Goal: Information Seeking & Learning: Learn about a topic

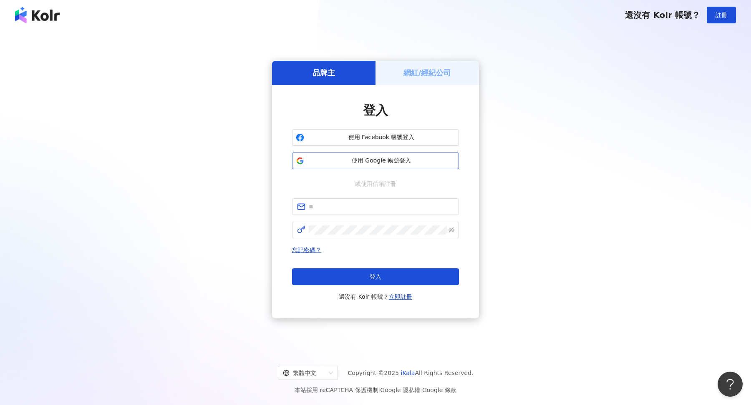
click at [365, 158] on span "使用 Google 帳號登入" at bounding box center [381, 161] width 148 height 8
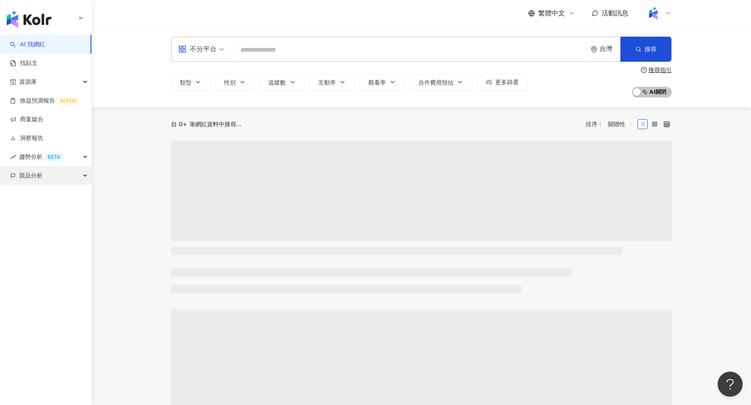
click at [78, 169] on div "競品分析" at bounding box center [45, 175] width 91 height 19
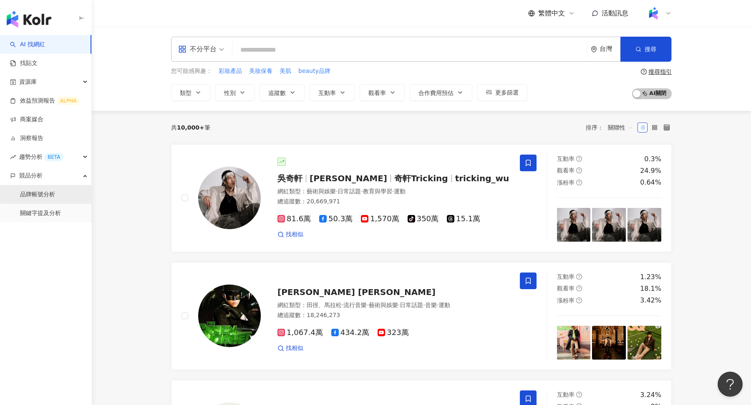
click at [55, 195] on link "品牌帳號分析" at bounding box center [37, 195] width 35 height 8
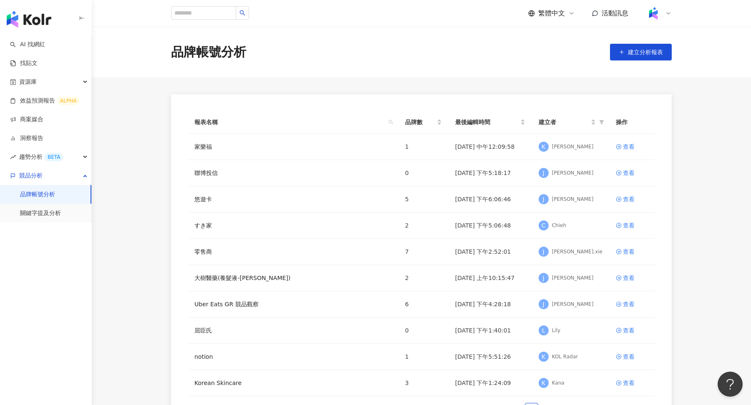
click at [668, 14] on icon at bounding box center [668, 14] width 3 height 2
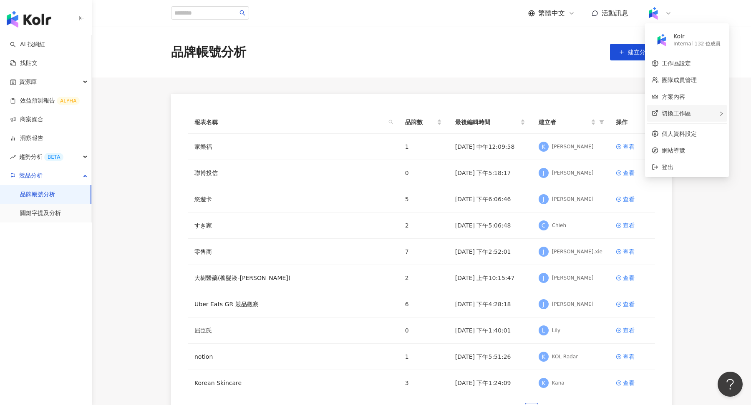
click at [674, 115] on span "切換工作區" at bounding box center [676, 113] width 29 height 7
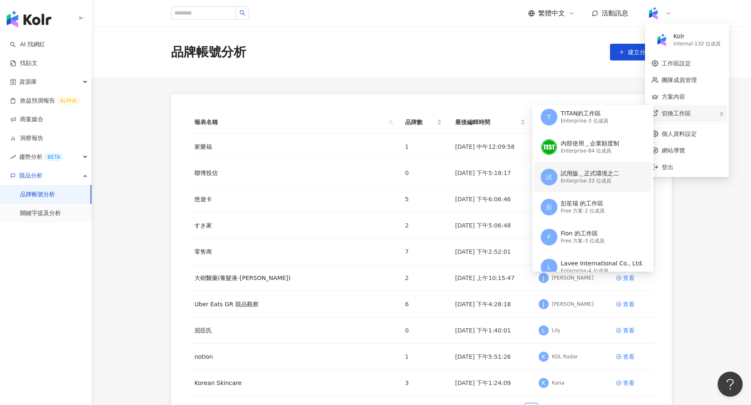
scroll to position [63, 0]
click at [588, 180] on div "Enterprise - 33 位成員" at bounding box center [590, 183] width 58 height 7
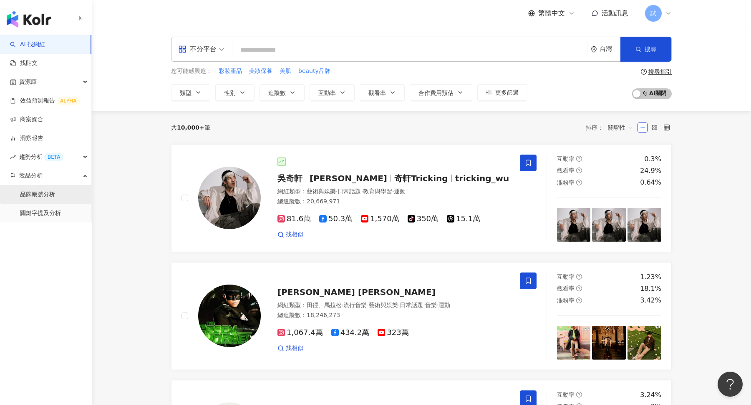
click at [46, 196] on link "品牌帳號分析" at bounding box center [37, 195] width 35 height 8
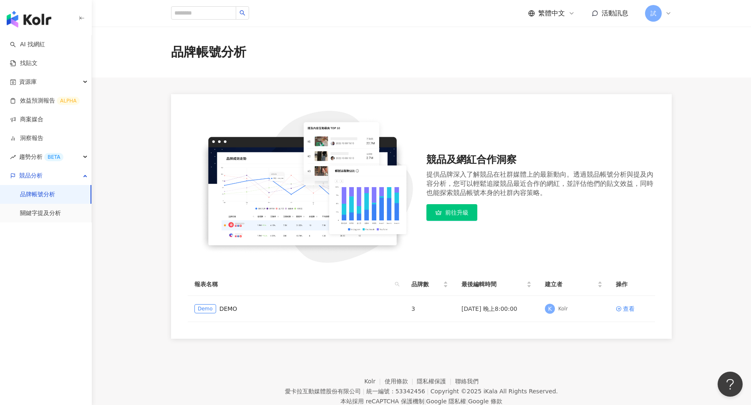
click at [669, 16] on icon at bounding box center [668, 13] width 7 height 7
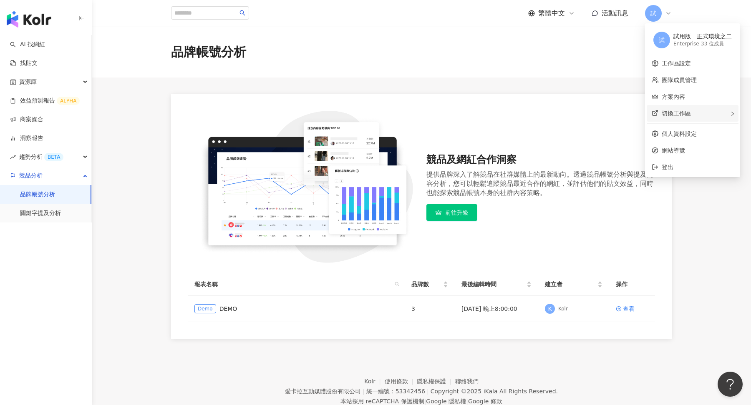
click at [670, 113] on span "切換工作區" at bounding box center [676, 113] width 29 height 7
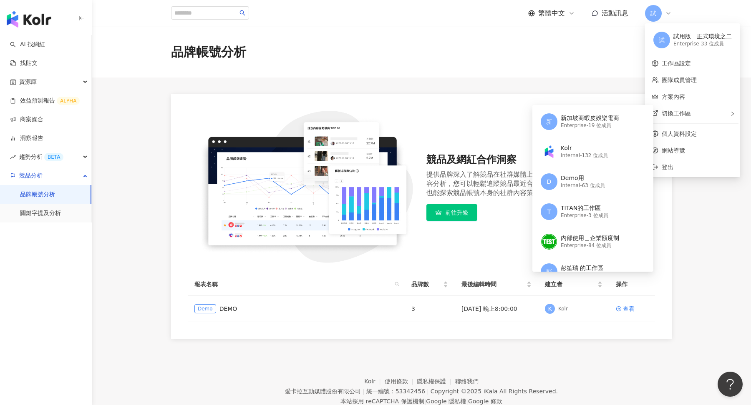
click at [393, 72] on div "品牌帳號分析" at bounding box center [421, 52] width 659 height 51
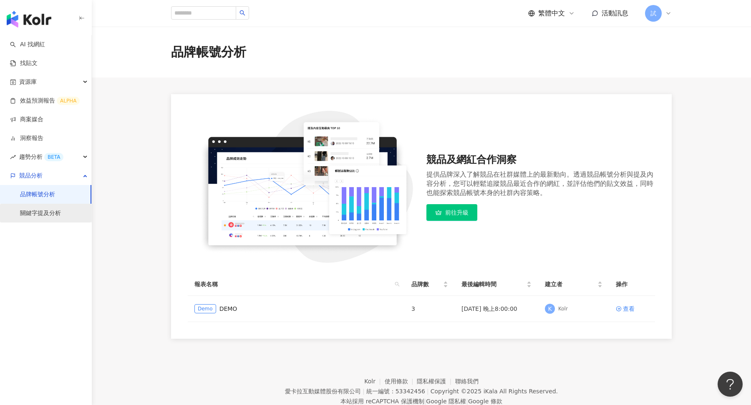
click at [50, 218] on link "關鍵字提及分析" at bounding box center [40, 213] width 41 height 8
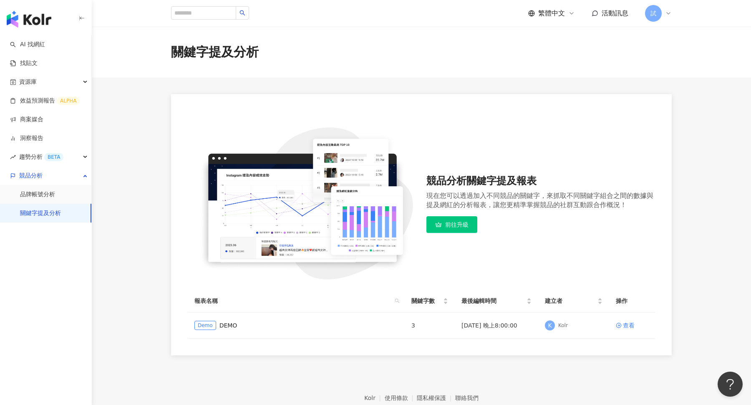
click at [669, 11] on icon at bounding box center [668, 13] width 7 height 7
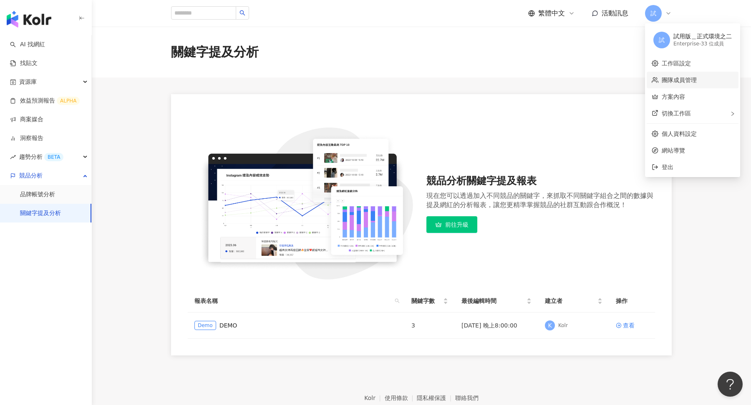
click at [684, 82] on link "團隊成員管理" at bounding box center [679, 80] width 35 height 7
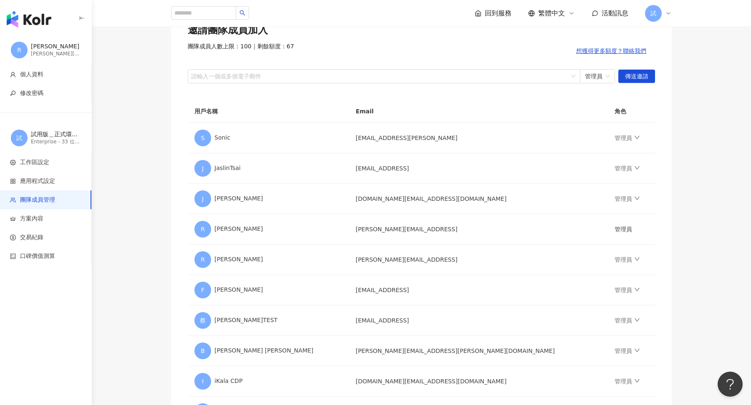
scroll to position [86, 0]
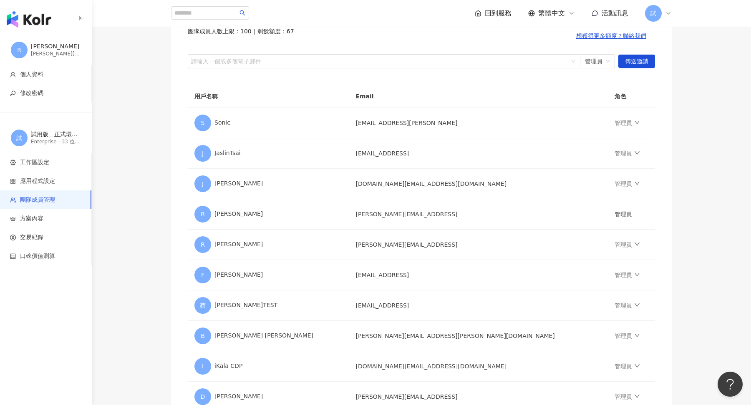
click at [25, 13] on img "button" at bounding box center [29, 19] width 45 height 17
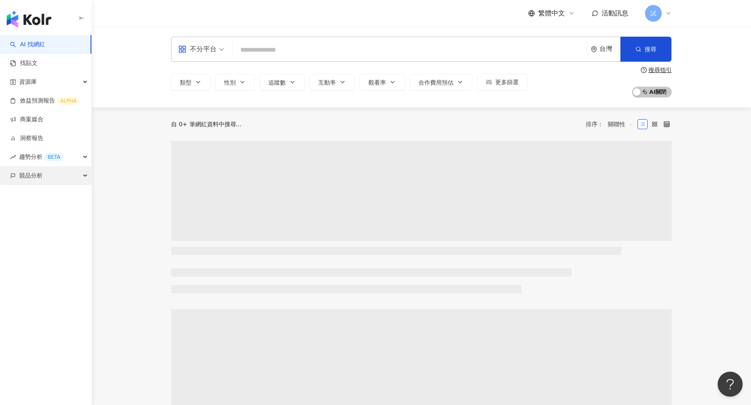
click at [53, 174] on div "競品分析" at bounding box center [45, 175] width 91 height 19
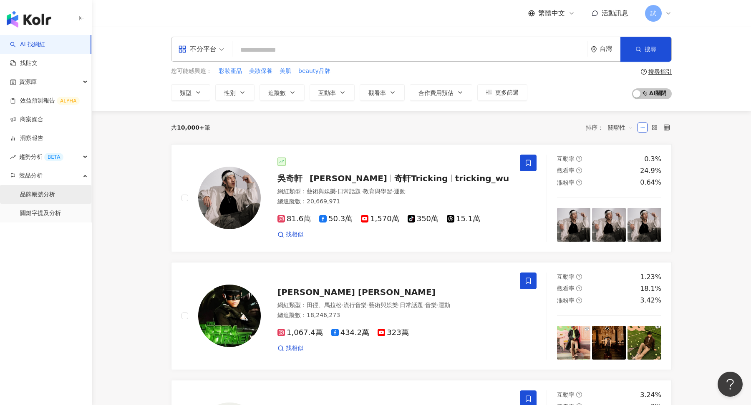
click at [55, 194] on link "品牌帳號分析" at bounding box center [37, 195] width 35 height 8
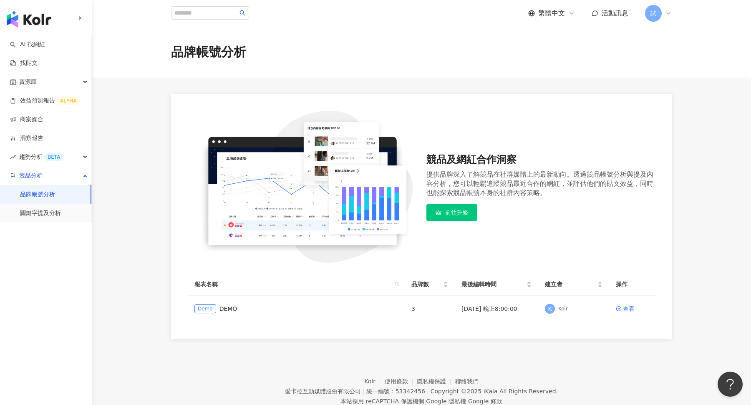
click at [664, 13] on div "試" at bounding box center [658, 13] width 27 height 17
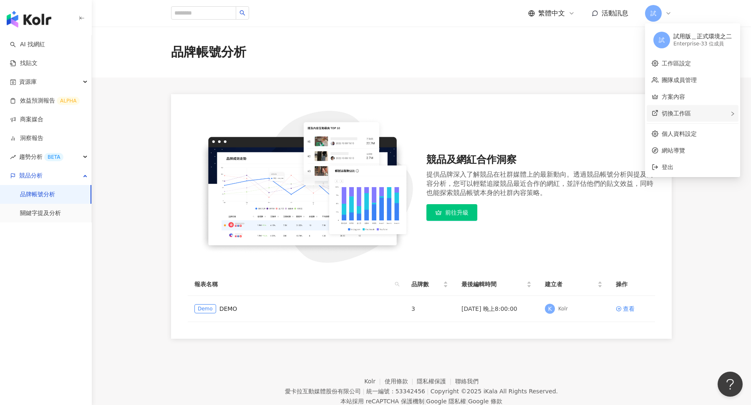
click at [675, 114] on span "切換工作區" at bounding box center [676, 113] width 29 height 7
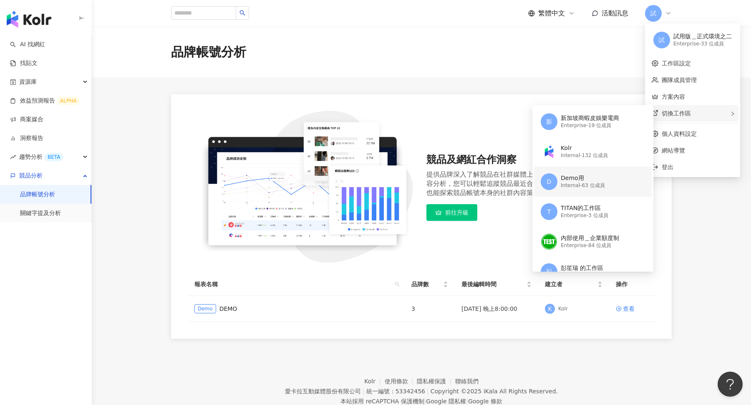
click at [603, 179] on div "Demo用" at bounding box center [583, 178] width 44 height 8
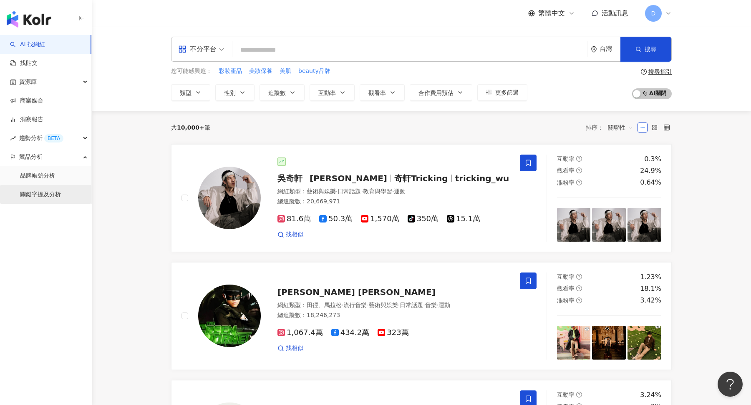
click at [30, 191] on link "關鍵字提及分析" at bounding box center [40, 195] width 41 height 8
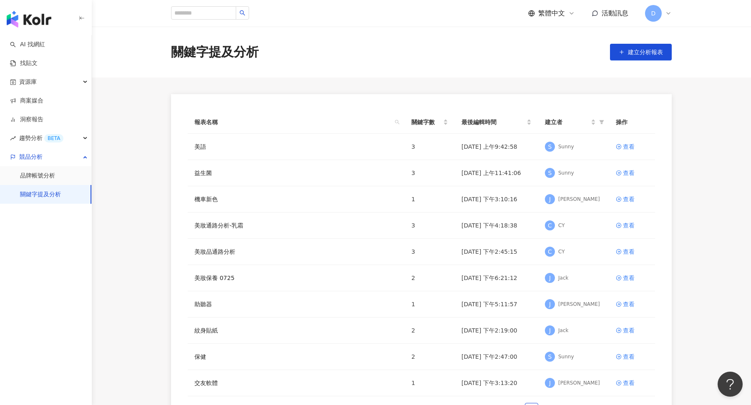
click at [667, 13] on icon at bounding box center [668, 14] width 3 height 2
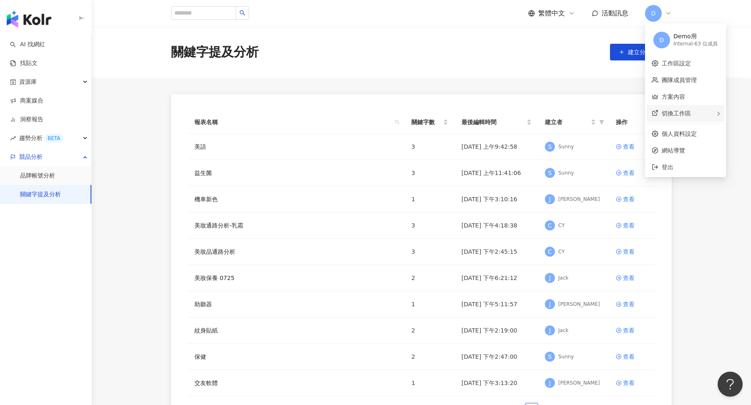
click at [667, 109] on div "切換工作區" at bounding box center [686, 113] width 78 height 17
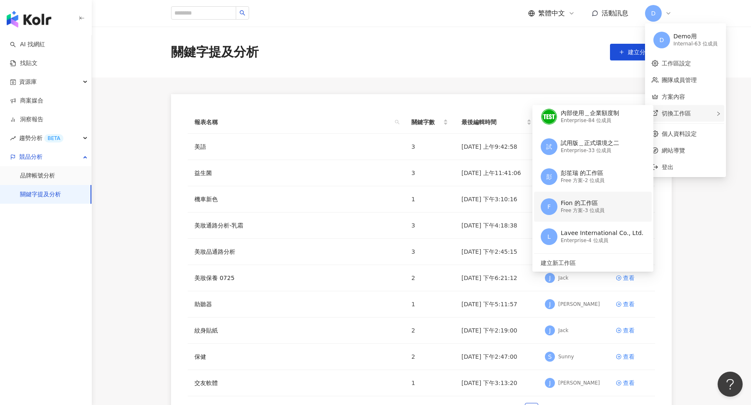
scroll to position [63, 0]
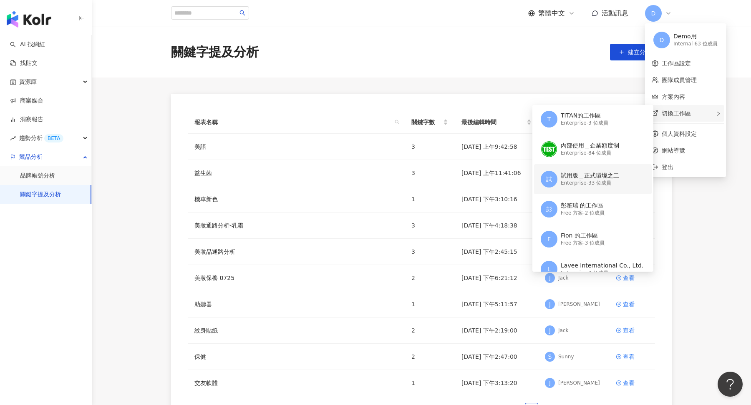
click at [608, 172] on div "試用版＿正式環境之二" at bounding box center [590, 176] width 58 height 8
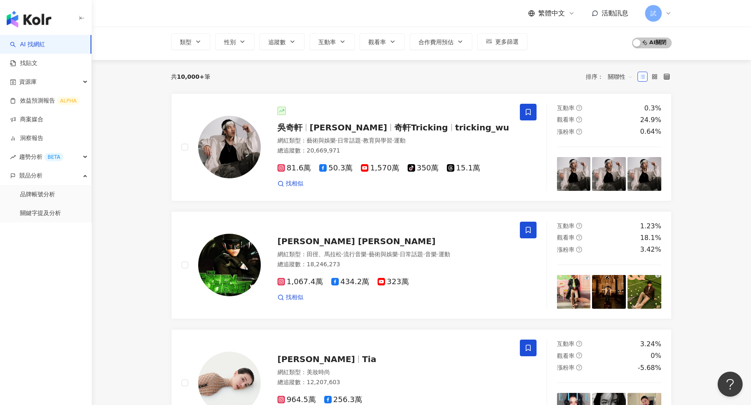
scroll to position [64, 0]
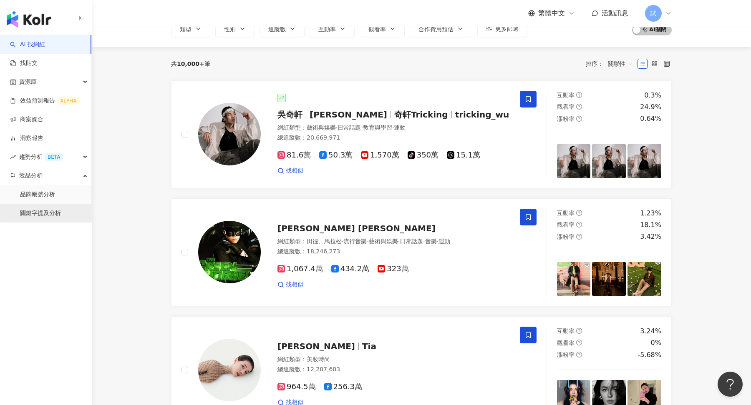
click at [51, 210] on link "關鍵字提及分析" at bounding box center [40, 213] width 41 height 8
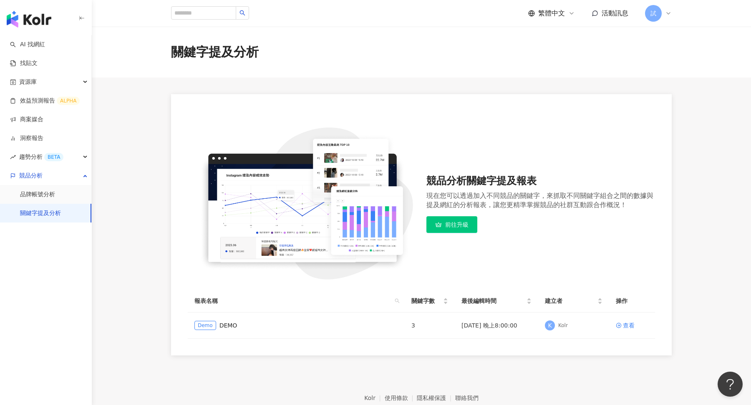
click at [669, 15] on icon at bounding box center [668, 13] width 7 height 7
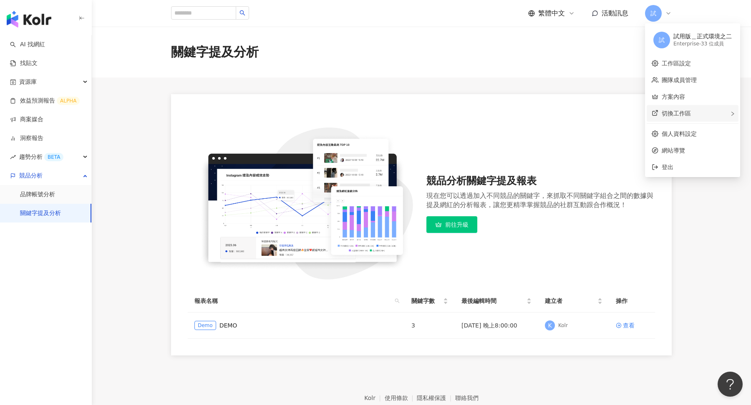
click at [668, 109] on div "切換工作區" at bounding box center [693, 113] width 92 height 17
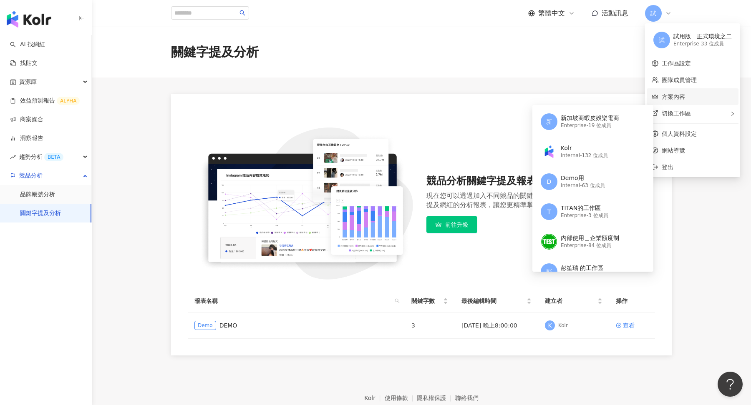
click at [685, 93] on link "方案內容" at bounding box center [673, 96] width 23 height 7
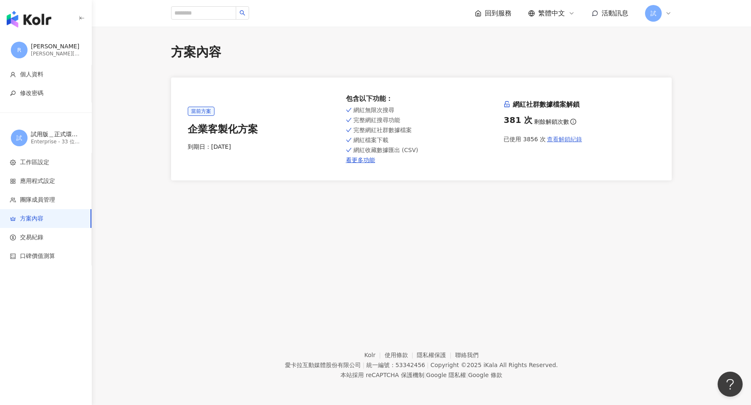
click at [569, 141] on span "查看解鎖紀錄" at bounding box center [564, 139] width 35 height 7
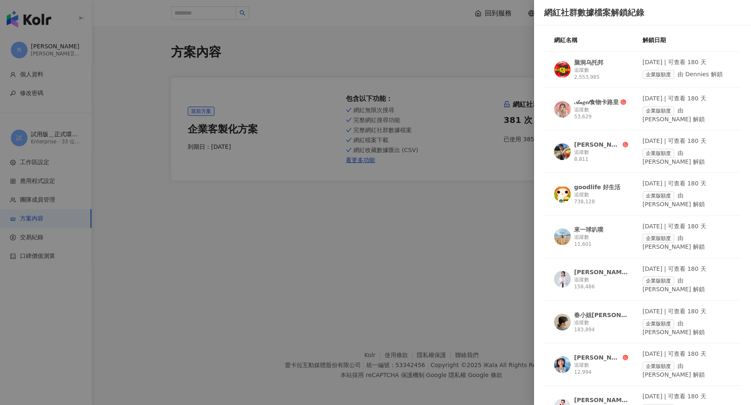
click at [486, 248] on div at bounding box center [375, 202] width 751 height 405
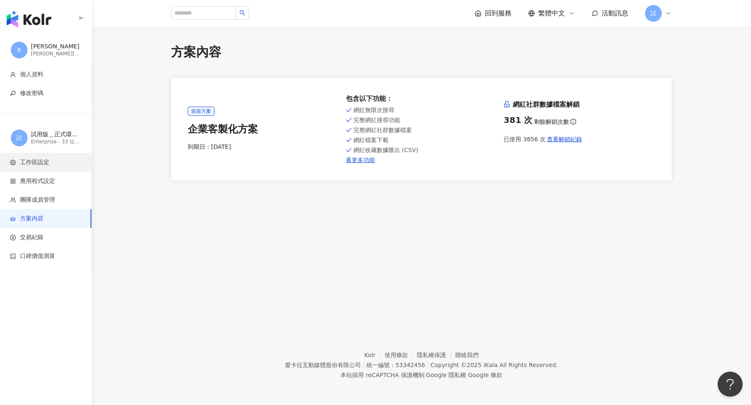
click at [49, 159] on span "工作區設定" at bounding box center [47, 163] width 75 height 8
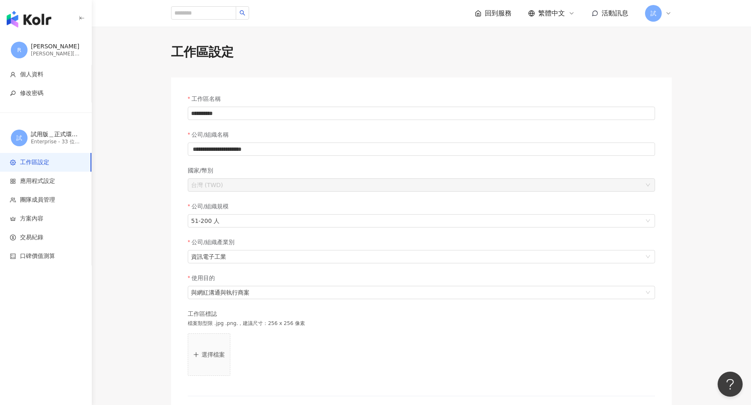
click at [43, 22] on img "button" at bounding box center [29, 19] width 45 height 17
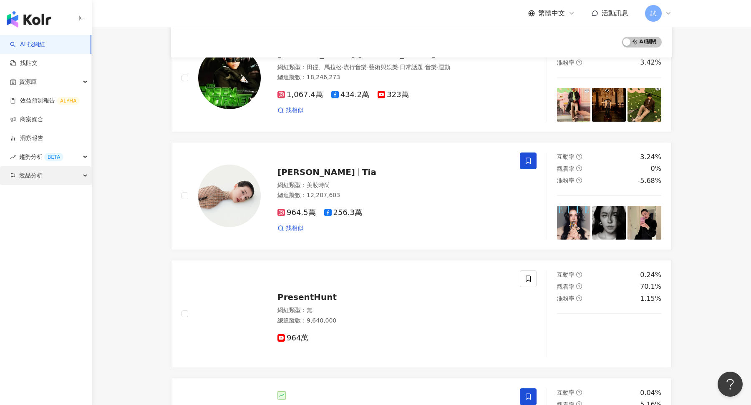
scroll to position [236, 0]
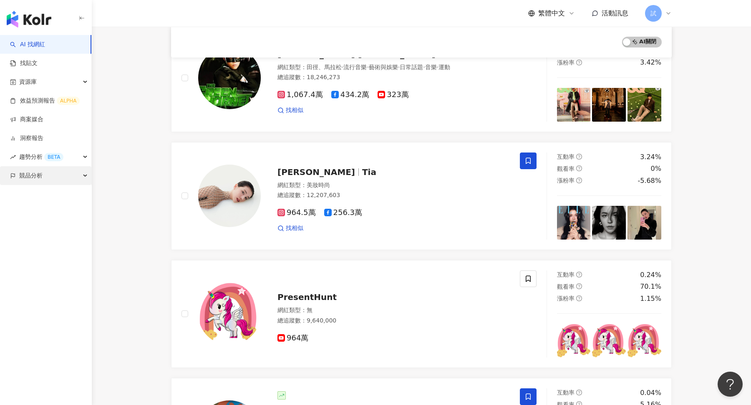
click at [80, 173] on div "競品分析" at bounding box center [45, 175] width 91 height 19
click at [55, 197] on link "品牌帳號分析" at bounding box center [37, 195] width 35 height 8
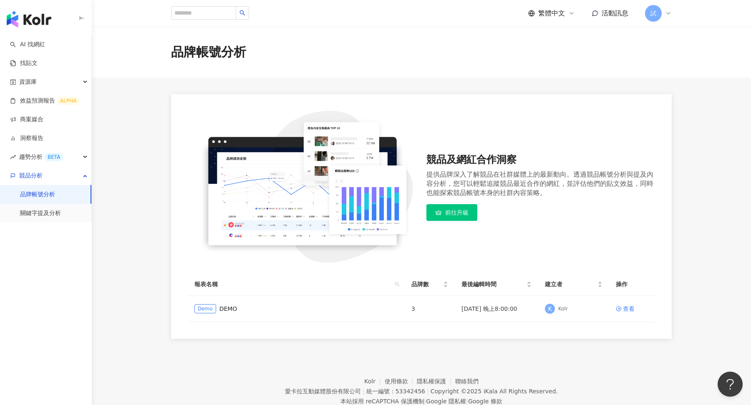
click at [457, 214] on span "前往升級" at bounding box center [456, 212] width 23 height 7
click at [59, 213] on link "關鍵字提及分析" at bounding box center [40, 213] width 41 height 8
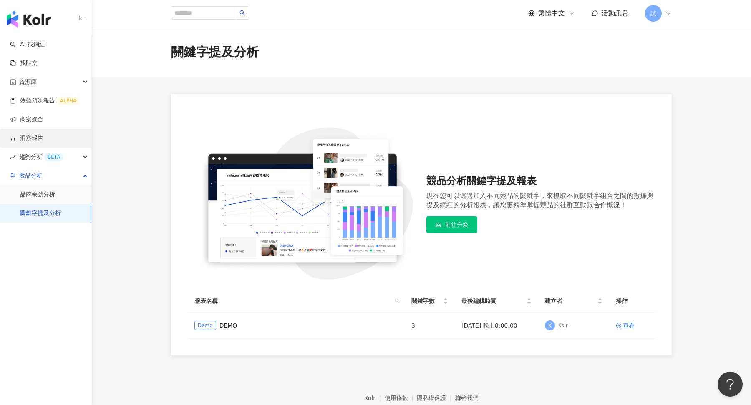
click at [42, 137] on link "洞察報告" at bounding box center [26, 138] width 33 height 8
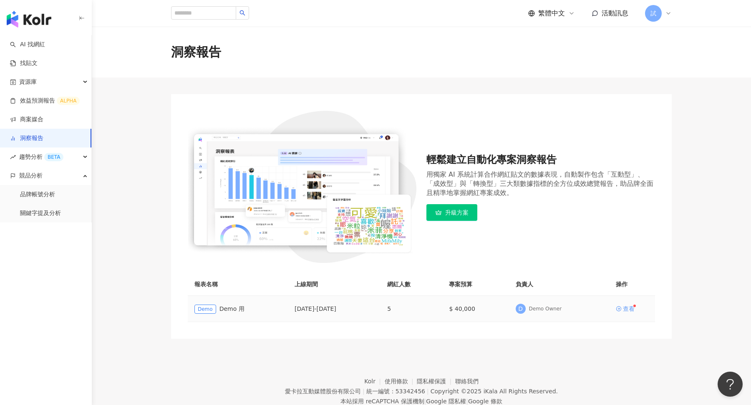
click at [626, 307] on div "查看" at bounding box center [629, 309] width 12 height 6
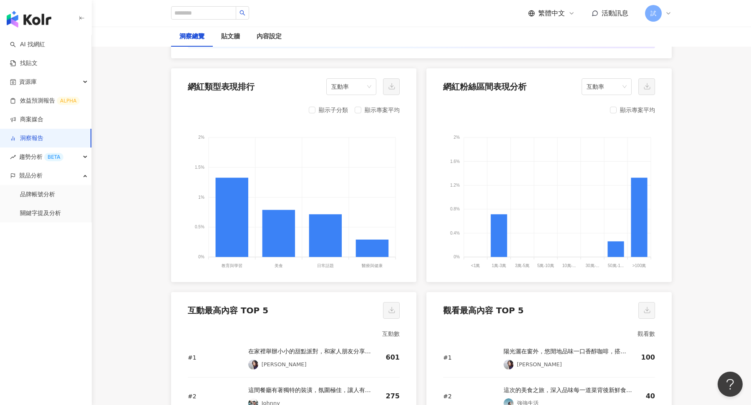
scroll to position [788, 0]
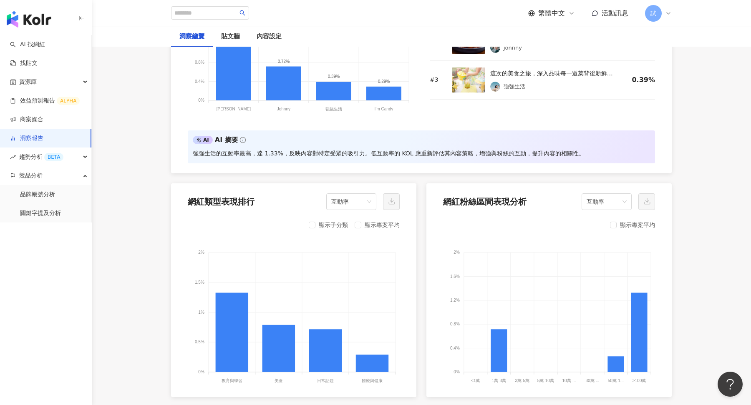
click at [40, 22] on img "button" at bounding box center [29, 19] width 45 height 17
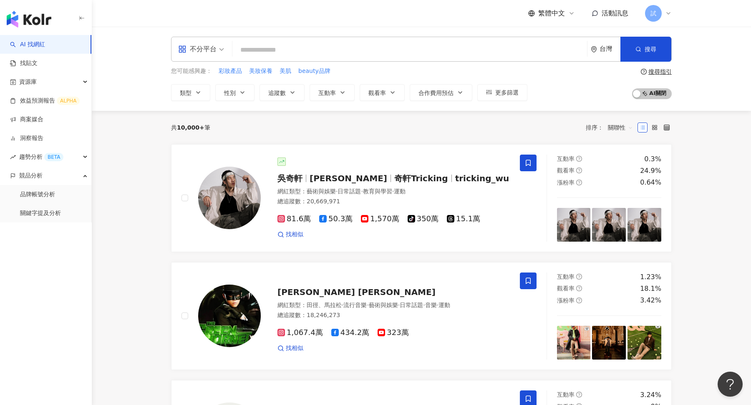
click at [662, 11] on div "試" at bounding box center [658, 13] width 27 height 17
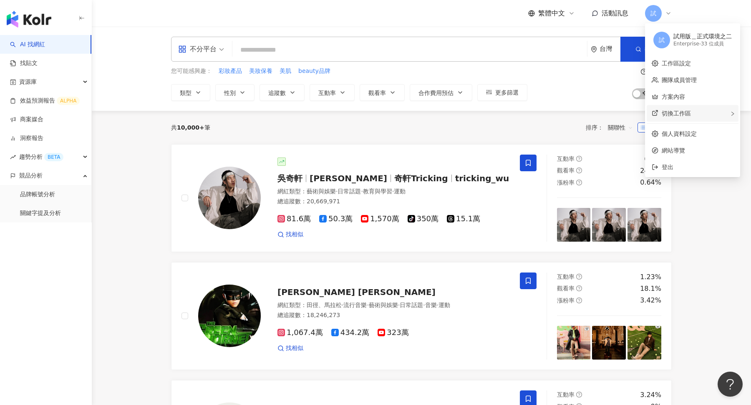
click at [676, 111] on span "切換工作區" at bounding box center [676, 113] width 29 height 7
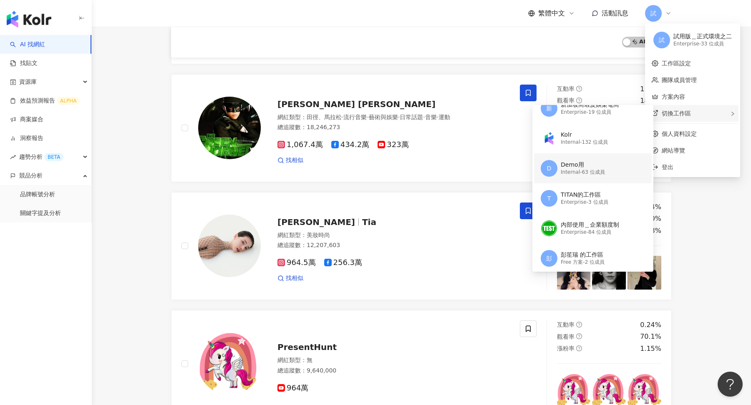
scroll to position [15, 0]
click at [41, 191] on link "品牌帳號分析" at bounding box center [37, 195] width 35 height 8
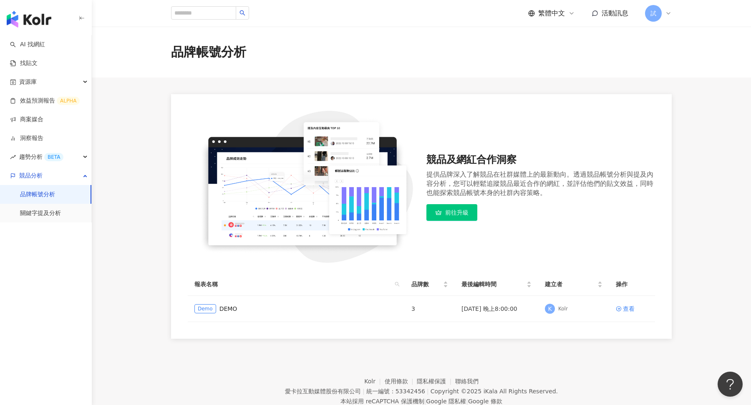
click at [671, 15] on icon at bounding box center [668, 13] width 7 height 7
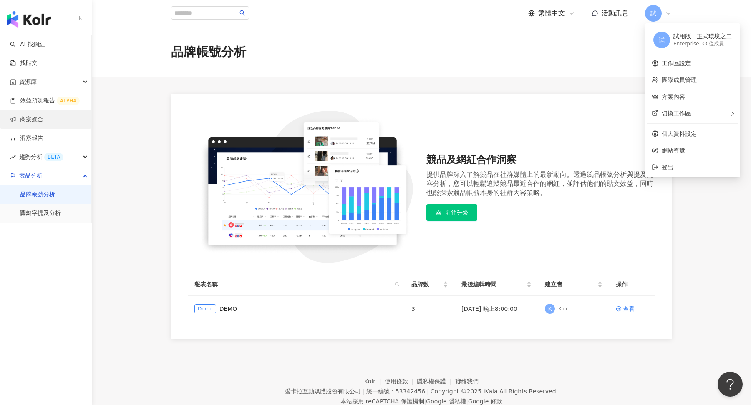
click at [43, 119] on link "商案媒合" at bounding box center [26, 120] width 33 height 8
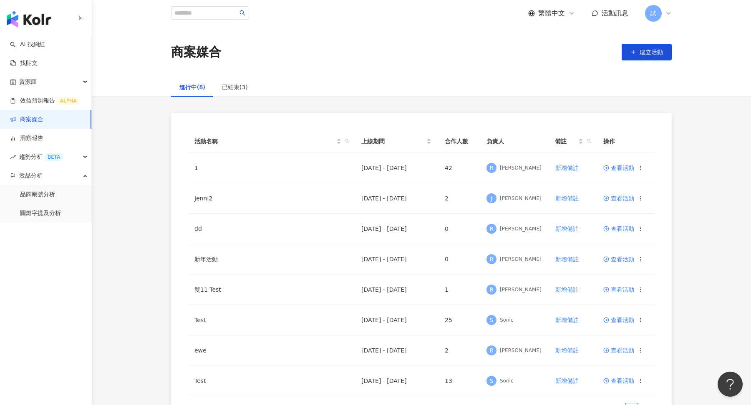
click at [669, 18] on div "試" at bounding box center [658, 13] width 27 height 17
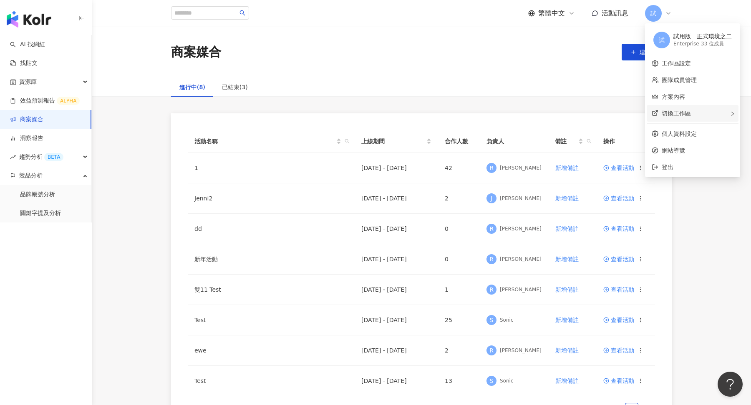
click at [682, 116] on span "切換工作區" at bounding box center [676, 113] width 29 height 7
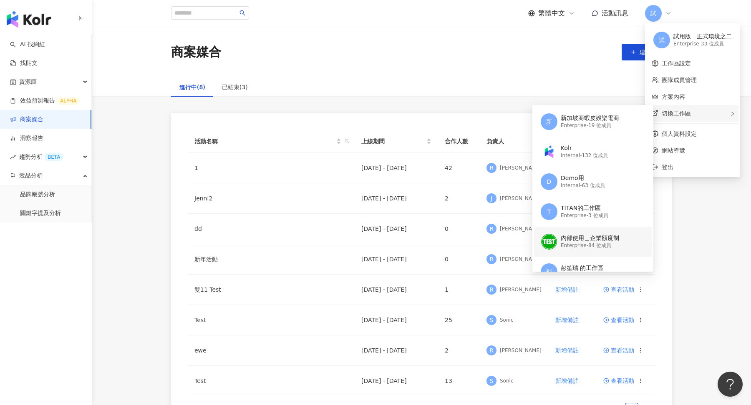
click at [581, 238] on div "內部使用＿企業額度制" at bounding box center [590, 238] width 58 height 8
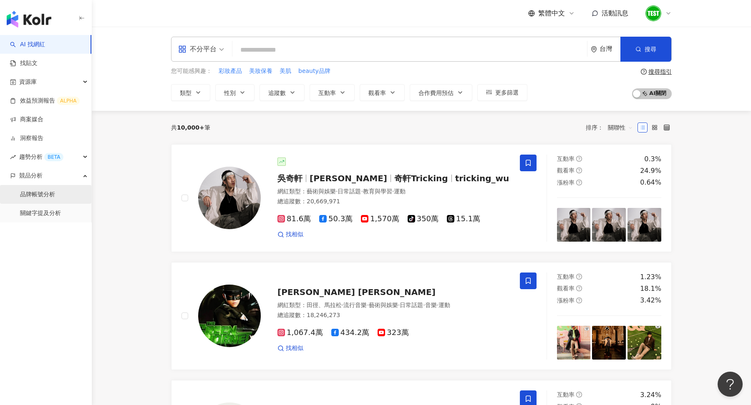
click at [55, 196] on link "品牌帳號分析" at bounding box center [37, 195] width 35 height 8
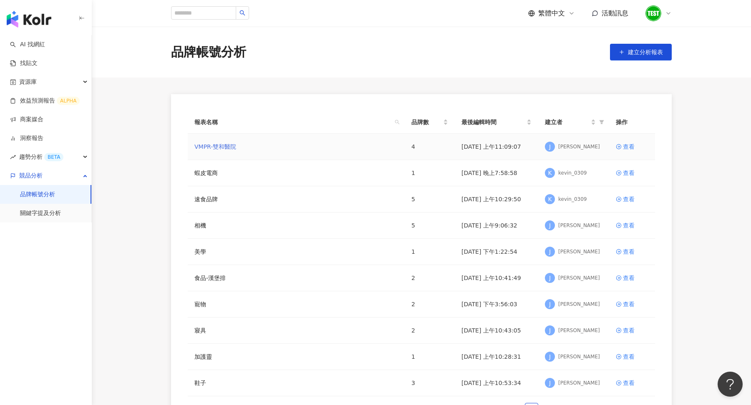
click at [231, 148] on link "VMPR-雙和醫院" at bounding box center [215, 146] width 42 height 9
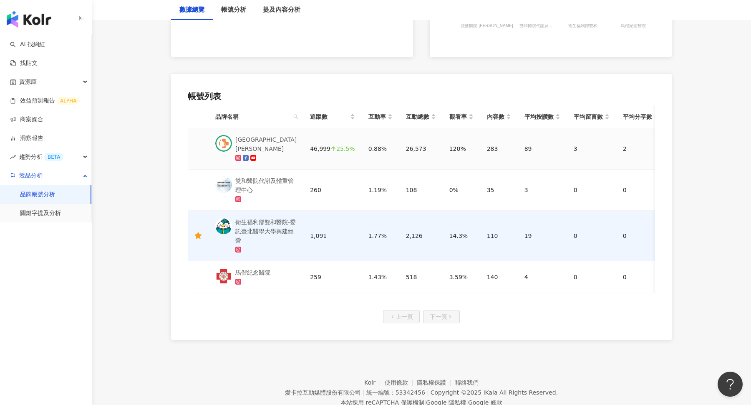
scroll to position [369, 0]
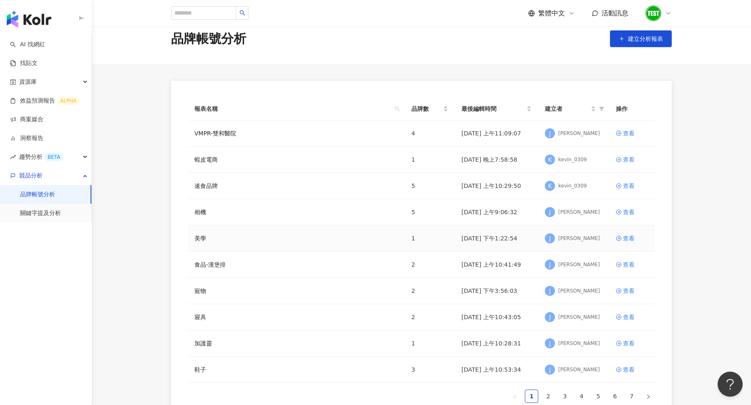
scroll to position [8, 0]
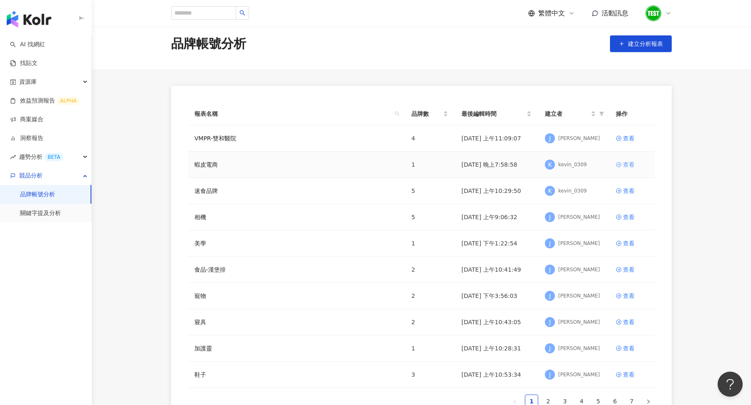
click at [629, 162] on div "查看" at bounding box center [629, 164] width 12 height 9
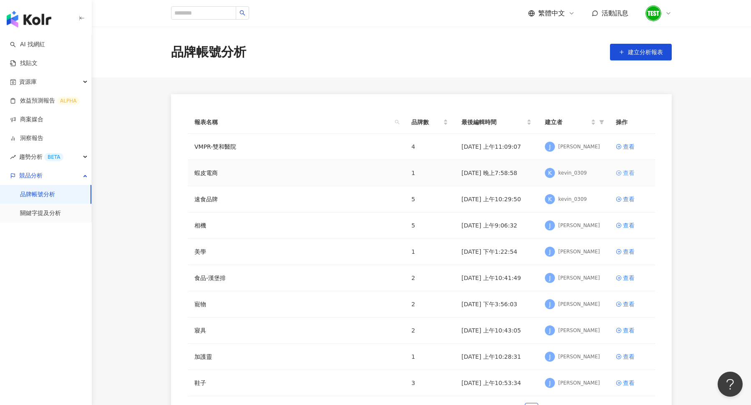
click at [626, 174] on div "查看" at bounding box center [629, 173] width 12 height 9
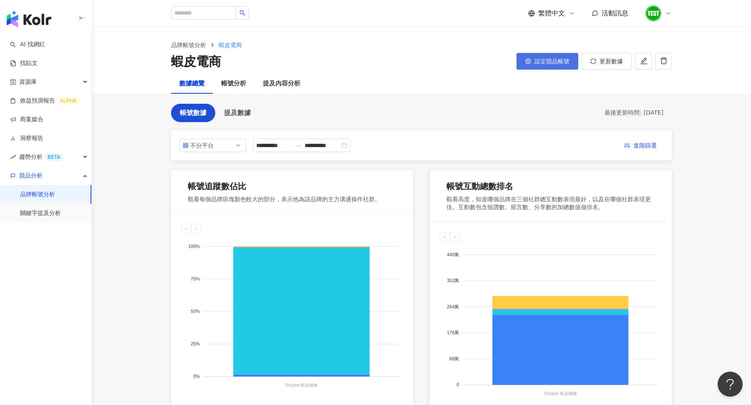
click at [560, 61] on span "設定競品帳號" at bounding box center [551, 61] width 35 height 7
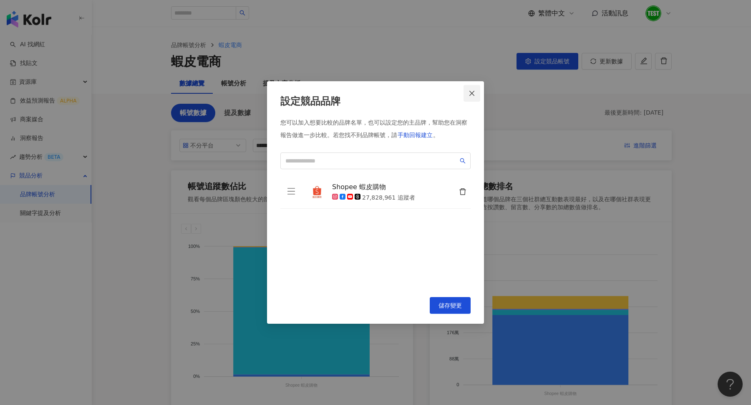
click at [473, 93] on icon "close" at bounding box center [471, 93] width 7 height 7
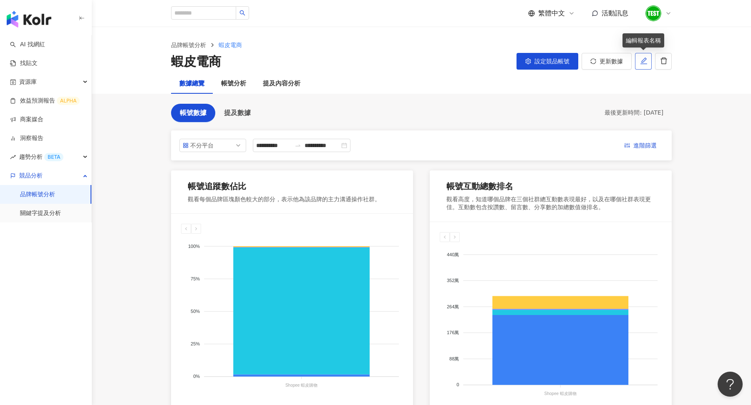
click at [644, 68] on button "button" at bounding box center [643, 61] width 17 height 17
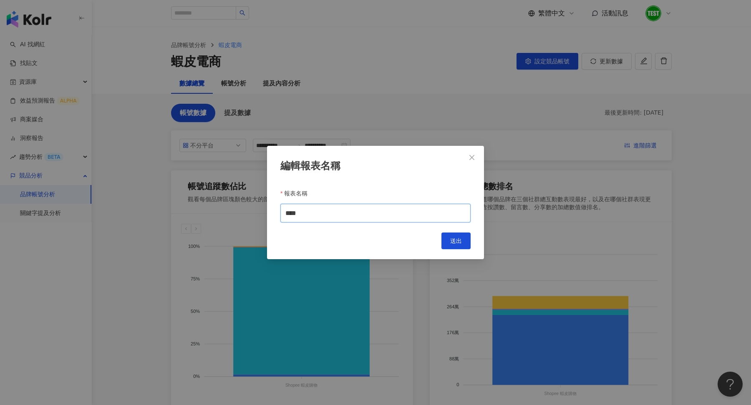
drag, startPoint x: 344, startPoint y: 209, endPoint x: 215, endPoint y: 215, distance: 128.6
click at [215, 215] on div "編輯報表名稱 報表名稱 **** Cancel 送出" at bounding box center [375, 202] width 751 height 405
drag, startPoint x: 329, startPoint y: 209, endPoint x: 226, endPoint y: 207, distance: 103.0
click at [226, 207] on div "編輯報表名稱 報表名稱 **** Cancel 送出" at bounding box center [375, 202] width 751 height 405
type input "**********"
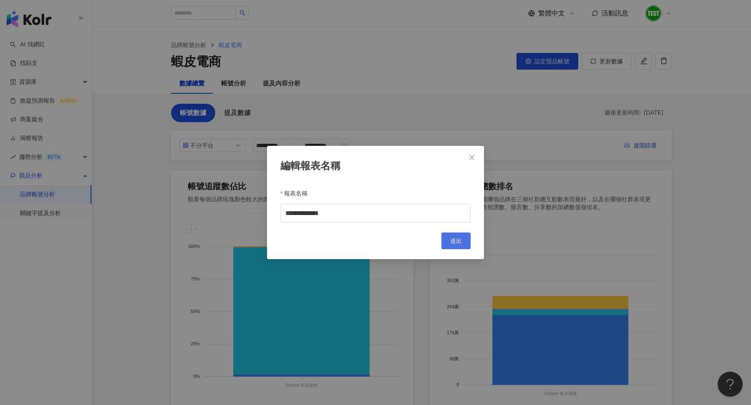
click at [463, 242] on button "送出" at bounding box center [455, 241] width 29 height 17
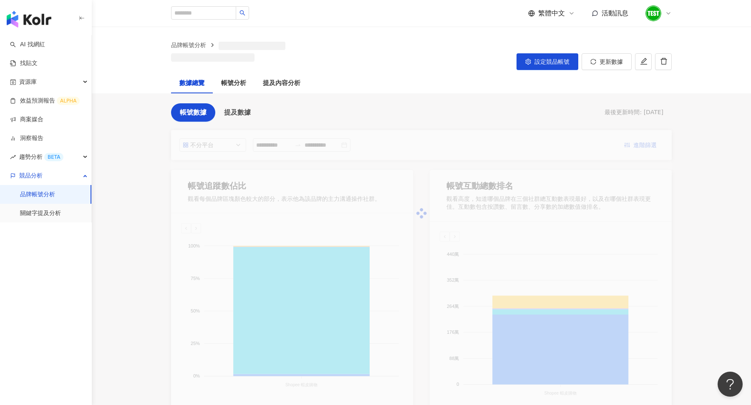
type input "**********"
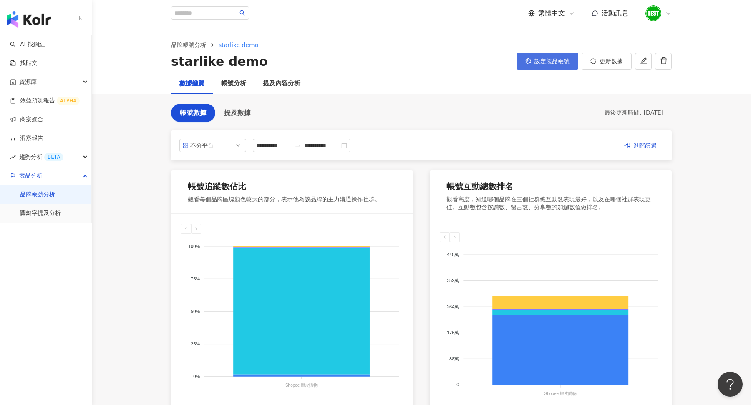
click at [545, 68] on button "設定競品帳號" at bounding box center [547, 61] width 62 height 17
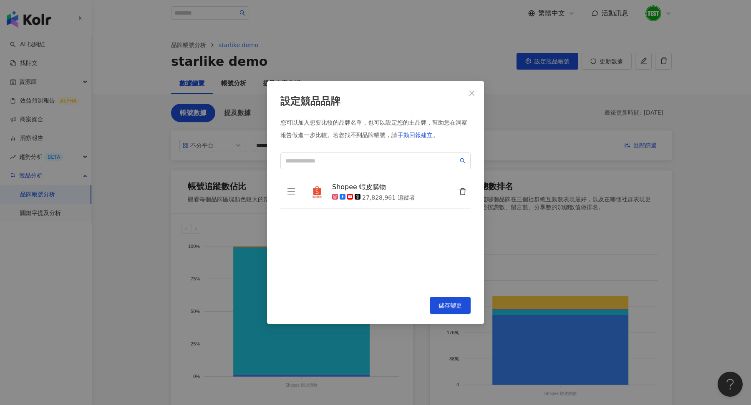
click at [466, 190] on icon "delete" at bounding box center [463, 192] width 8 height 8
click at [343, 167] on span at bounding box center [375, 161] width 190 height 17
type input "*"
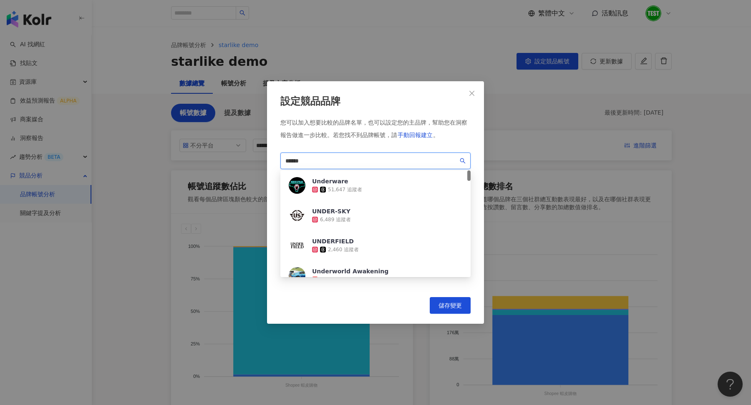
type input "*******"
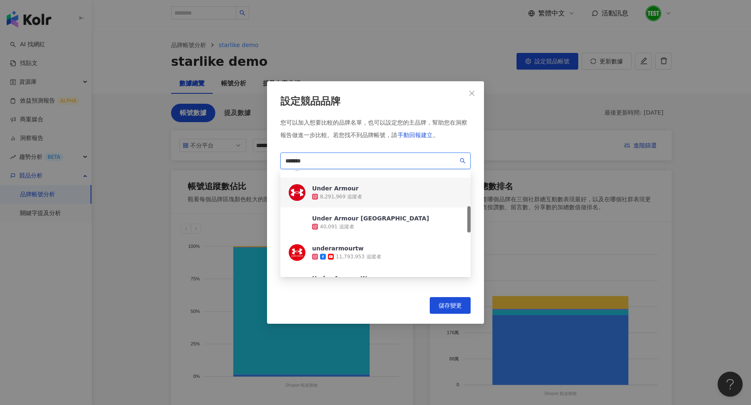
scroll to position [145, 0]
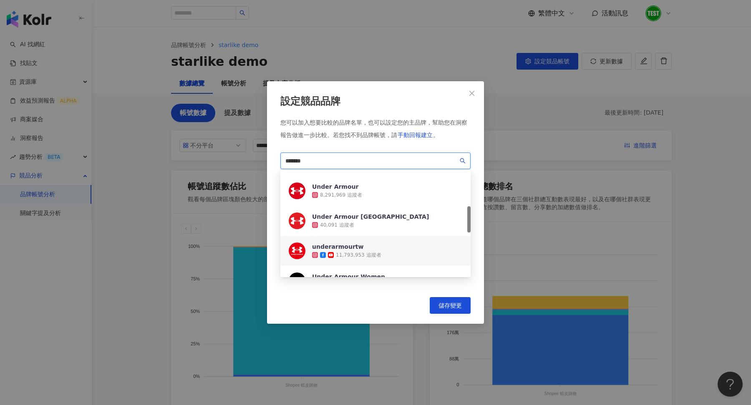
click at [352, 243] on div "underarmourtw" at bounding box center [346, 247] width 69 height 8
drag, startPoint x: 324, startPoint y: 161, endPoint x: 268, endPoint y: 161, distance: 56.3
click at [268, 161] on div "設定競品品牌 您可以加入想要比較的品牌名單，也可以設定您的主品牌，幫助您在洞察報告做進一步比較。 若您找不到品牌帳號，請 手動回報建立 。 ******* b…" at bounding box center [375, 202] width 217 height 243
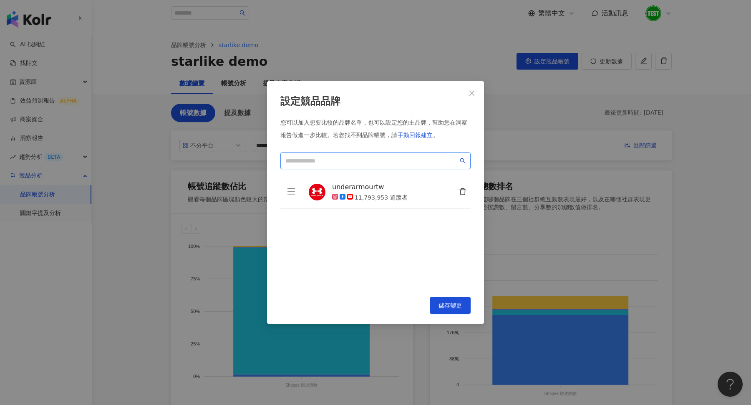
click at [370, 162] on input "search" at bounding box center [371, 160] width 173 height 9
click at [347, 162] on input "search" at bounding box center [371, 160] width 173 height 9
type input "*"
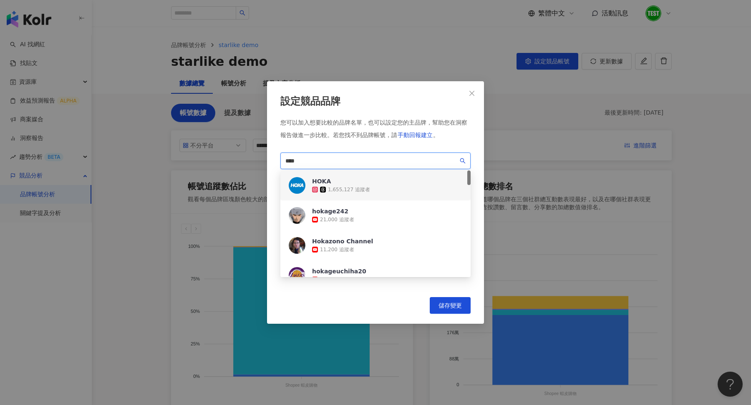
click at [345, 189] on div "1,655,127 追蹤者" at bounding box center [349, 189] width 42 height 7
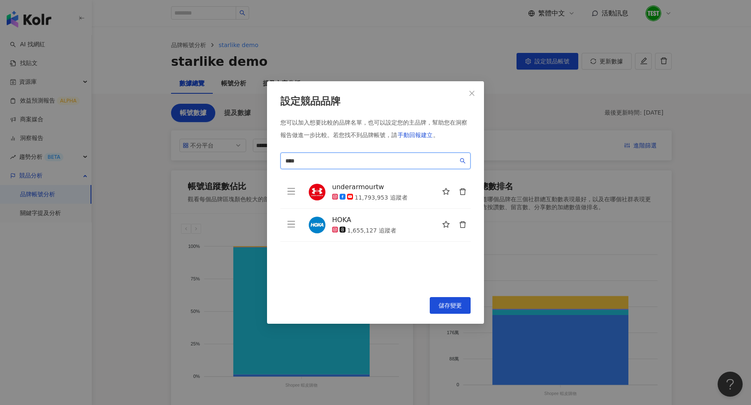
click at [312, 164] on input "****" at bounding box center [371, 160] width 173 height 9
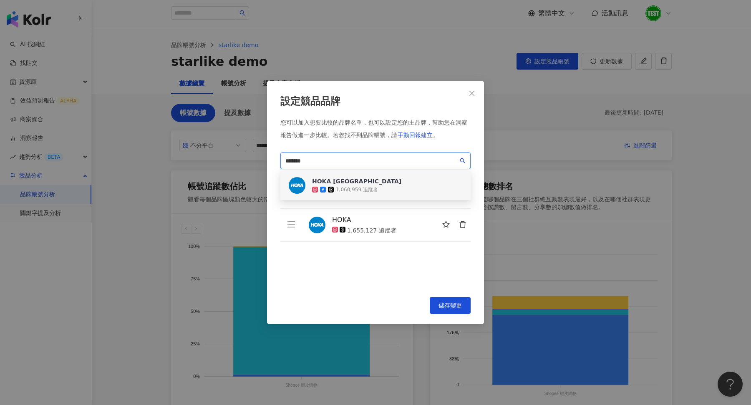
click at [357, 192] on div "1,060,959 追蹤者" at bounding box center [357, 189] width 42 height 7
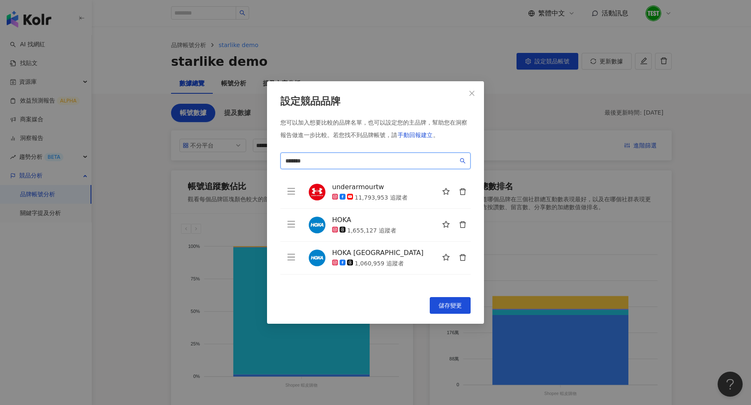
type input "*******"
click at [460, 222] on icon "delete" at bounding box center [463, 225] width 8 height 8
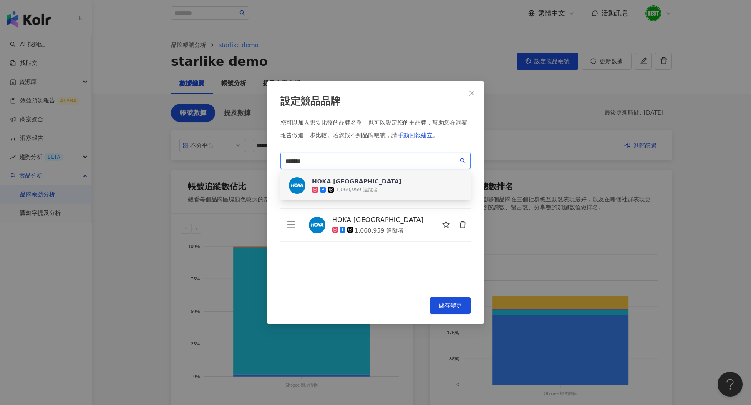
drag, startPoint x: 353, startPoint y: 159, endPoint x: 241, endPoint y: 151, distance: 112.1
click at [241, 151] on div "設定競品品牌 您可以加入想要比較的品牌名單，也可以設定您的主品牌，幫助您在洞察報告做進一步比較。 若您找不到品牌帳號，請 手動回報建立 。 ******* 3…" at bounding box center [375, 202] width 751 height 405
paste input "**********"
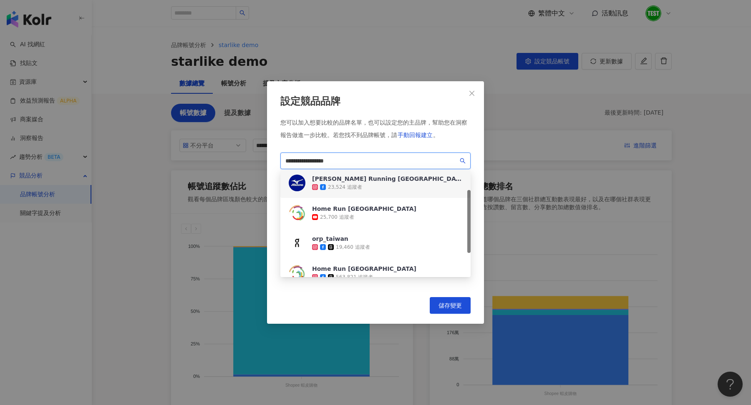
scroll to position [73, 0]
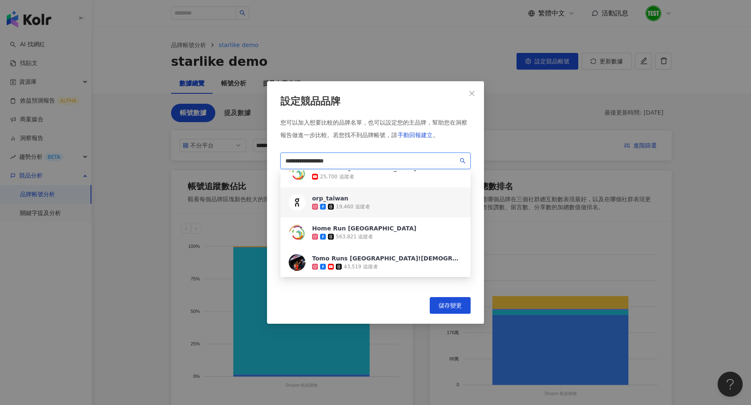
click at [344, 201] on div "orp_taiwan" at bounding box center [341, 198] width 58 height 8
click at [356, 164] on input "**********" at bounding box center [371, 160] width 173 height 9
type input "*"
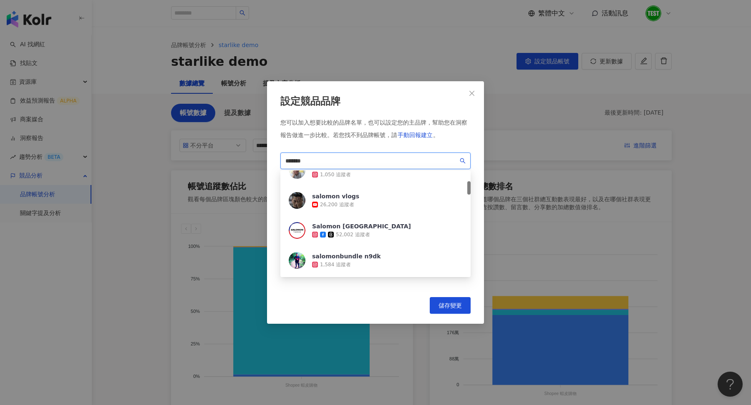
scroll to position [84, 0]
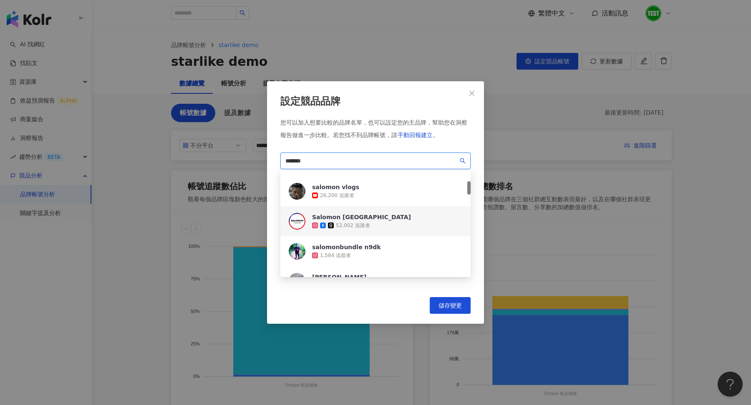
click at [342, 226] on div "52,002 追蹤者" at bounding box center [353, 225] width 34 height 7
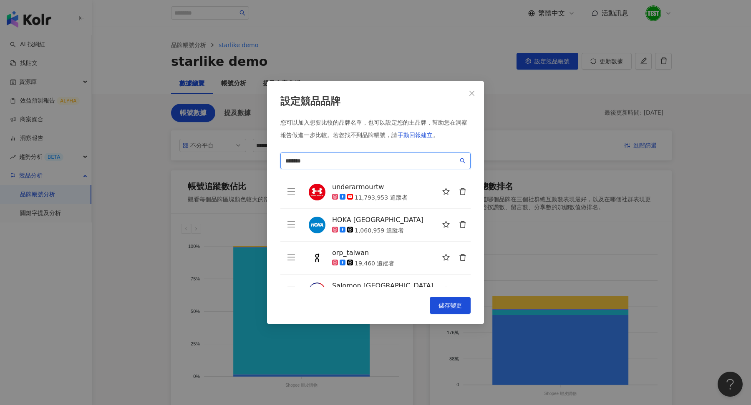
scroll to position [20, 0]
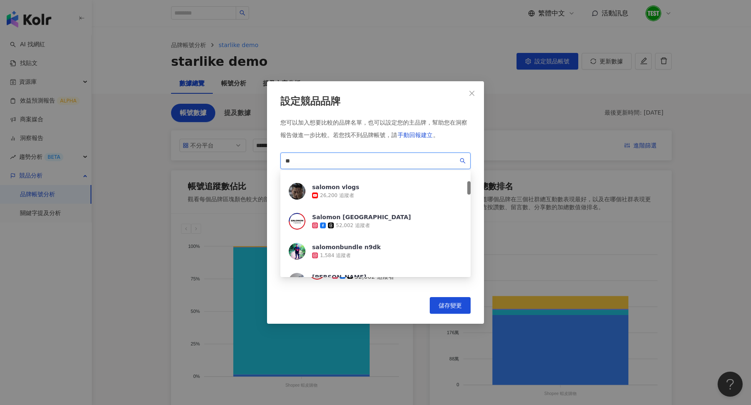
type input "*"
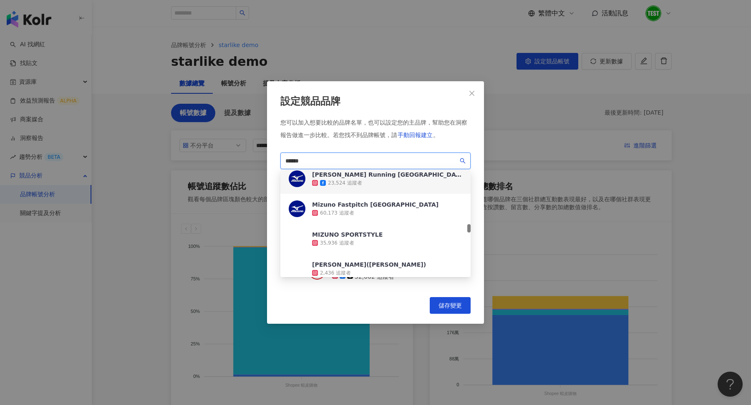
scroll to position [754, 0]
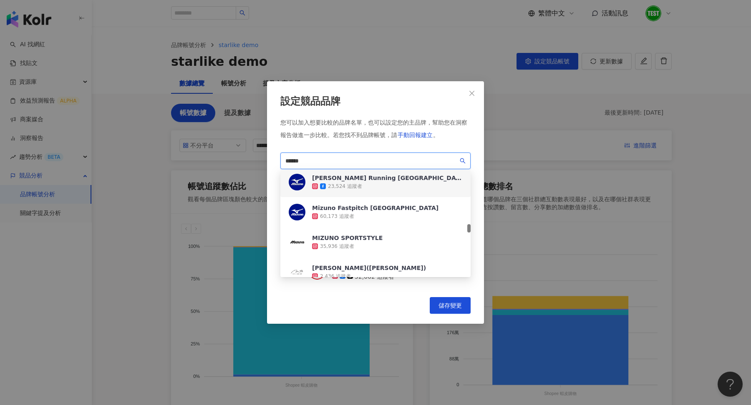
click at [374, 189] on div "23,524 追蹤者" at bounding box center [387, 186] width 150 height 8
type input "*"
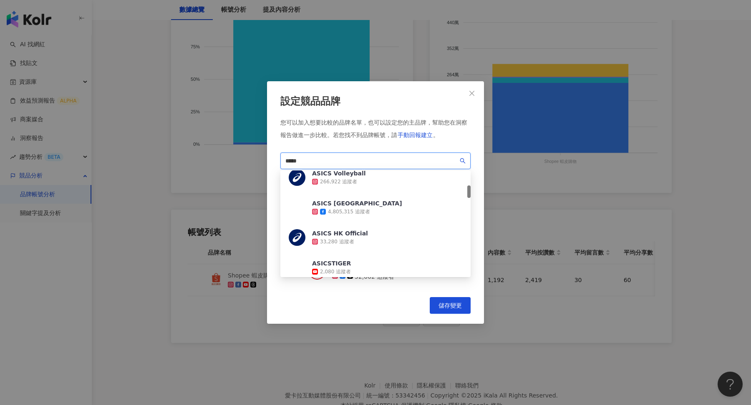
scroll to position [128, 0]
click at [359, 217] on div "ASICS Taiwan 4,805,315 追蹤者" at bounding box center [375, 207] width 190 height 30
type input "*"
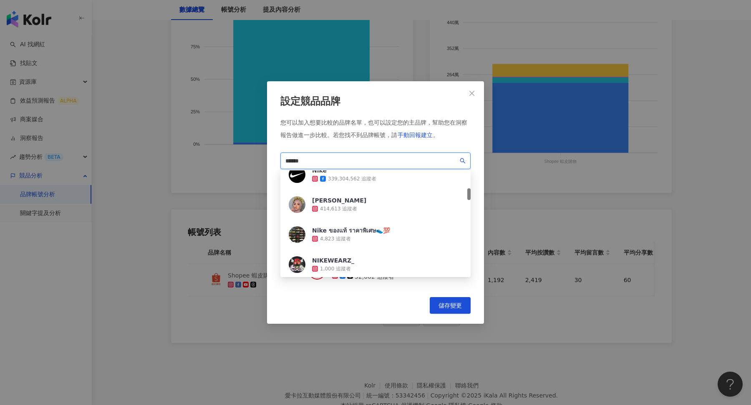
scroll to position [0, 0]
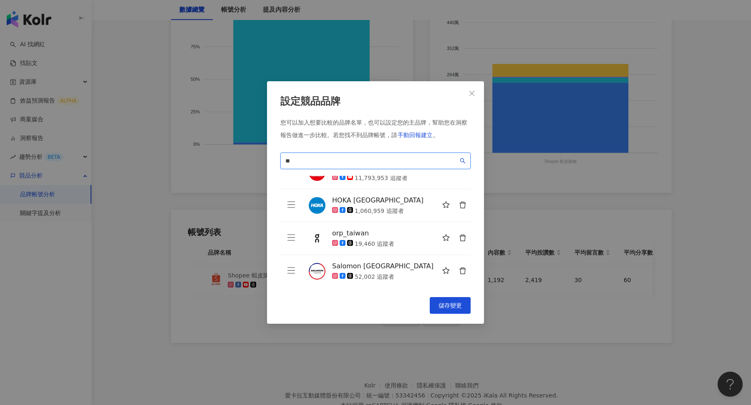
type input "*"
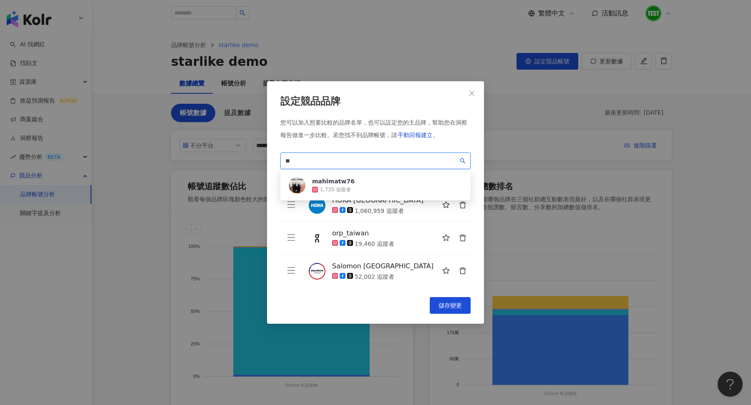
type input "*"
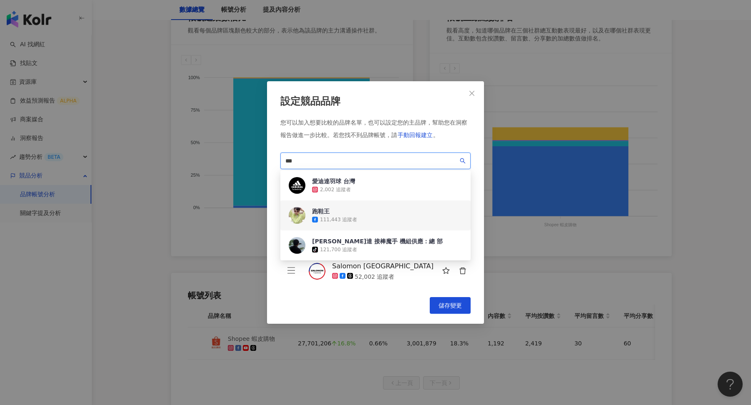
scroll to position [193, 0]
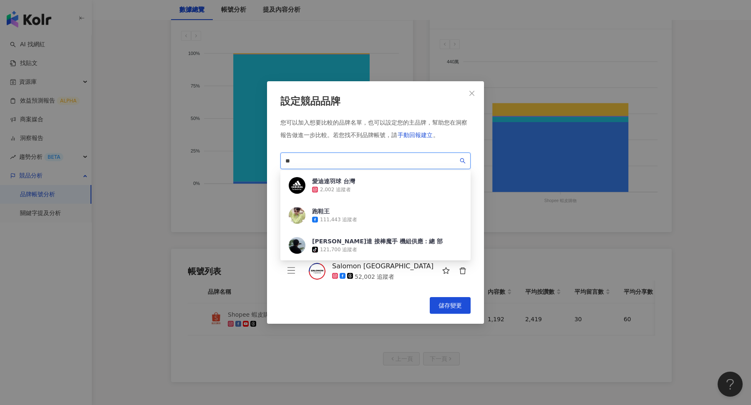
type input "*"
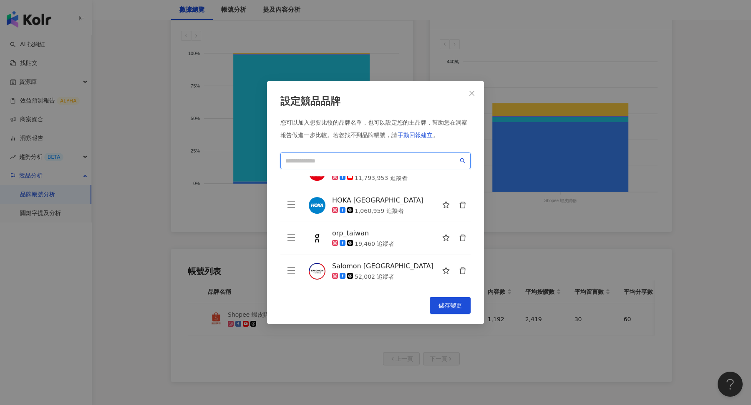
paste input "******"
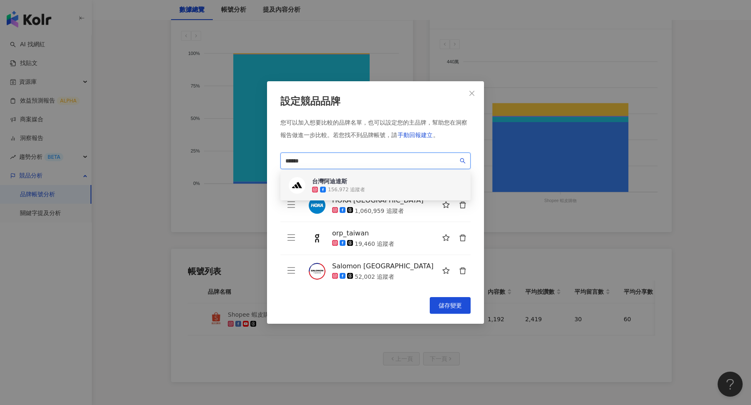
click at [346, 180] on div "台灣阿迪達斯" at bounding box center [338, 181] width 53 height 8
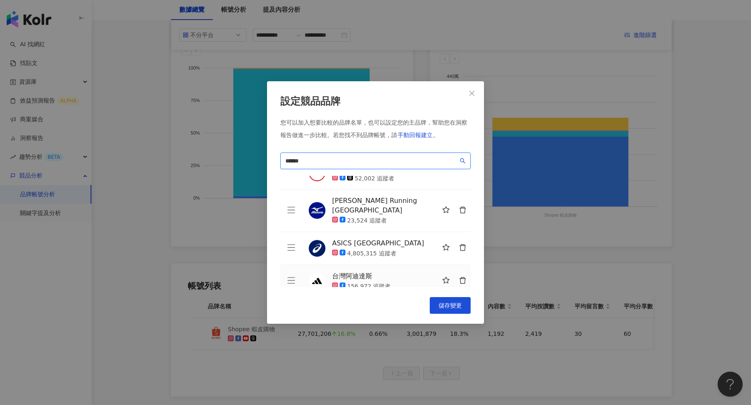
scroll to position [210, 0]
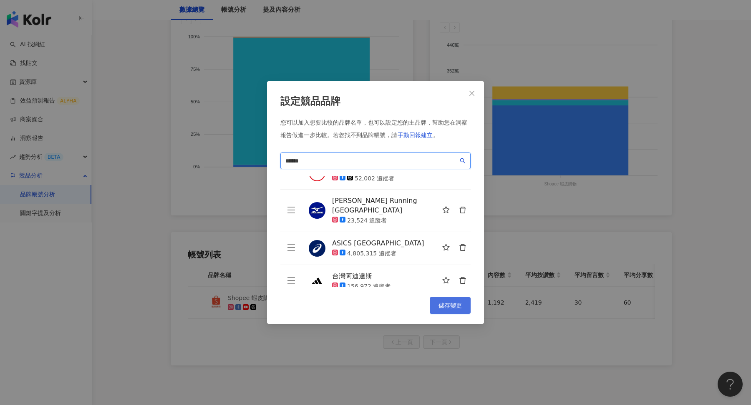
type input "******"
click at [450, 307] on span "儲存變更" at bounding box center [449, 305] width 23 height 7
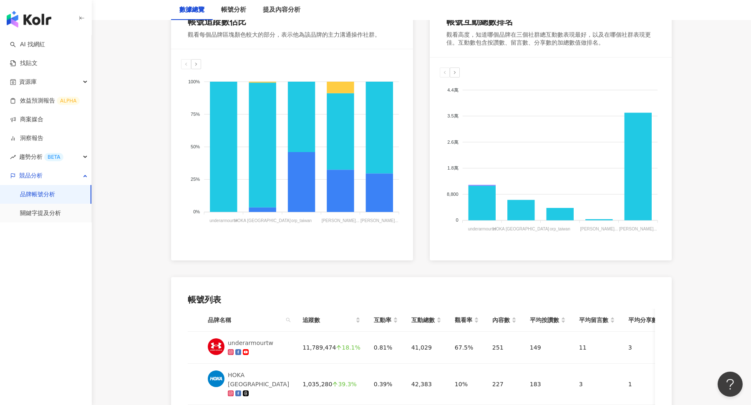
scroll to position [0, 0]
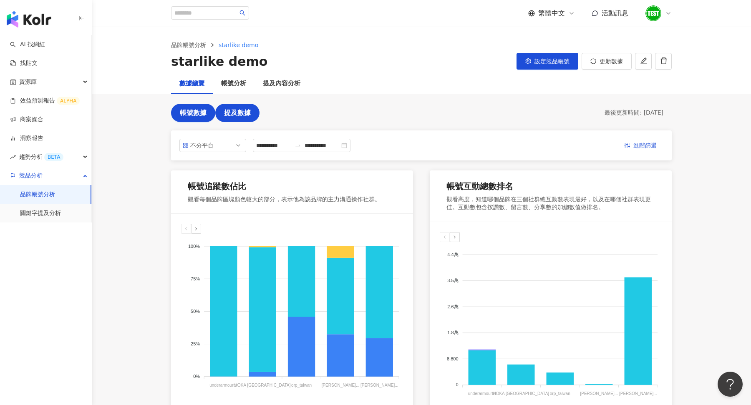
click at [242, 117] on button "提及數據" at bounding box center [237, 113] width 44 height 18
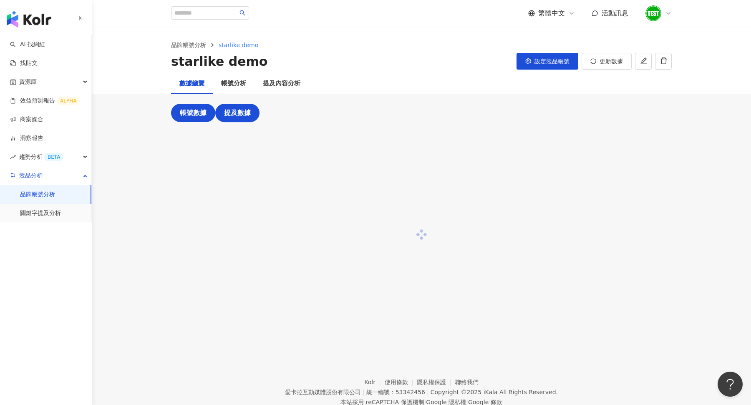
click at [197, 109] on span "帳號數據" at bounding box center [193, 113] width 27 height 8
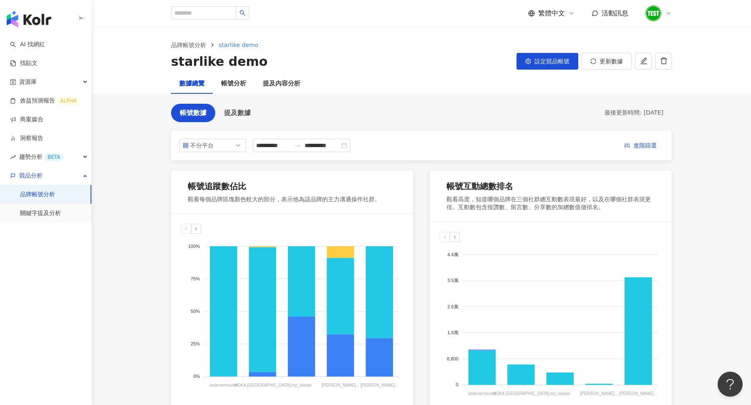
scroll to position [8, 0]
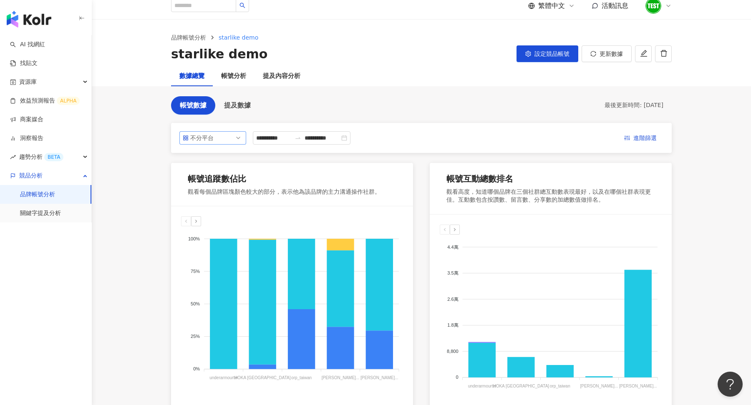
click at [233, 140] on span "不分平台" at bounding box center [213, 138] width 60 height 13
click at [218, 183] on div "Facebook" at bounding box center [207, 185] width 27 height 9
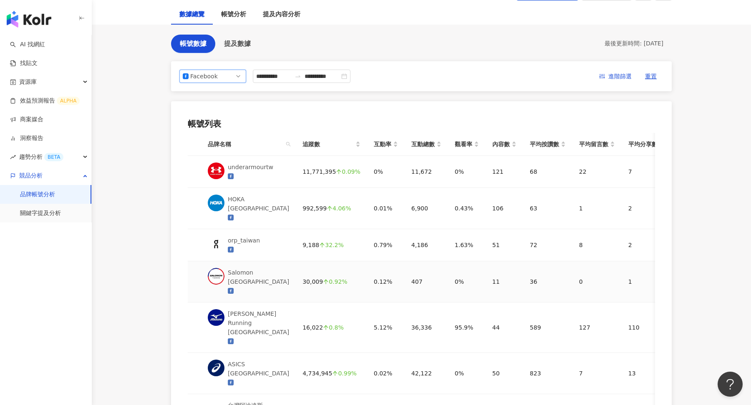
scroll to position [30, 0]
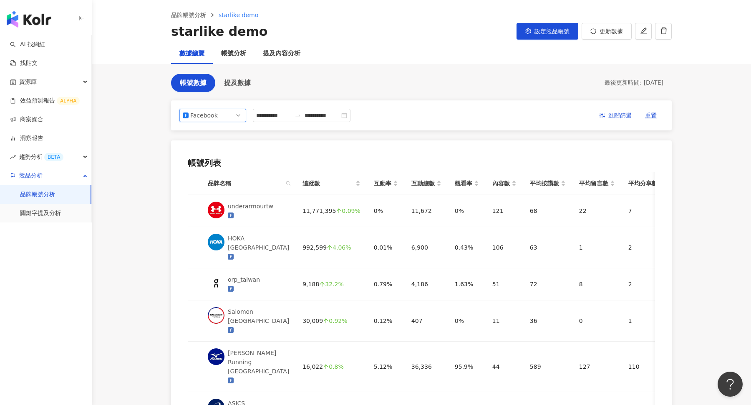
click at [240, 117] on span "Facebook" at bounding box center [213, 115] width 60 height 13
click at [213, 145] on div "Instagram" at bounding box center [207, 148] width 27 height 9
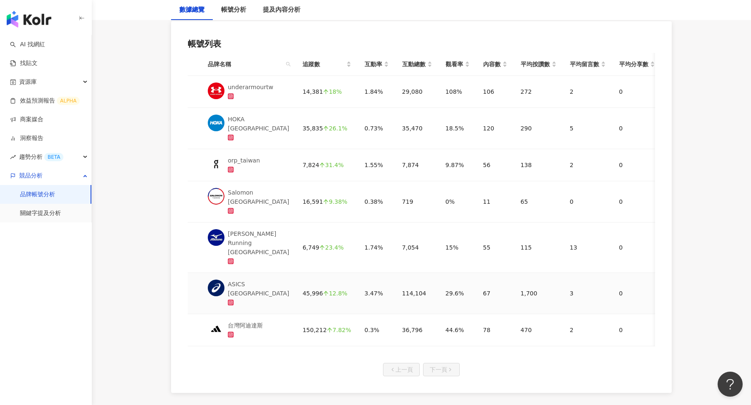
scroll to position [0, 0]
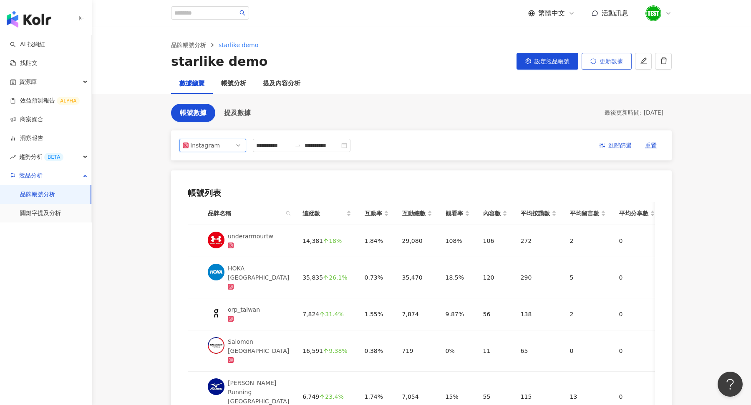
click at [611, 65] on button "更新數據" at bounding box center [606, 61] width 50 height 17
click at [240, 108] on button "提及數據" at bounding box center [237, 113] width 44 height 18
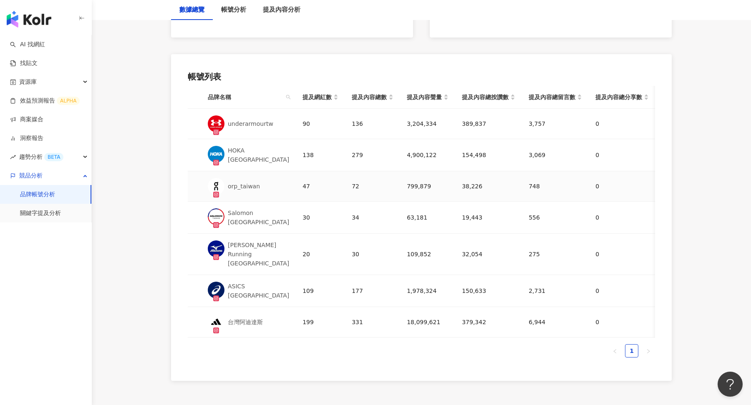
scroll to position [387, 0]
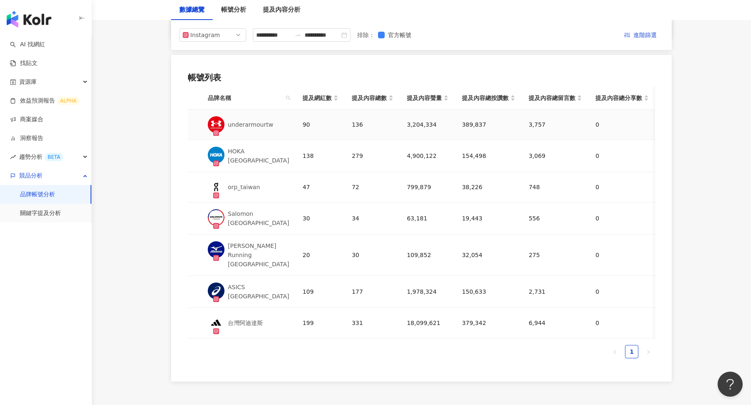
click at [272, 123] on div "underarmourtw" at bounding box center [248, 124] width 81 height 17
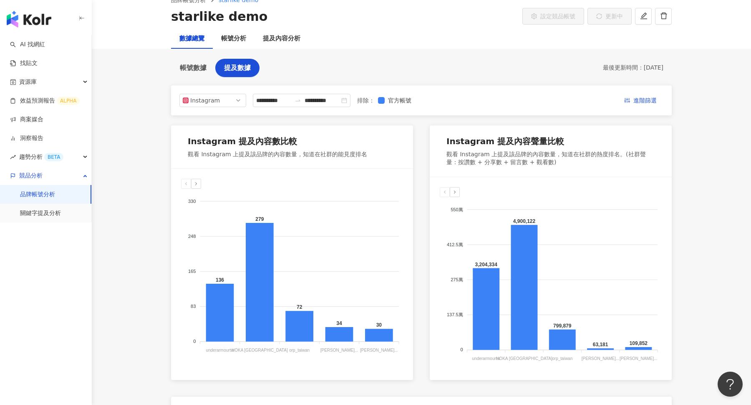
scroll to position [0, 0]
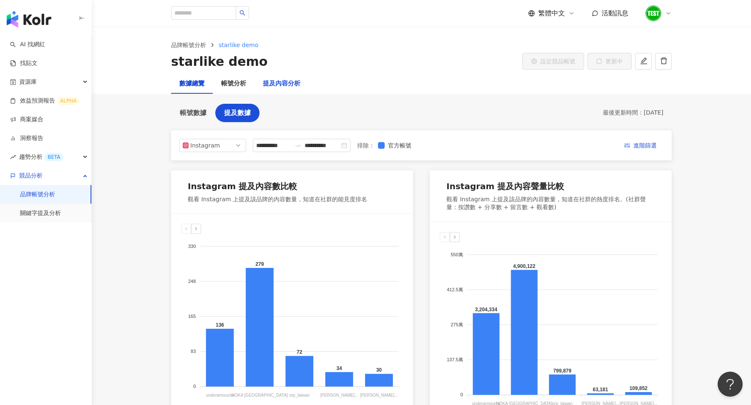
click at [281, 88] on div "提及內容分析" at bounding box center [282, 84] width 38 height 10
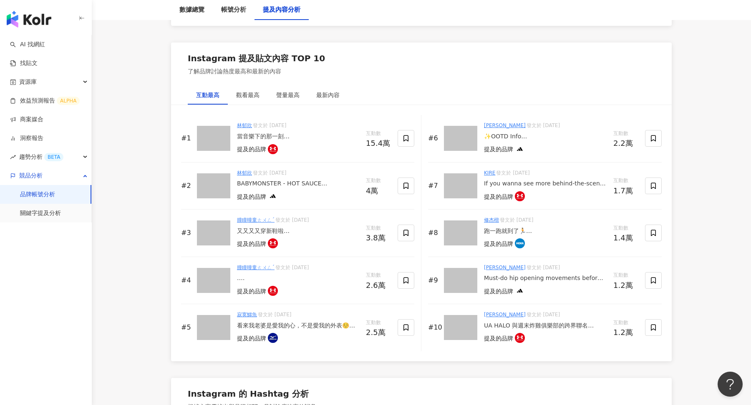
scroll to position [1110, 0]
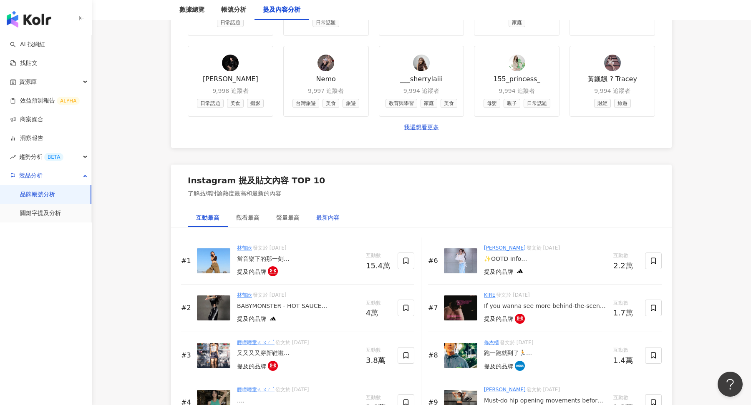
click at [318, 213] on div "最新內容" at bounding box center [327, 217] width 23 height 9
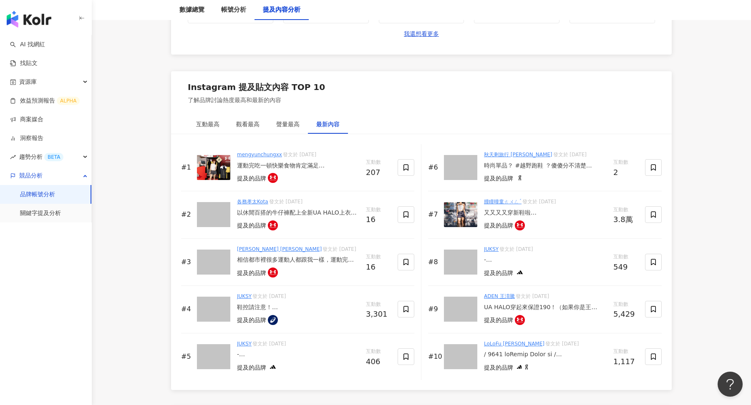
scroll to position [1213, 0]
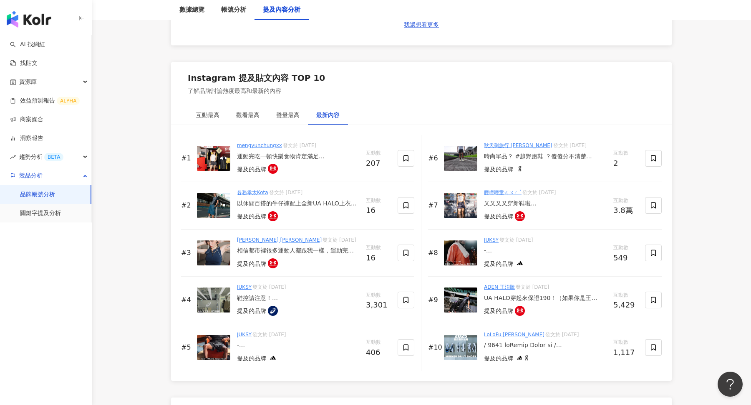
click at [300, 154] on div "運動完吃一頓快樂食物肯定滿足 尤其搭配UA HALO系列更顯獨特的運動風格 無論是背心或運動短褲或是HALO Racer 充分展現UA專業的機能設計 好穿的同…" at bounding box center [298, 157] width 122 height 8
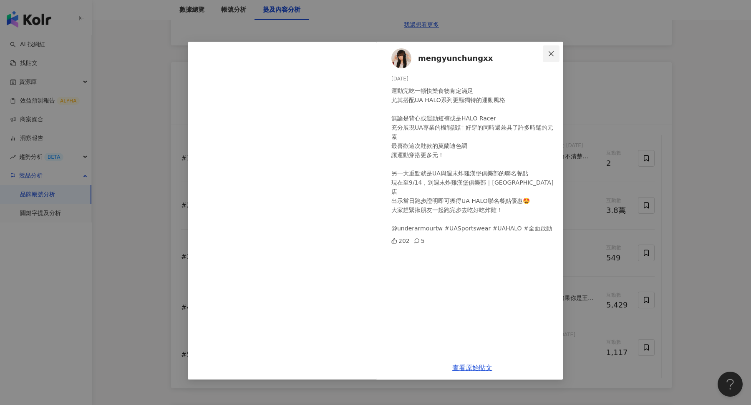
click at [552, 57] on button "Close" at bounding box center [551, 53] width 17 height 17
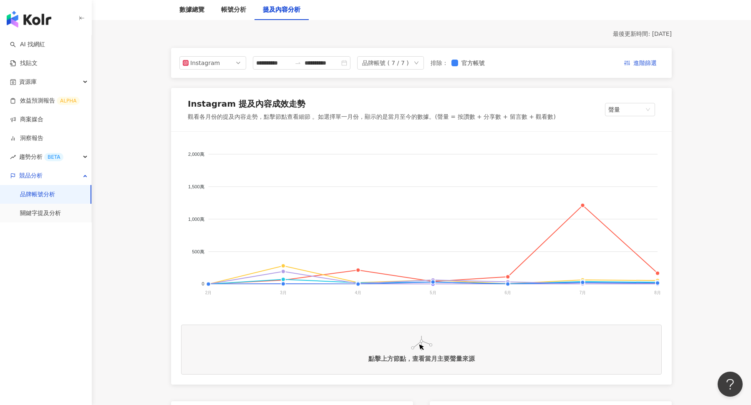
scroll to position [0, 0]
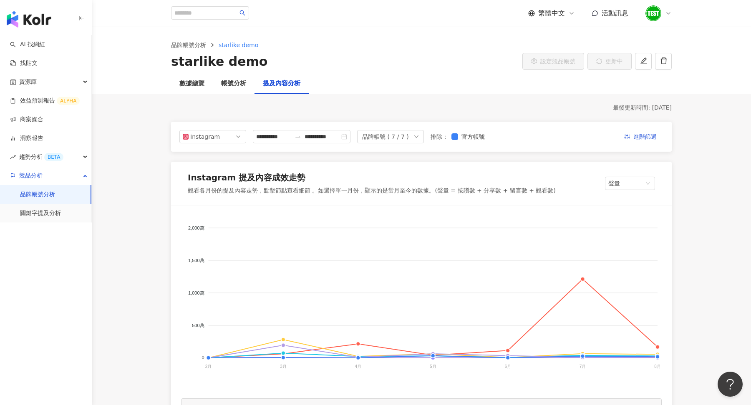
click at [415, 137] on div "品牌帳號 ( 7 / 7 )" at bounding box center [390, 136] width 67 height 13
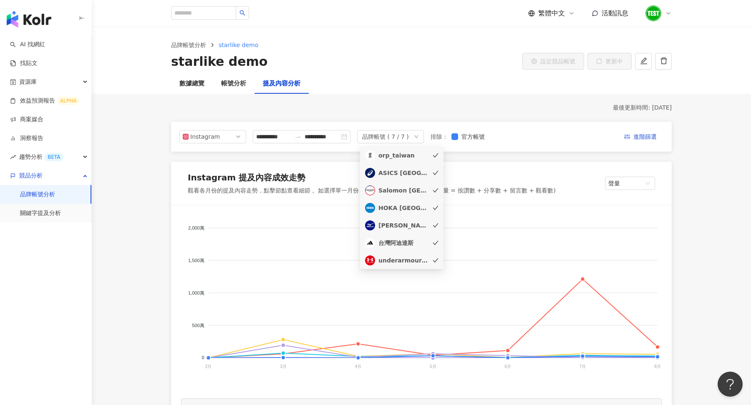
click at [415, 156] on div "orp_taiwan" at bounding box center [403, 155] width 50 height 9
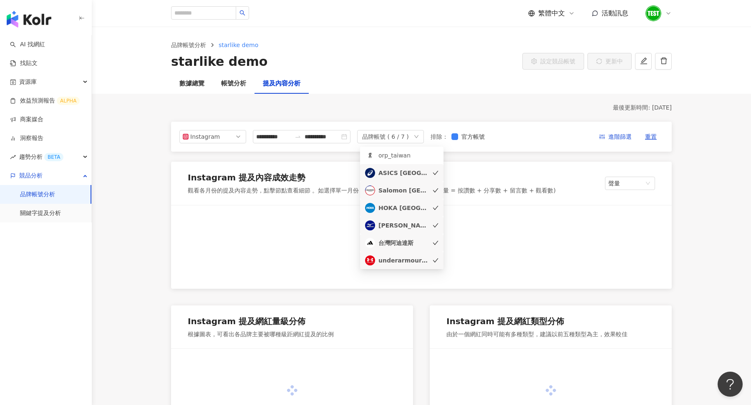
click at [412, 166] on li "ASICS Taiwan" at bounding box center [401, 173] width 83 height 18
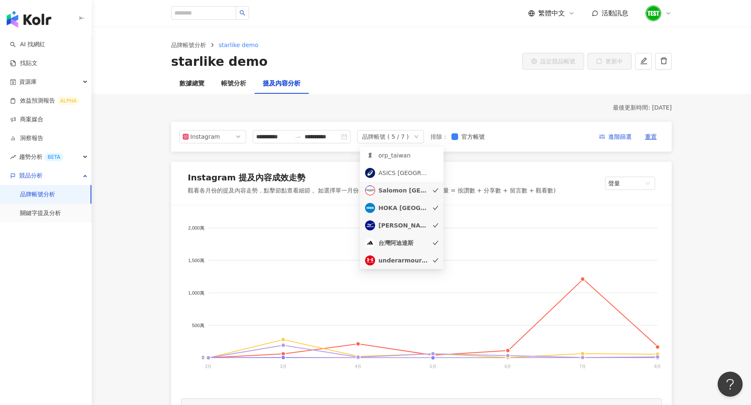
click at [403, 194] on div "Salomon Taiwan" at bounding box center [403, 190] width 50 height 9
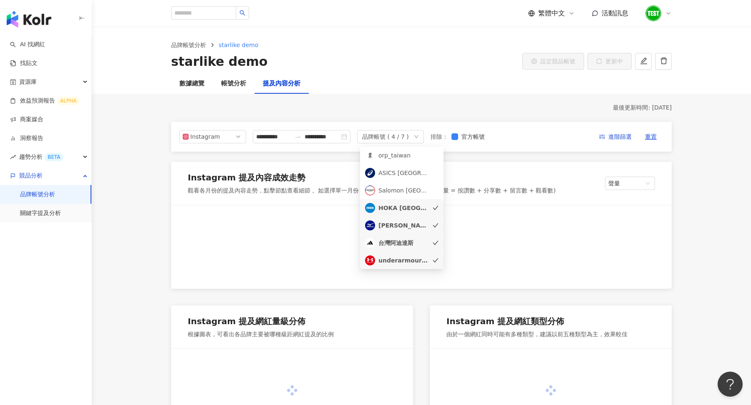
click at [402, 206] on div "HOKA Taiwan" at bounding box center [403, 208] width 50 height 9
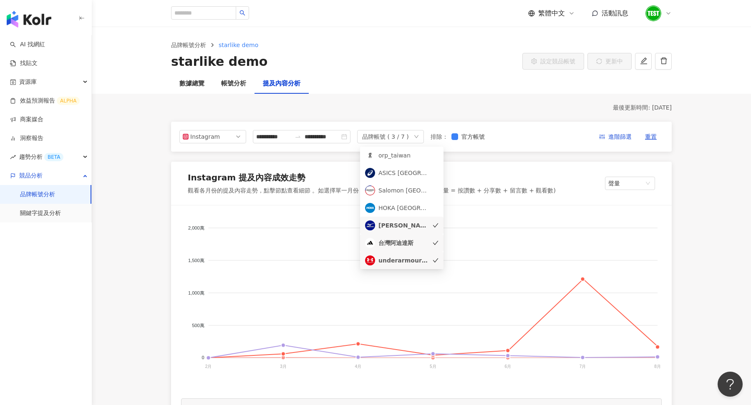
click at [398, 222] on div "Mizuno Running Taiwan" at bounding box center [403, 225] width 50 height 9
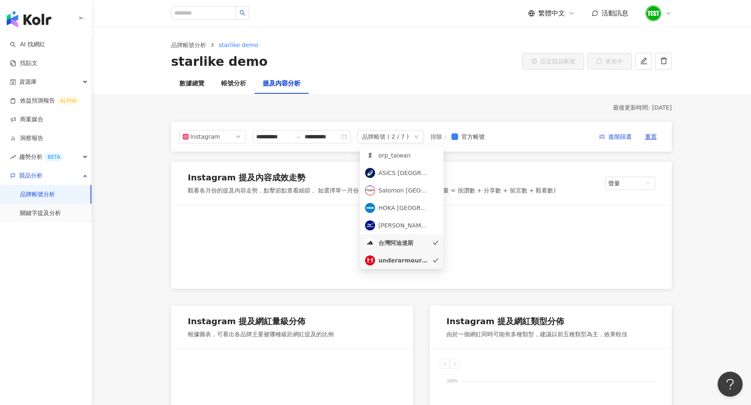
click at [397, 242] on div "台灣阿迪達斯" at bounding box center [403, 243] width 50 height 9
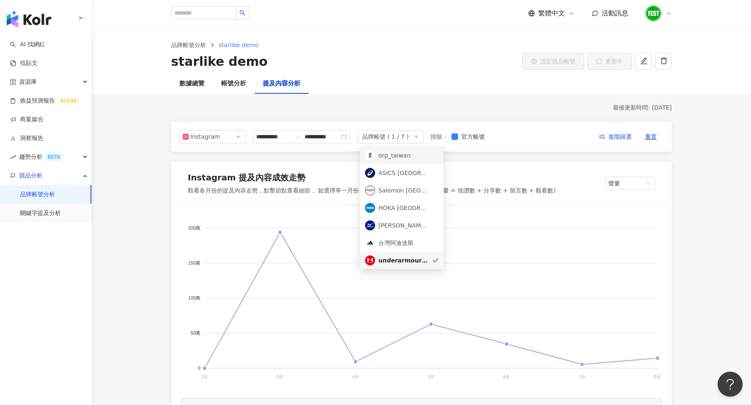
click at [424, 153] on div "orp_taiwan" at bounding box center [403, 155] width 50 height 9
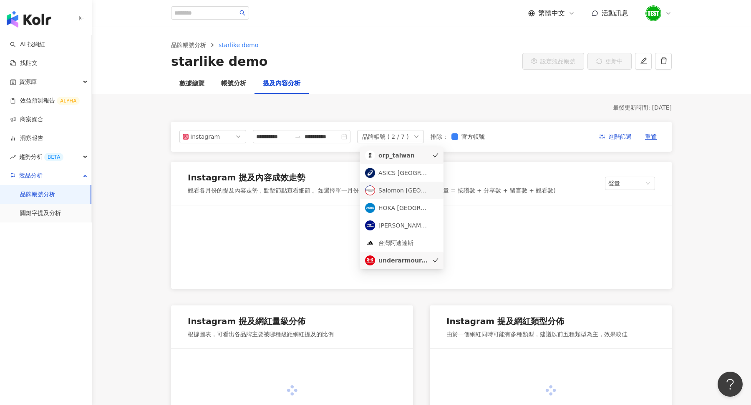
click at [420, 182] on li "Salomon Taiwan" at bounding box center [401, 191] width 83 height 18
click at [422, 179] on li "ASICS Taiwan" at bounding box center [401, 173] width 83 height 18
click at [419, 210] on div "HOKA Taiwan" at bounding box center [403, 208] width 50 height 9
click at [418, 225] on div "Mizuno Running Taiwan" at bounding box center [403, 225] width 50 height 9
click at [412, 248] on div "台灣阿迪達斯" at bounding box center [396, 243] width 63 height 10
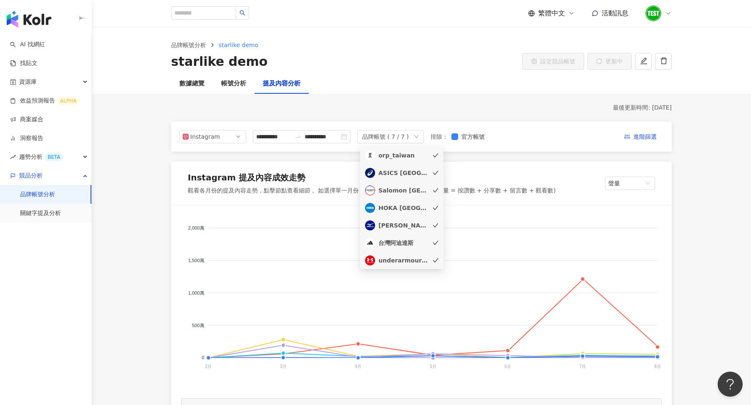
click at [517, 145] on div "**********" at bounding box center [421, 137] width 501 height 30
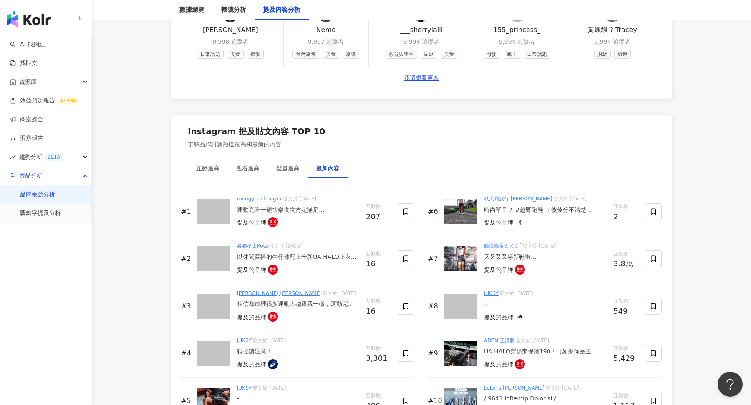
scroll to position [1175, 0]
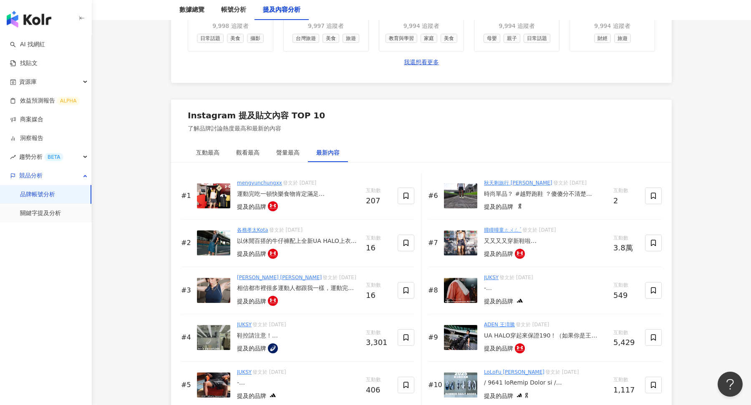
click at [310, 190] on div "運動完吃一頓快樂食物肯定滿足 尤其搭配UA HALO系列更顯獨特的運動風格 無論是背心或運動短褲或是HALO Racer 充分展現UA專業的機能設計 好穿的同…" at bounding box center [298, 194] width 122 height 8
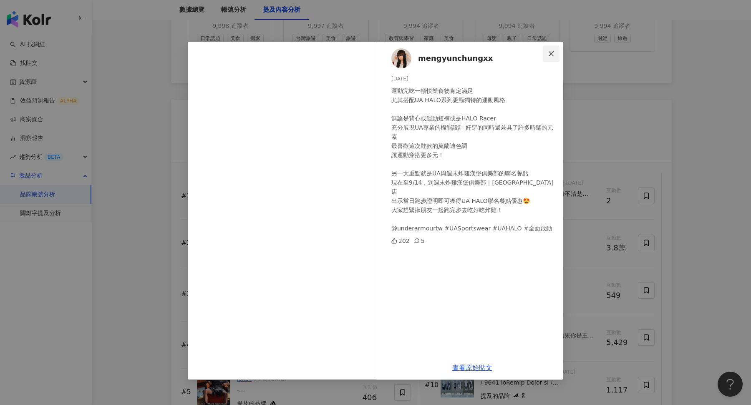
click at [553, 51] on icon "close" at bounding box center [551, 53] width 5 height 5
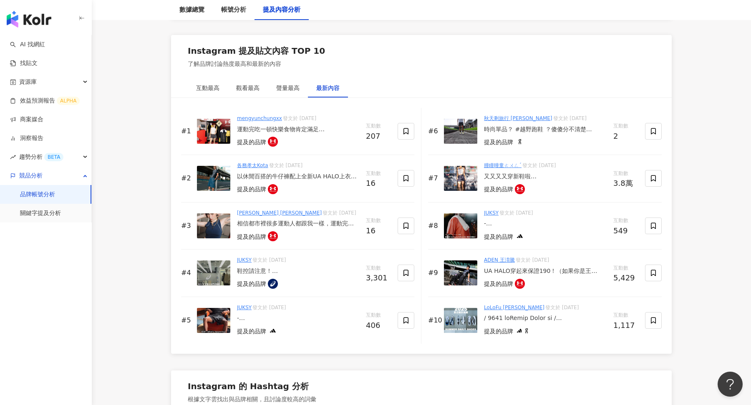
scroll to position [1243, 0]
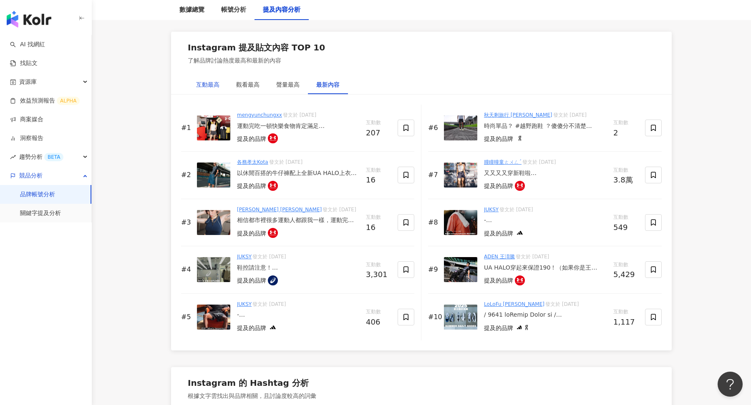
click at [216, 85] on div "互動最高" at bounding box center [207, 84] width 23 height 9
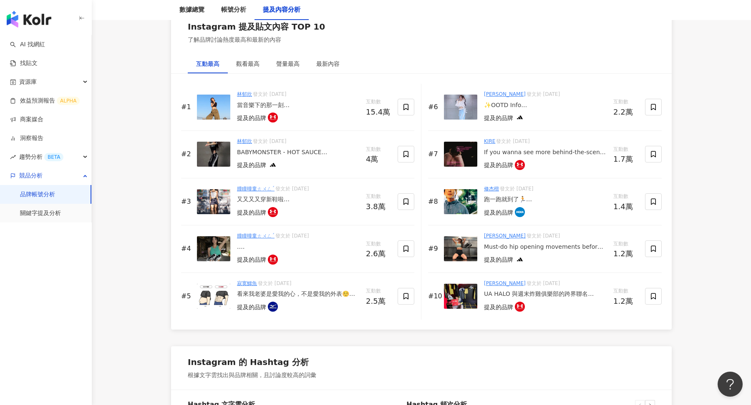
scroll to position [1266, 0]
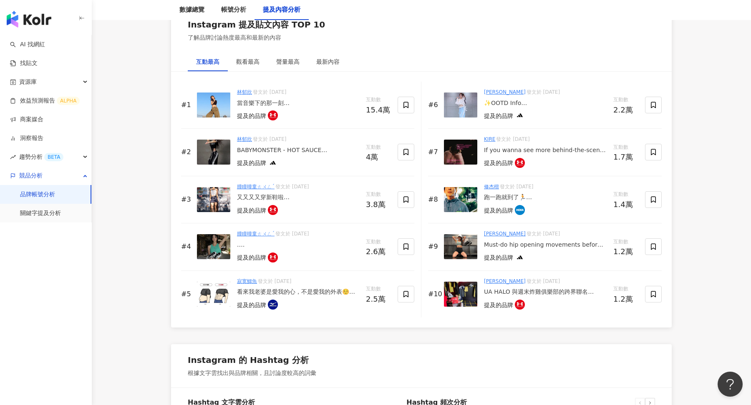
click at [292, 242] on div ". 臺灣感性是這樣拍嗎？ . 我就是那種穿鞋也要看心情的人 第一次嘗試這類型的穿搭 有種現代與復古的衝擊感 搭配一穿就愛上的UA ECHO 快速綁帶和可踩式後…" at bounding box center [298, 245] width 122 height 8
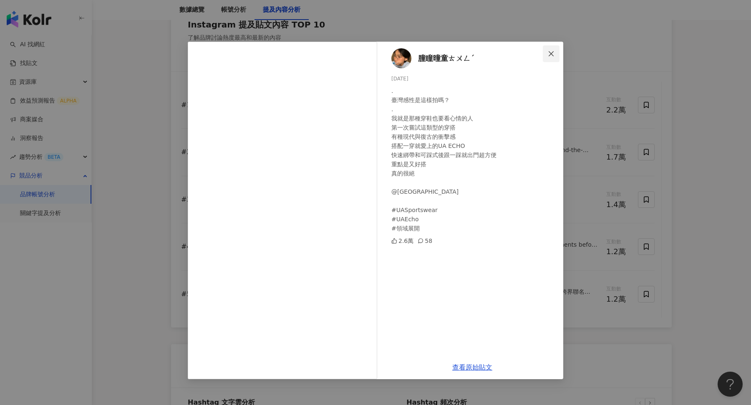
click at [549, 50] on icon "close" at bounding box center [551, 53] width 7 height 7
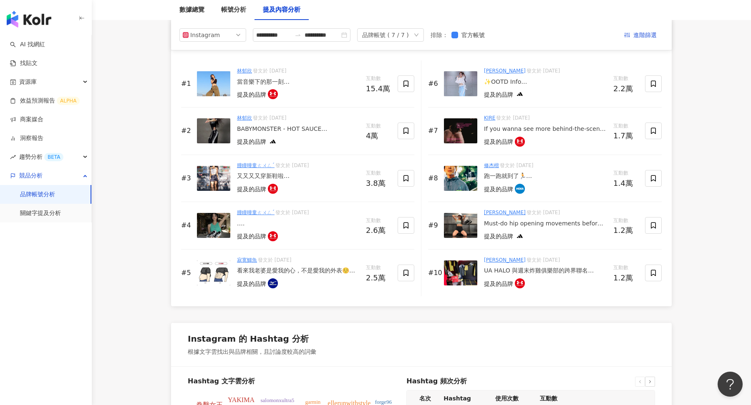
scroll to position [1267, 0]
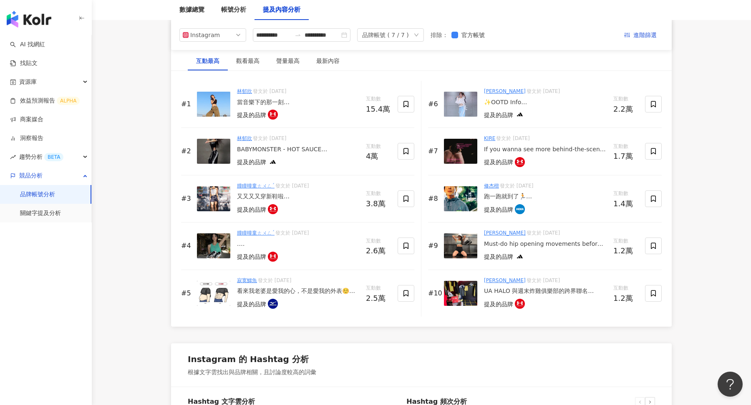
click at [530, 243] on div "Must-do hip opening movements before leg workout🔥腿訓前暖身一定要打開髖部！ 這5個動作可以增加髖活動度、降低…" at bounding box center [545, 244] width 123 height 8
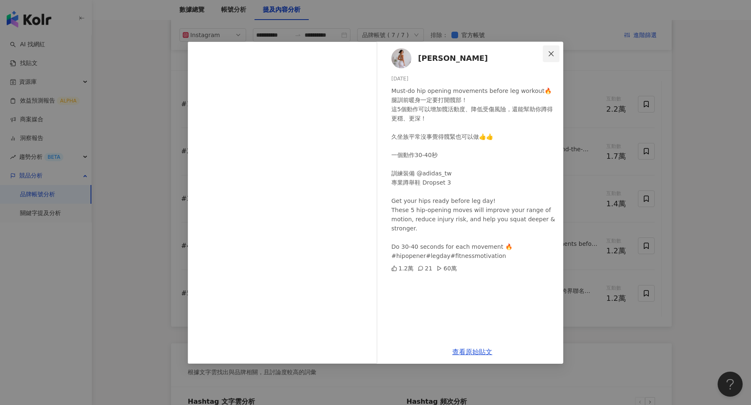
click at [554, 56] on icon "close" at bounding box center [551, 53] width 7 height 7
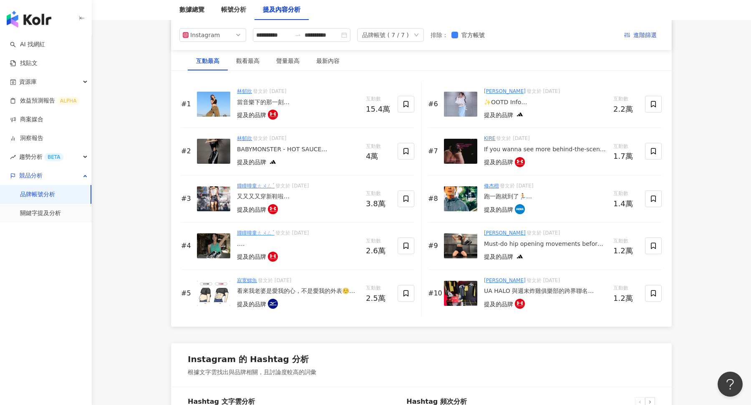
click at [520, 99] on div "✨OOTD Info 已被 HOT SAUCE 洗腦 旋律走的是80年代的經典嘻哈風，跳起來又帥又可愛 這次的造型搭配 adidas 最新的‘三線錐形褲’ 三…" at bounding box center [545, 102] width 123 height 8
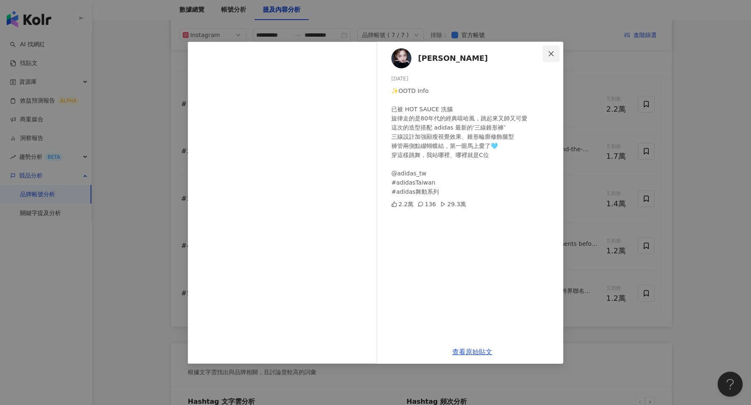
click at [551, 55] on icon "close" at bounding box center [551, 53] width 7 height 7
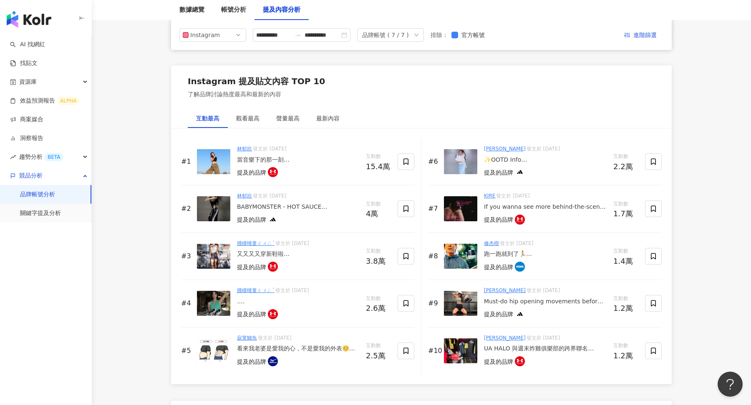
scroll to position [1206, 0]
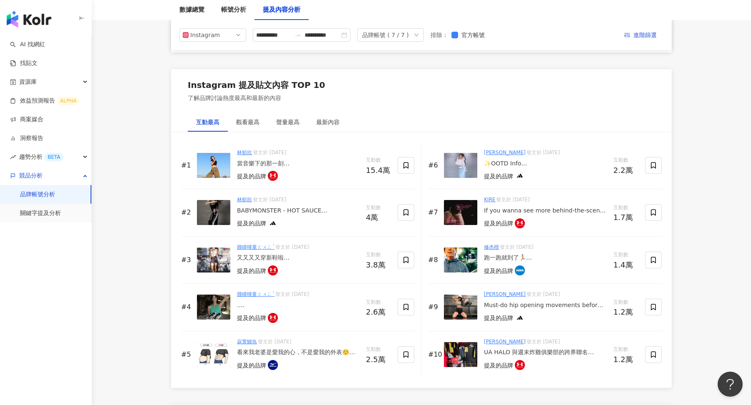
click at [289, 210] on div "BABYMONSTER - HOT SAUCE 跟著寶怪們跳起來🌶️ 但今天不走美式嘻哈風格 暗黑酷帥風也很適合我👽 adidas三線錐形褲 側邊落地線條很修…" at bounding box center [298, 211] width 122 height 8
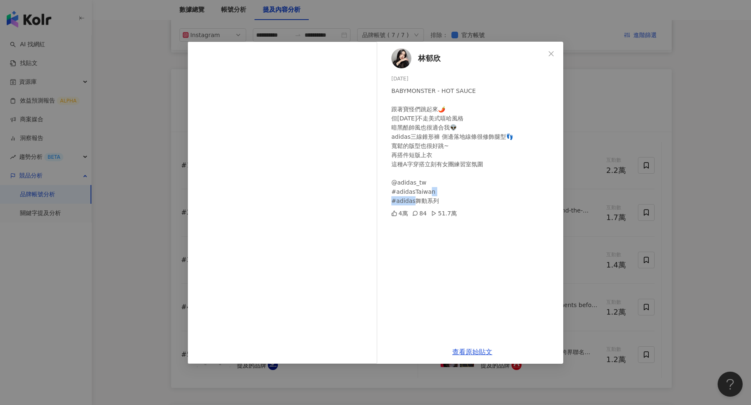
drag, startPoint x: 395, startPoint y: 200, endPoint x: 441, endPoint y: 200, distance: 46.3
click at [441, 200] on div "BABYMONSTER - HOT SAUCE 跟著寶怪們跳起來🌶️ 但今天不走美式嘻哈風格 暗黑酷帥風也很適合我👽 adidas三線錐形褲 側邊落地線條很修…" at bounding box center [473, 145] width 165 height 119
copy div "das舞動系列"
click at [552, 53] on icon "close" at bounding box center [551, 53] width 7 height 7
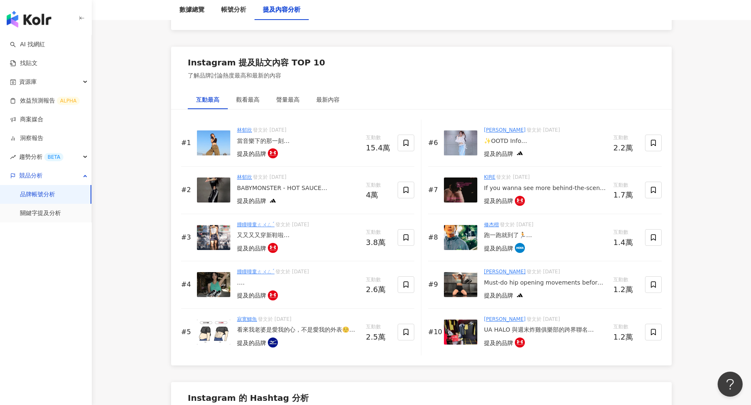
scroll to position [1230, 0]
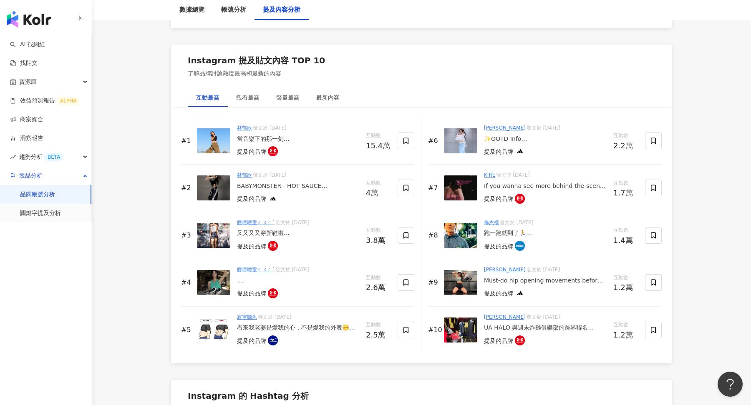
click at [511, 232] on div "跑一跑就到了🏃 不可能在新加坡也被KTV吸引吧？🙈 用跑步來認識一個城市是我喜歡的方式☺️ 你們也會嗎？ #修怕過生日 #修行跑者 #城市路跑 - Speci…" at bounding box center [545, 233] width 123 height 8
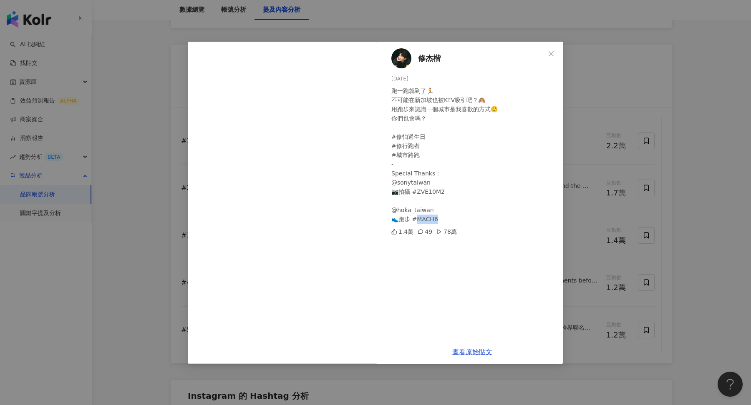
drag, startPoint x: 415, startPoint y: 220, endPoint x: 440, endPoint y: 220, distance: 25.9
click at [440, 220] on div "跑一跑就到了🏃 不可能在新加坡也被KTV吸引吧？🙈 用跑步來認識一個城市是我喜歡的方式☺️ 你們也會嗎？ #修怕過生日 #修行跑者 #城市路跑 - Speci…" at bounding box center [473, 155] width 165 height 138
copy div "6"
click at [558, 59] on button "Close" at bounding box center [551, 53] width 17 height 17
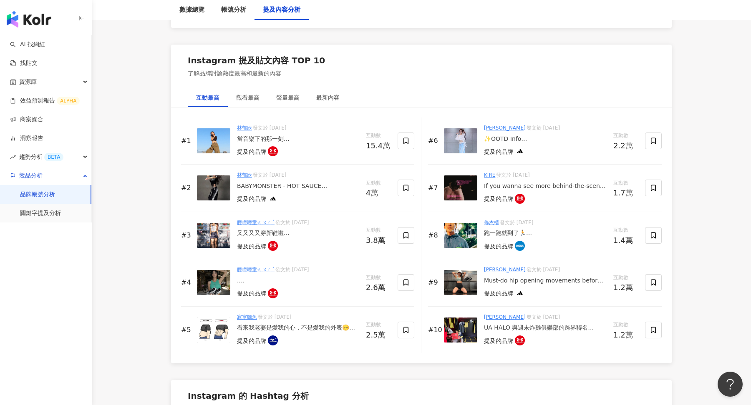
click at [558, 59] on div "Instagram 提及貼文內容 TOP 10 了解品牌討論熱度最高和最新的內容" at bounding box center [421, 66] width 501 height 43
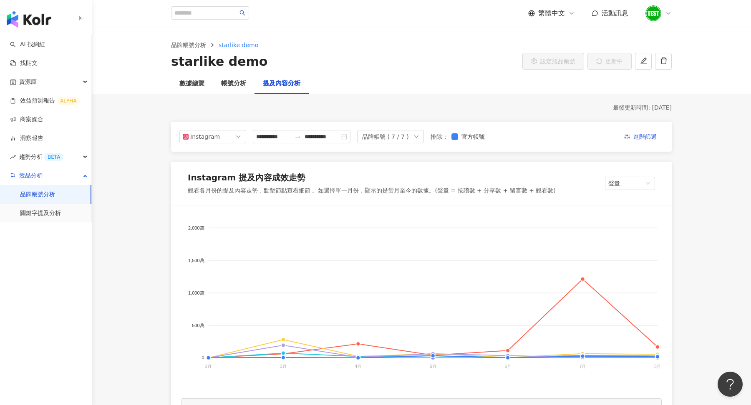
scroll to position [23, 0]
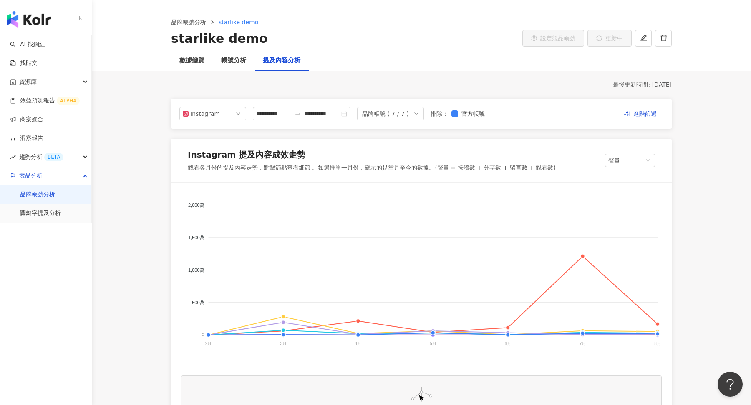
click at [411, 116] on div "品牌帳號 ( 7 / 7 )" at bounding box center [390, 113] width 67 height 13
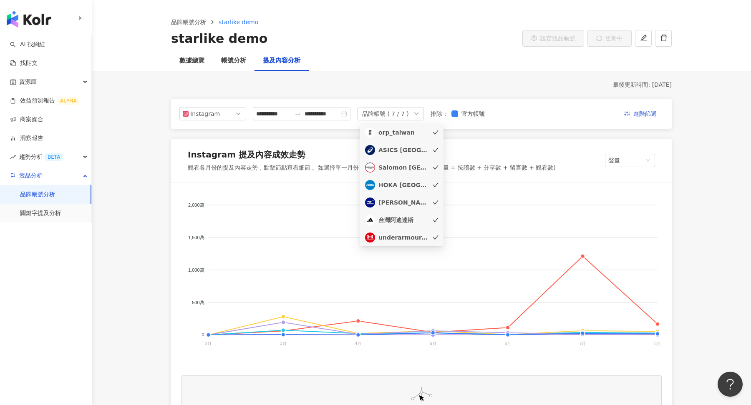
click at [434, 136] on div "orp_taiwan" at bounding box center [401, 133] width 73 height 10
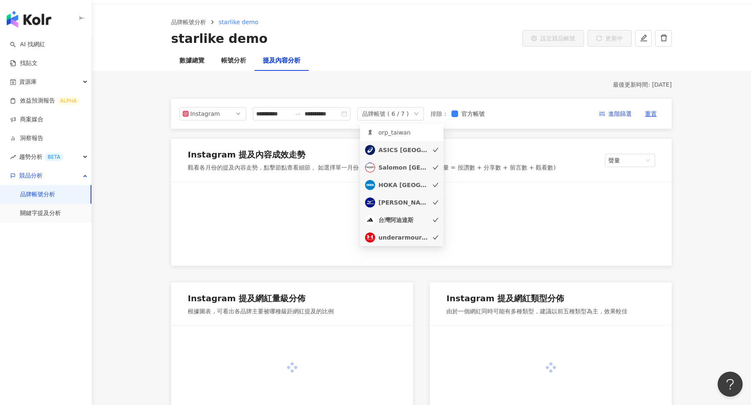
click at [428, 153] on div "ASICS Taiwan" at bounding box center [403, 150] width 50 height 9
click at [423, 169] on div "Salomon Taiwan" at bounding box center [403, 167] width 50 height 9
click at [413, 187] on div "HOKA Taiwan" at bounding box center [403, 185] width 50 height 9
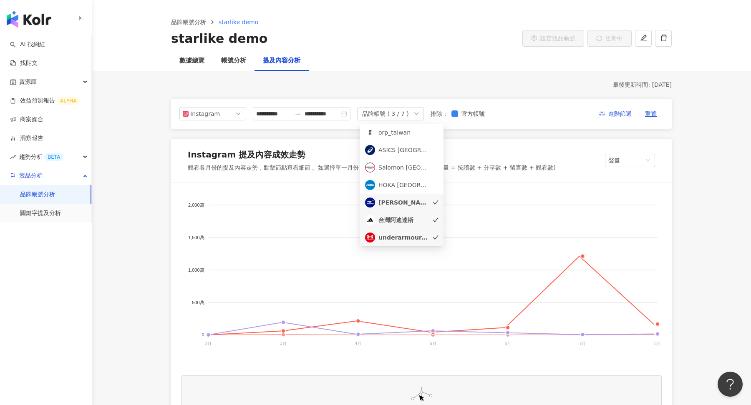
click at [411, 234] on div "underarmourtw" at bounding box center [403, 237] width 50 height 9
click at [429, 203] on div "Mizuno Running Taiwan" at bounding box center [401, 203] width 73 height 10
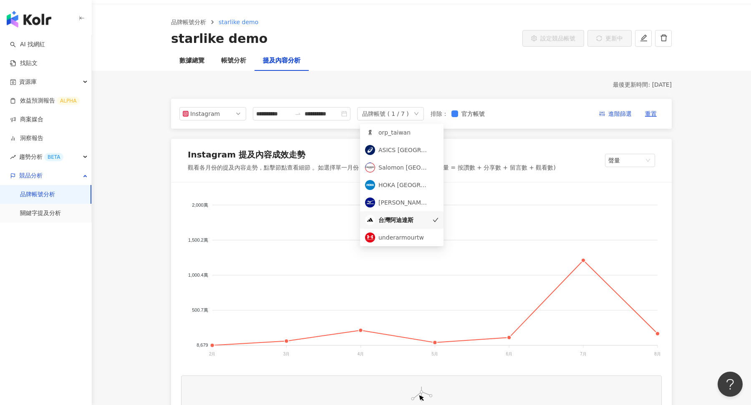
click at [526, 119] on div "**********" at bounding box center [421, 113] width 484 height 13
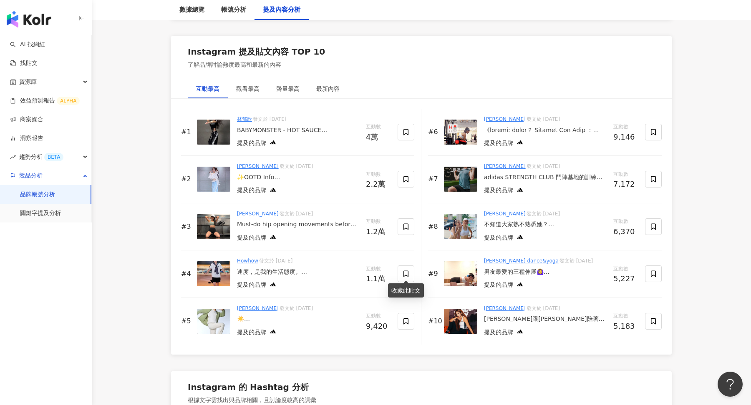
scroll to position [1305, 0]
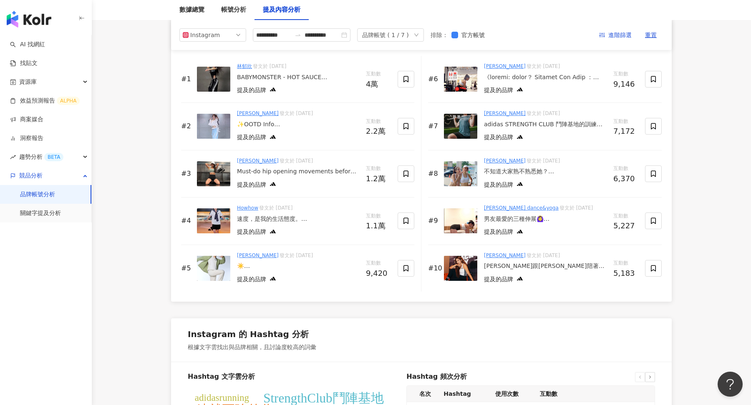
click at [294, 216] on div "速度，是我的生活態度。 但穿上兼具速度、舒適、時尚的 adidas ADIZERO EVO SL， 不管在跑道、捷運、咖啡廳、馬路， 穿上它哪裡都是我自在的歸…" at bounding box center [298, 219] width 122 height 8
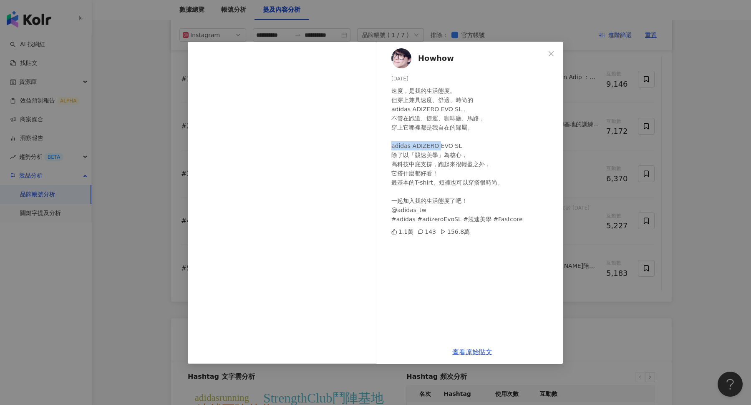
drag, startPoint x: 391, startPoint y: 146, endPoint x: 437, endPoint y: 148, distance: 46.3
click at [437, 148] on div "速度，是我的生活態度。 但穿上兼具速度、舒適、時尚的 adidas ADIZERO EVO SL， 不管在跑道、捷運、咖啡廳、馬路， 穿上它哪裡都是我自在的歸…" at bounding box center [473, 155] width 165 height 138
copy div "adidas ADIZERO"
click at [450, 140] on div "速度，是我的生活態度。 但穿上兼具速度、舒適、時尚的 adidas ADIZERO EVO SL， 不管在跑道、捷運、咖啡廳、馬路， 穿上它哪裡都是我自在的歸…" at bounding box center [473, 155] width 165 height 138
drag, startPoint x: 393, startPoint y: 146, endPoint x: 431, endPoint y: 143, distance: 37.7
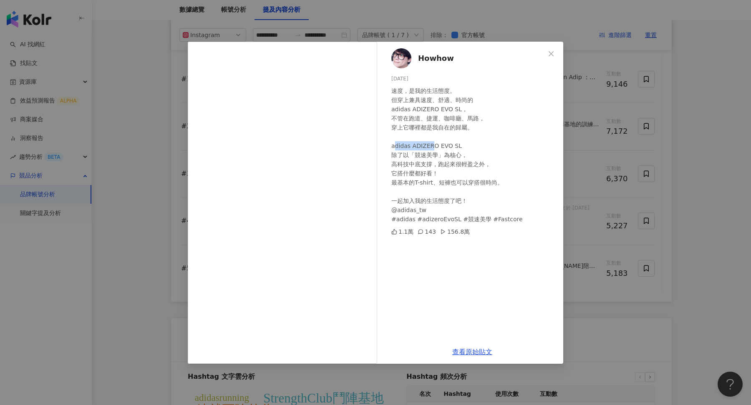
click at [431, 143] on div "速度，是我的生活態度。 但穿上兼具速度、舒適、時尚的 adidas ADIZERO EVO SL， 不管在跑道、捷運、咖啡廳、馬路， 穿上它哪裡都是我自在的歸…" at bounding box center [473, 155] width 165 height 138
drag, startPoint x: 393, startPoint y: 147, endPoint x: 435, endPoint y: 147, distance: 42.5
click at [435, 147] on div "速度，是我的生活態度。 但穿上兼具速度、舒適、時尚的 adidas ADIZERO EVO SL， 不管在跑道、捷運、咖啡廳、馬路， 穿上它哪裡都是我自在的歸…" at bounding box center [473, 155] width 165 height 138
copy div "adidas ADIZERO"
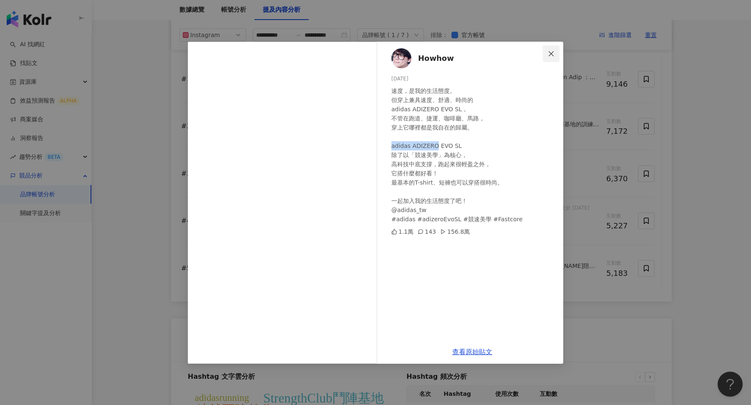
click at [556, 51] on span "Close" at bounding box center [551, 53] width 17 height 7
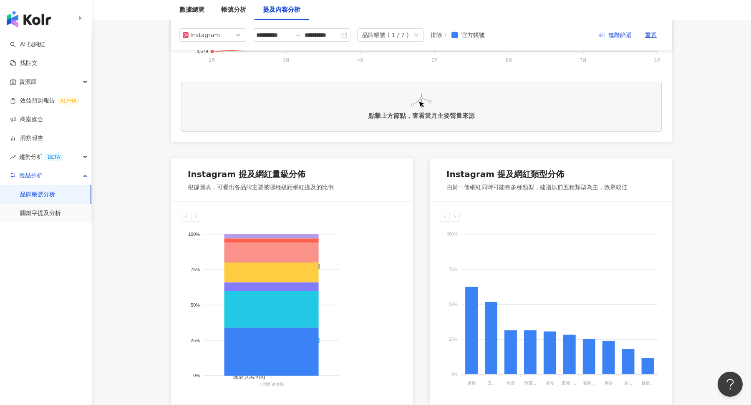
scroll to position [247, 0]
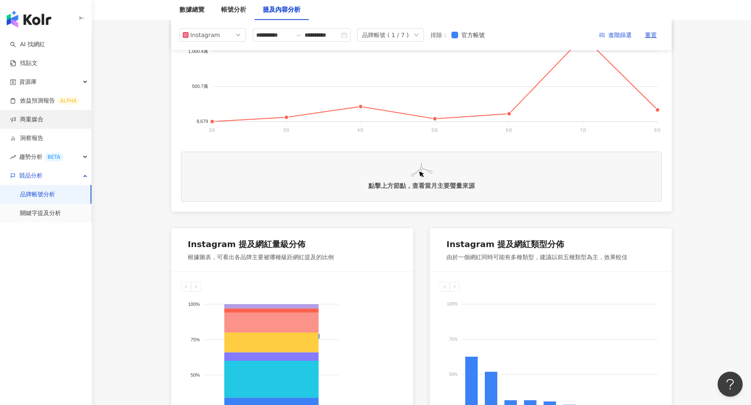
click at [43, 121] on link "商案媒合" at bounding box center [26, 120] width 33 height 8
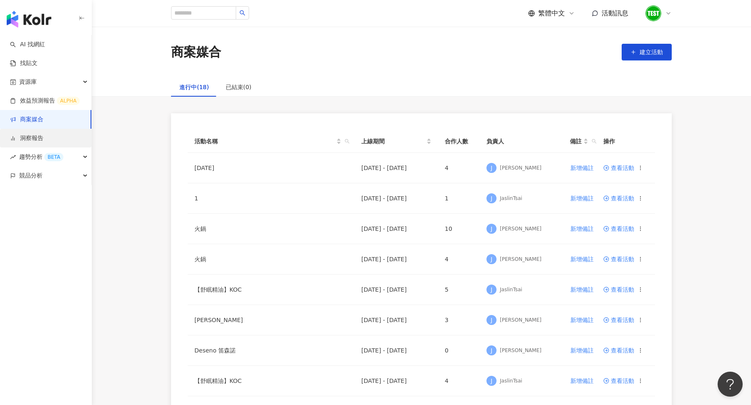
click at [43, 137] on link "洞察報告" at bounding box center [26, 138] width 33 height 8
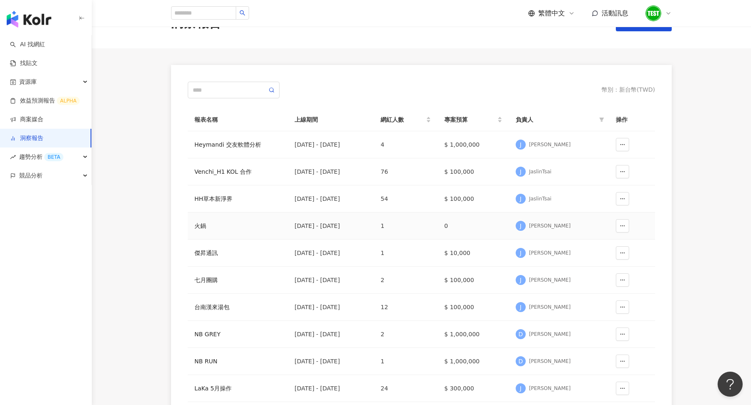
scroll to position [10, 0]
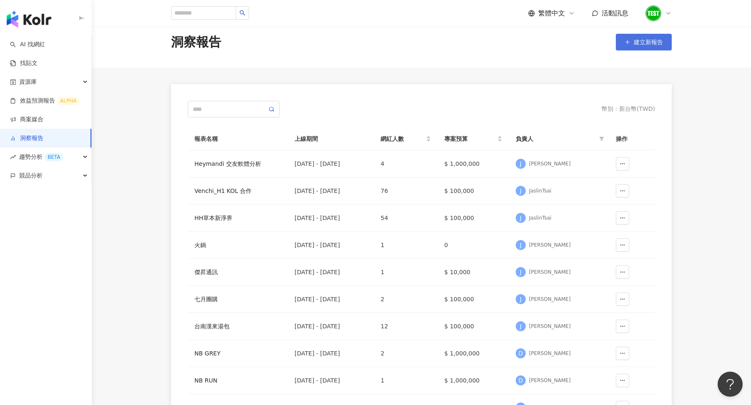
click at [650, 37] on button "建立新報告" at bounding box center [644, 42] width 56 height 17
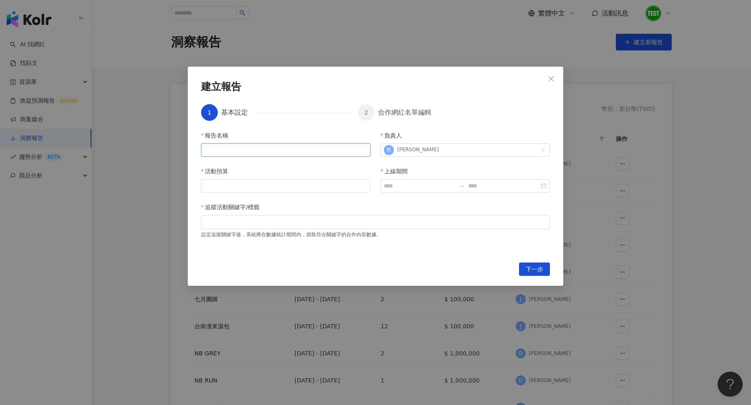
click at [271, 144] on input "報告名稱" at bounding box center [285, 149] width 169 height 13
click at [302, 103] on div "1 基本設定 2 合作網紅名單編輯 報告名稱 ** 負責人 R Ray Peng 活動預算 上線期間 追蹤活動關鍵字/標籤 設定追蹤關鍵字後，系統將在數據統計…" at bounding box center [375, 175] width 349 height 155
click at [259, 158] on div "報告名稱 ** 負責人 R Ray Peng 活動預算 上線期間 追蹤活動關鍵字/標籤 設定追蹤關鍵字後，系統將在數據統計期間內，抓取符合關鍵字的合作內容數據。" at bounding box center [375, 192] width 349 height 122
click at [259, 147] on input "**" at bounding box center [285, 149] width 169 height 13
type input "*****"
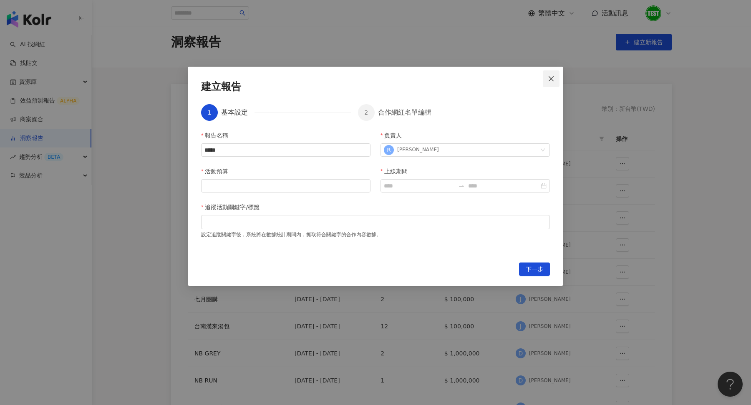
click at [554, 75] on icon "close" at bounding box center [551, 78] width 7 height 7
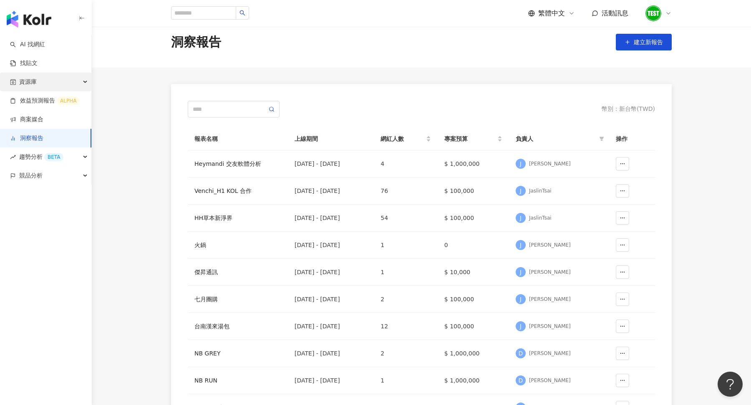
click at [36, 84] on span "資源庫" at bounding box center [28, 82] width 18 height 19
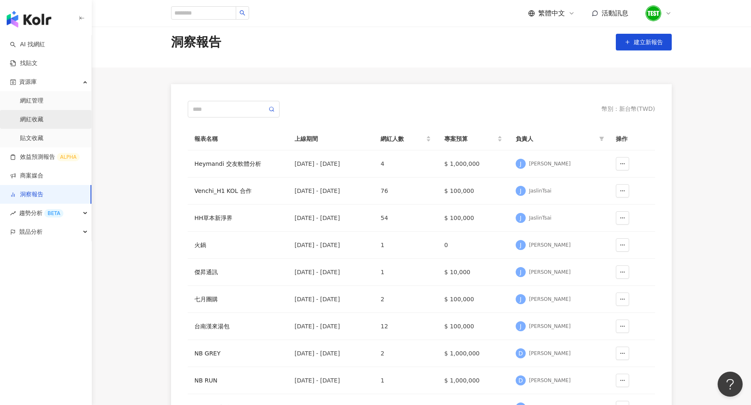
click at [43, 116] on link "網紅收藏" at bounding box center [31, 120] width 23 height 8
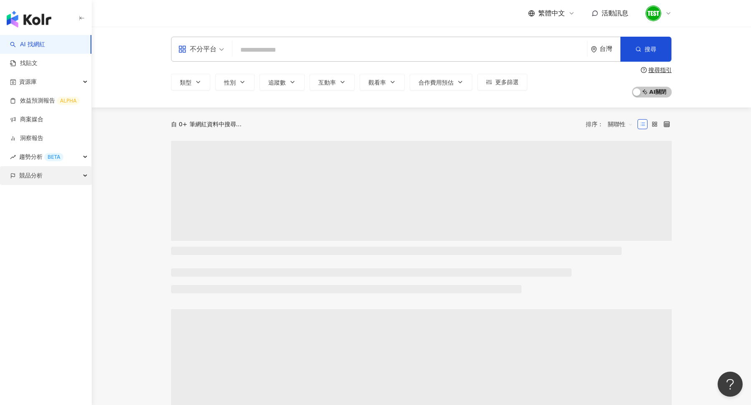
click at [38, 181] on span "競品分析" at bounding box center [30, 175] width 23 height 19
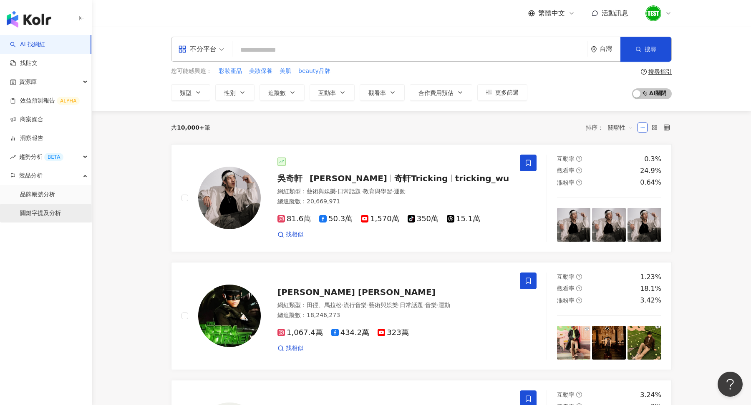
click at [37, 217] on link "關鍵字提及分析" at bounding box center [40, 213] width 41 height 8
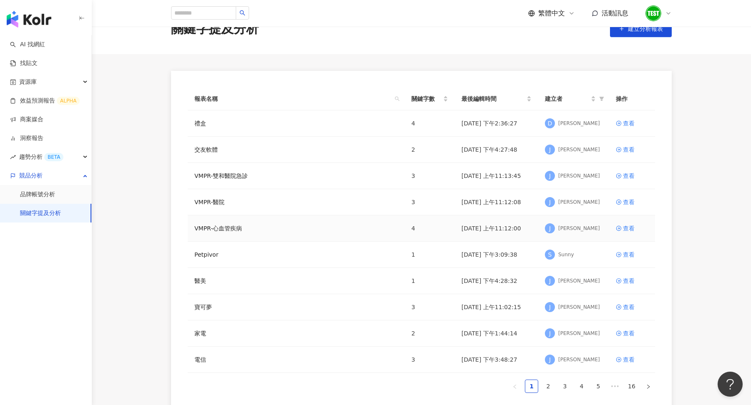
scroll to position [22, 0]
click at [640, 35] on button "建立分析報表" at bounding box center [641, 30] width 62 height 17
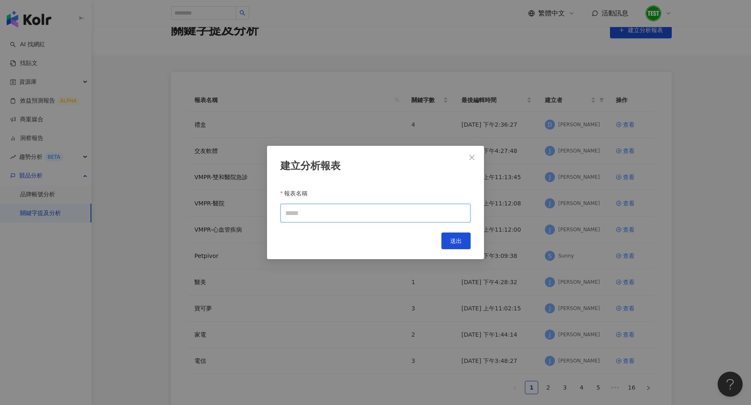
click at [369, 210] on input "報表名稱" at bounding box center [375, 213] width 190 height 19
type input "*"
type input "**********"
click at [460, 237] on button "送出" at bounding box center [455, 241] width 29 height 17
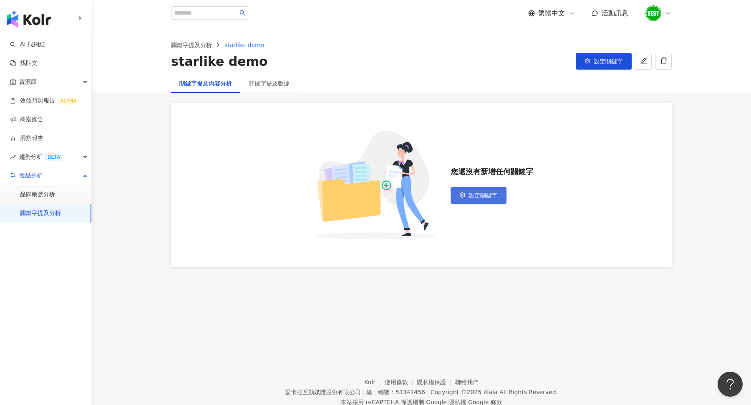
click at [474, 194] on span "設定關鍵字" at bounding box center [482, 195] width 29 height 7
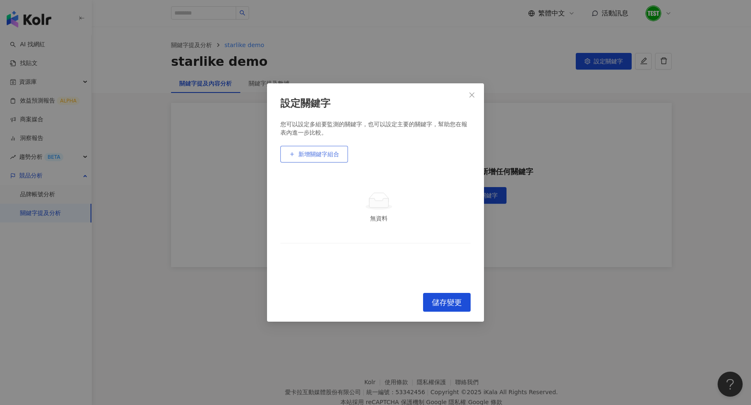
click at [340, 156] on button "新增關鍵字組合" at bounding box center [314, 154] width 68 height 17
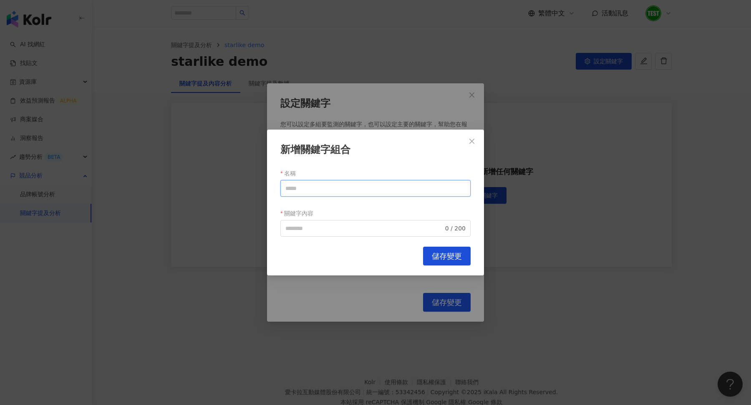
click at [332, 186] on input "名稱" at bounding box center [375, 188] width 190 height 17
type input "**"
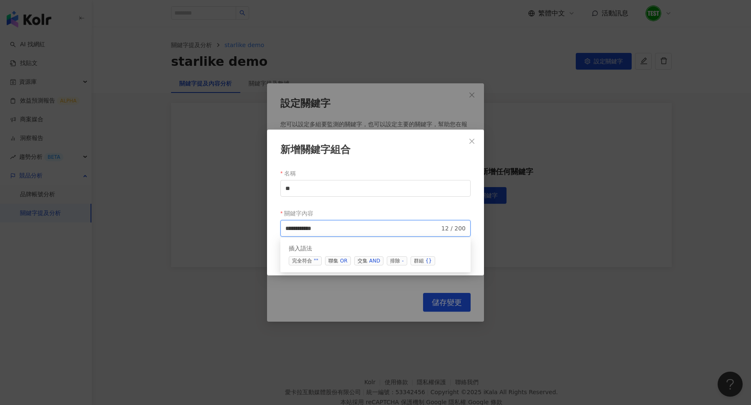
click at [369, 259] on div "AND" at bounding box center [374, 261] width 11 height 8
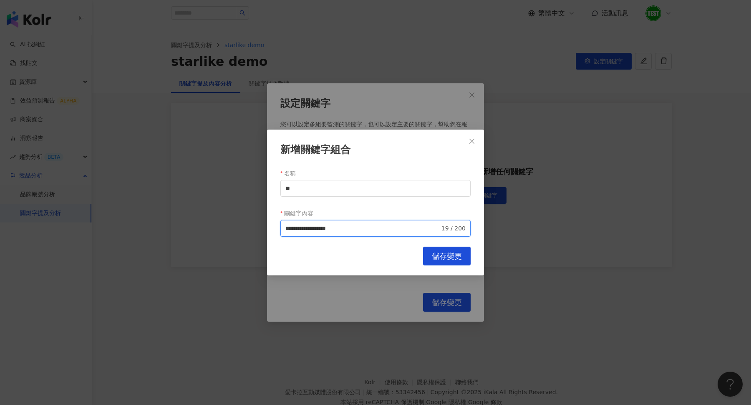
type input "**********"
click at [459, 260] on span "儲存變更" at bounding box center [447, 256] width 30 height 9
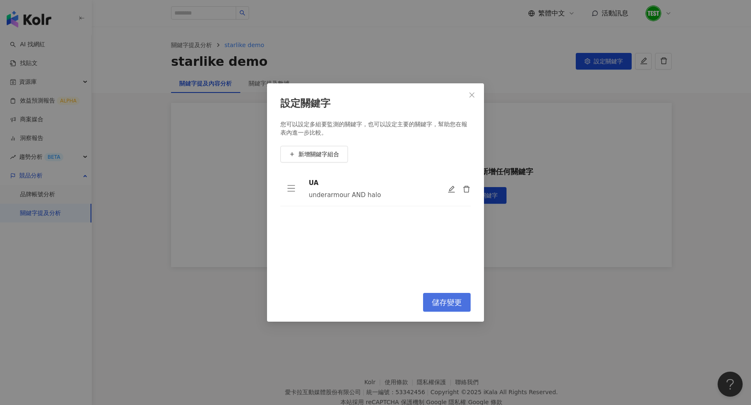
click at [450, 302] on span "儲存變更" at bounding box center [447, 302] width 30 height 9
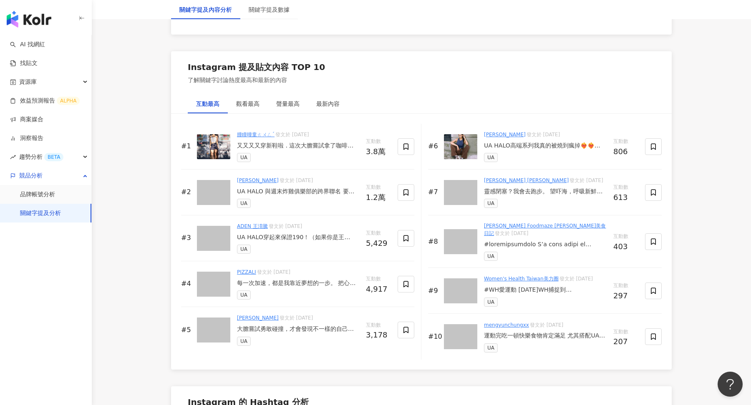
scroll to position [1237, 0]
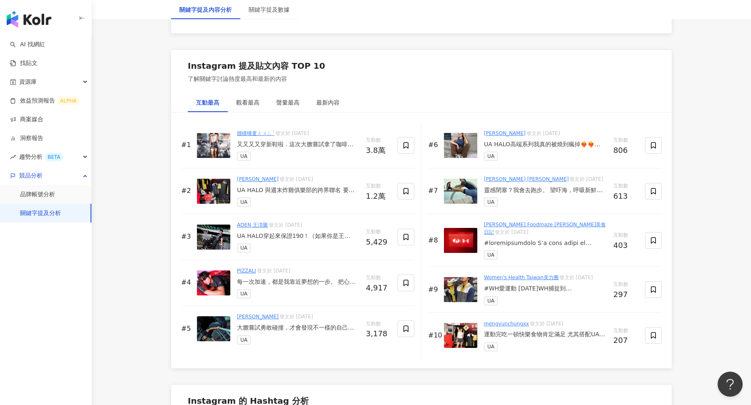
click at [321, 188] on div "UA HALO 與週末炸雞俱樂部的跨界聯名 要吃就要動 那是肯定的💯 btw 炸雞真的好好吃 @underarmourtw #UASportswear #UA…" at bounding box center [298, 190] width 122 height 8
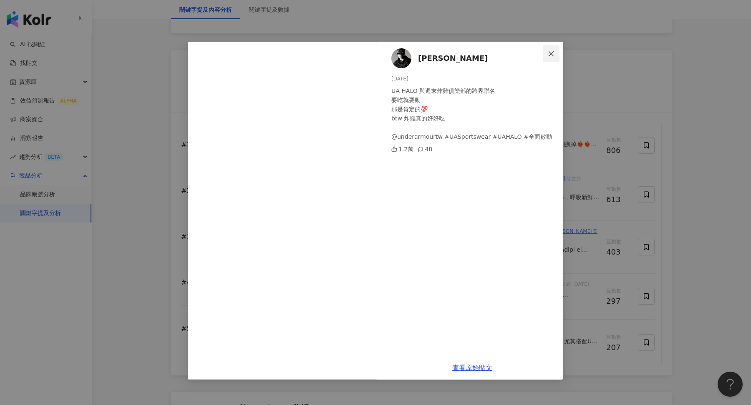
click at [555, 52] on span "Close" at bounding box center [551, 53] width 17 height 7
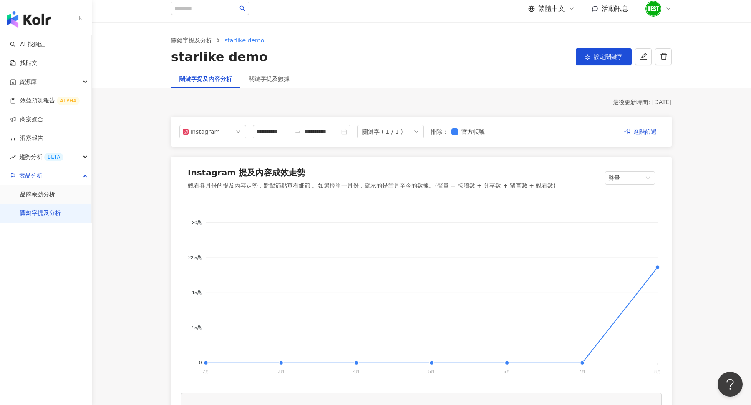
scroll to position [0, 0]
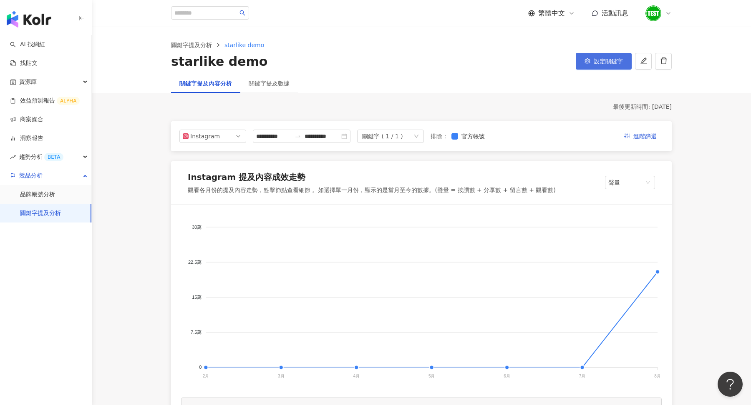
click at [603, 54] on button "設定關鍵字" at bounding box center [604, 61] width 56 height 17
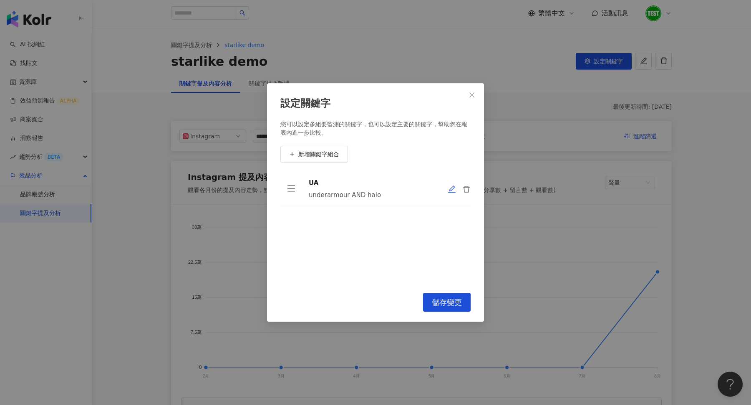
click at [450, 188] on icon "edit" at bounding box center [452, 189] width 8 height 8
type input "**"
type input "**********"
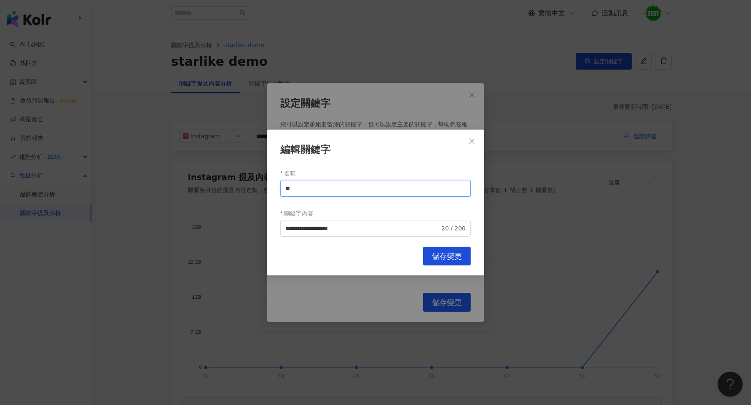
click at [363, 194] on input "**" at bounding box center [375, 188] width 190 height 17
type input "*******"
click at [454, 253] on span "儲存變更" at bounding box center [447, 256] width 30 height 9
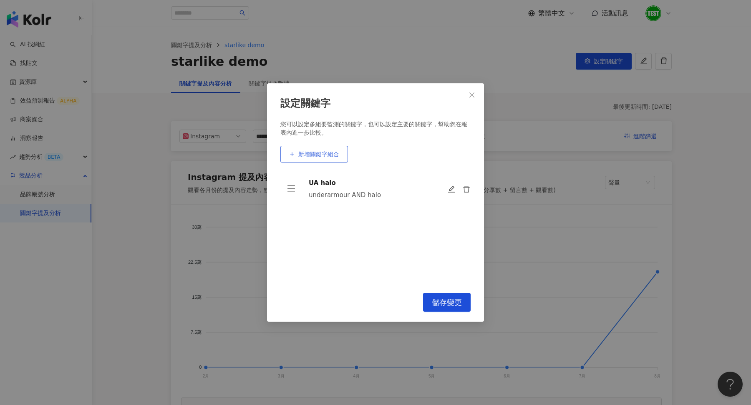
click at [333, 157] on span "新增關鍵字組合" at bounding box center [318, 154] width 41 height 7
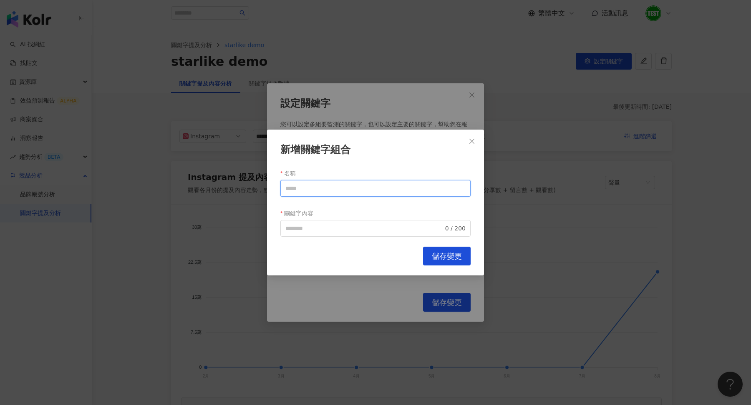
click at [345, 190] on input "名稱" at bounding box center [375, 188] width 190 height 17
click at [345, 190] on input "*******" at bounding box center [375, 188] width 190 height 17
type input "*******"
click at [307, 225] on input "關鍵字內容" at bounding box center [364, 228] width 158 height 9
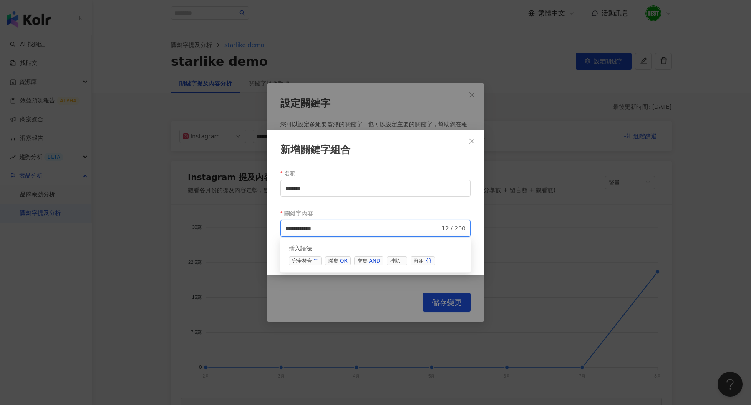
click at [359, 259] on span "交集 AND" at bounding box center [368, 261] width 29 height 9
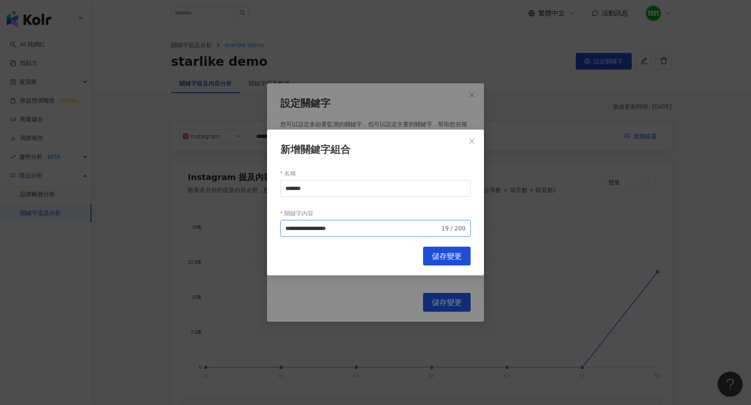
type input "**********"
click at [440, 252] on button "儲存變更" at bounding box center [447, 256] width 48 height 19
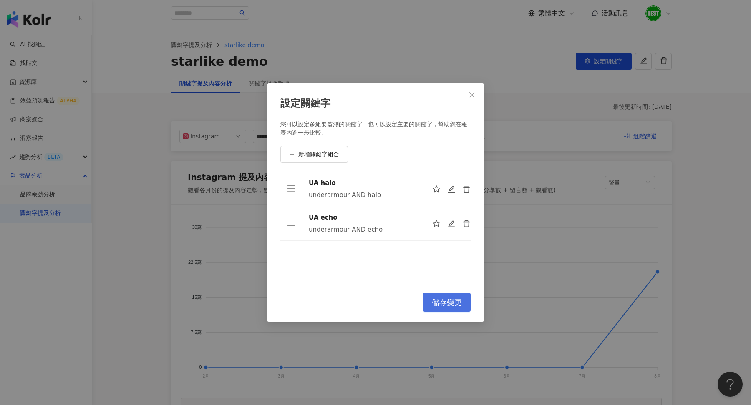
click at [444, 299] on span "儲存變更" at bounding box center [447, 302] width 30 height 9
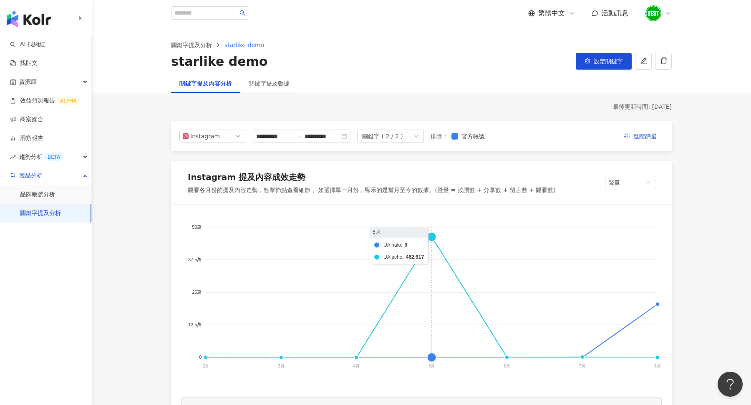
click at [433, 242] on foreignobject "UA halo UA echo" at bounding box center [421, 298] width 481 height 167
click at [432, 237] on foreignobject "UA halo UA echo" at bounding box center [421, 298] width 481 height 167
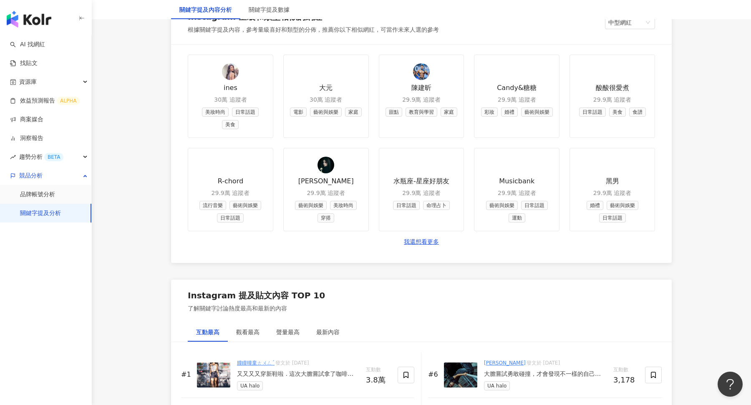
scroll to position [1183, 0]
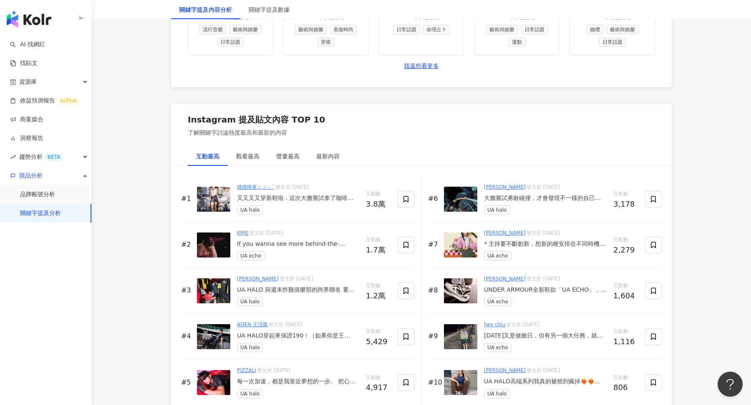
click at [324, 240] on div "If you wanna see more behind-the-scenes of me breaking, just comment “UA” — I’l…" at bounding box center [298, 244] width 122 height 8
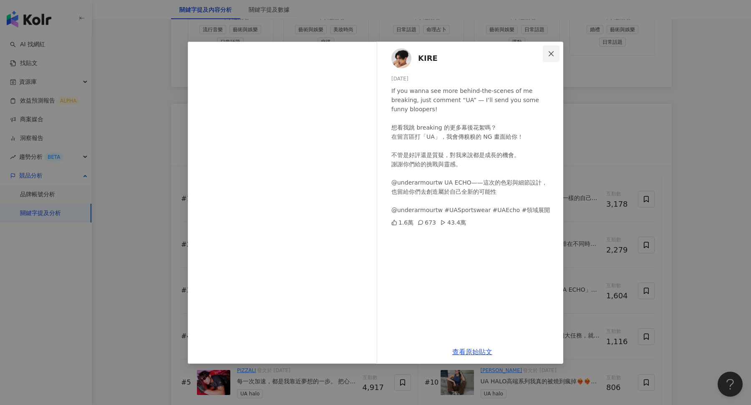
click at [554, 58] on button "Close" at bounding box center [551, 53] width 17 height 17
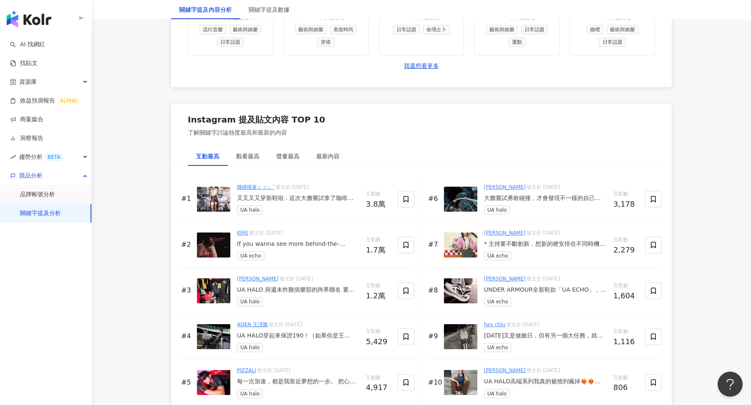
click at [294, 246] on div "KIRE 發文於 2025/5/25 If you wanna see more behind-the-scenes of me breaking, just…" at bounding box center [298, 244] width 122 height 31
click at [299, 240] on div "If you wanna see more behind-the-scenes of me breaking, just comment “UA” — I’l…" at bounding box center [298, 244] width 122 height 8
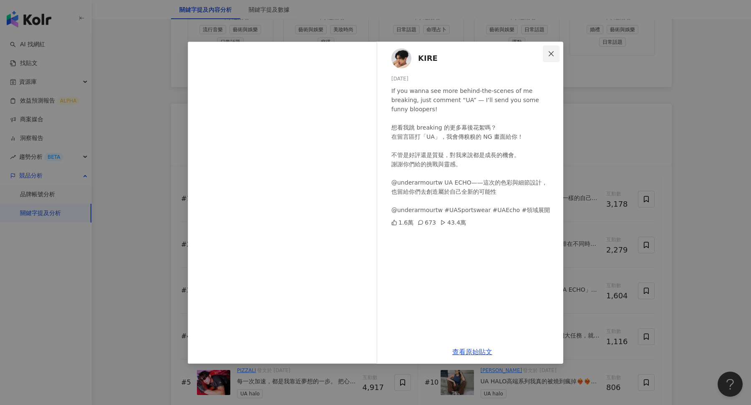
click at [548, 51] on icon "close" at bounding box center [551, 53] width 7 height 7
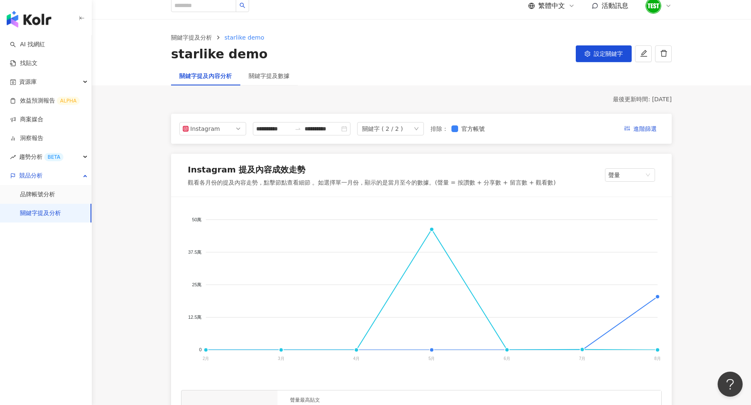
scroll to position [0, 0]
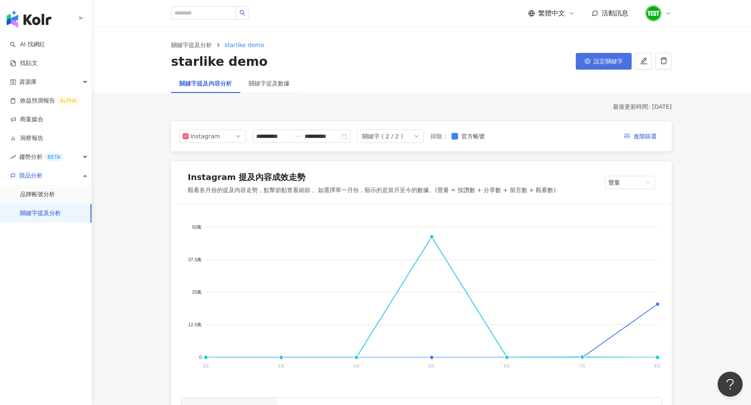
click at [601, 63] on span "設定關鍵字" at bounding box center [608, 61] width 29 height 7
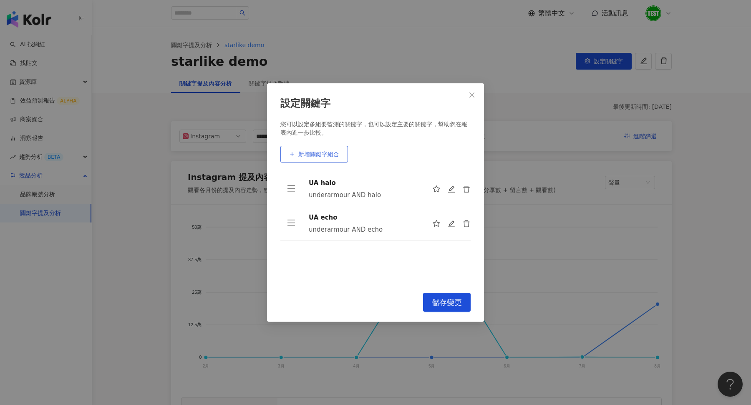
click at [331, 156] on span "新增關鍵字組合" at bounding box center [318, 154] width 41 height 7
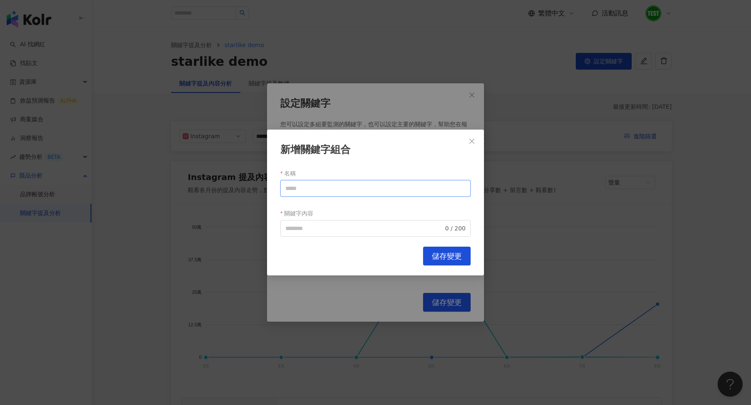
click at [353, 187] on input "名稱" at bounding box center [375, 188] width 190 height 17
paste input "**********"
type input "**********"
click at [314, 226] on input "關鍵字內容" at bounding box center [364, 228] width 158 height 9
paste input "**********"
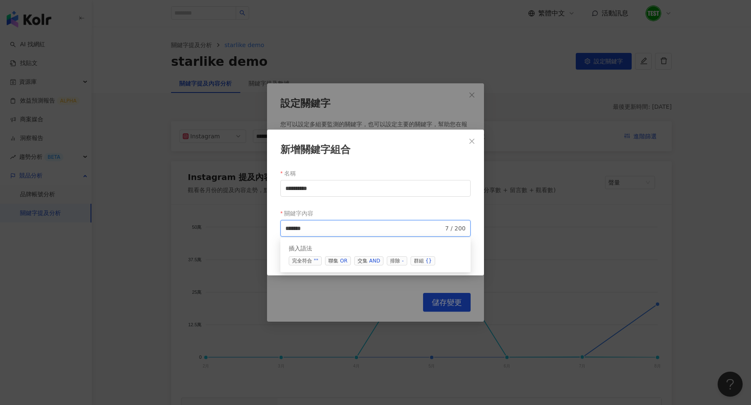
click at [363, 257] on span "交集 AND" at bounding box center [368, 261] width 29 height 9
paste input "*****"
type input "**********"
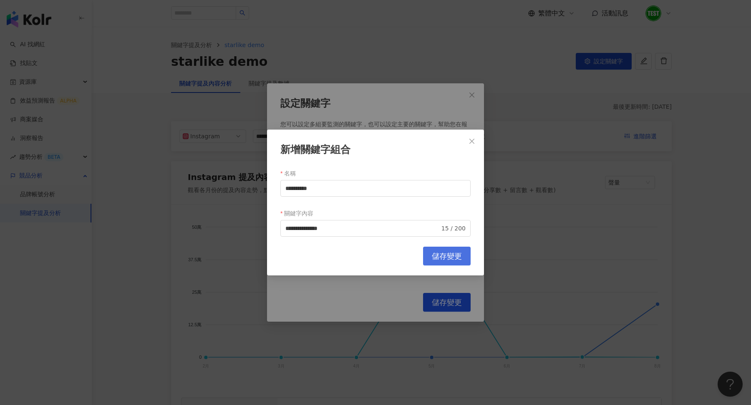
click at [441, 260] on span "儲存變更" at bounding box center [447, 256] width 30 height 9
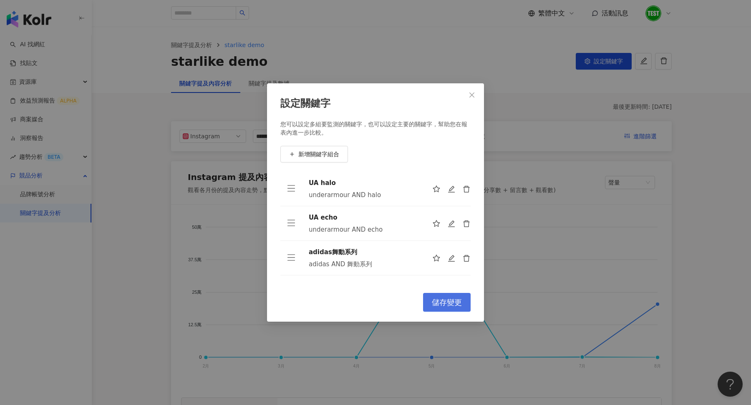
click at [443, 302] on span "儲存變更" at bounding box center [447, 302] width 30 height 9
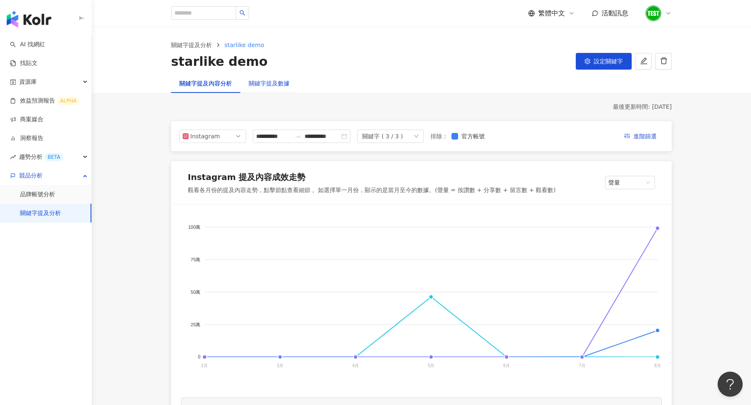
click at [258, 82] on div "關鍵字提及數據" at bounding box center [269, 83] width 41 height 9
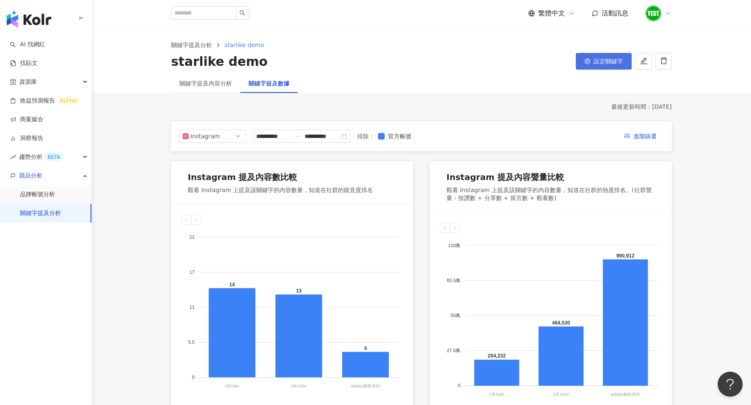
click at [610, 55] on button "設定關鍵字" at bounding box center [604, 61] width 56 height 17
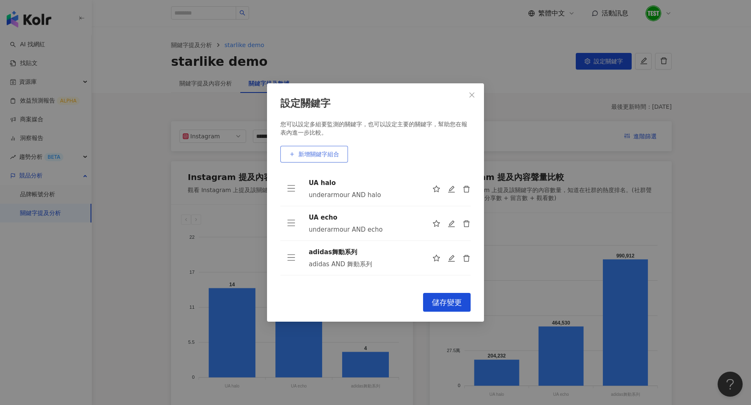
click at [327, 151] on span "新增關鍵字組合" at bounding box center [318, 154] width 41 height 7
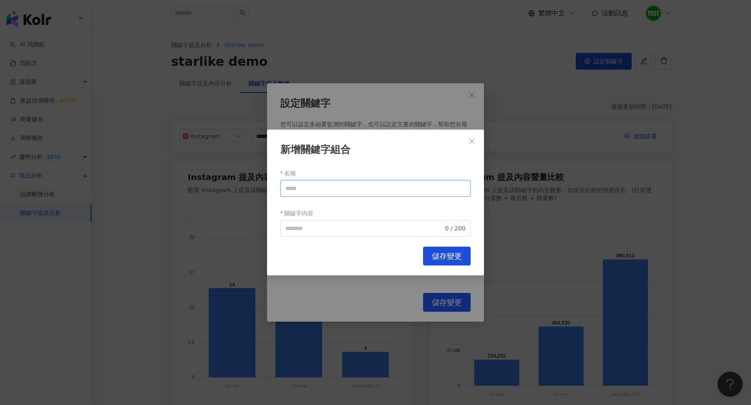
click at [348, 191] on input "名稱" at bounding box center [375, 188] width 190 height 17
type input "*"
paste input "*****"
type input "*********"
click at [313, 228] on input "關鍵字內容" at bounding box center [364, 228] width 158 height 9
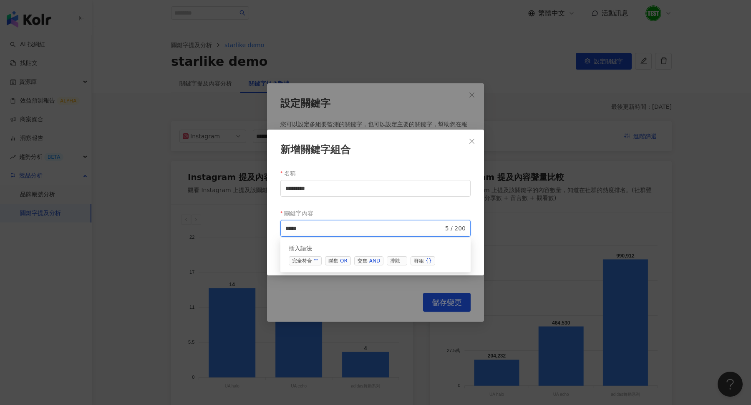
click at [362, 260] on span "交集 AND" at bounding box center [368, 261] width 29 height 9
paste input "******"
type input "**********"
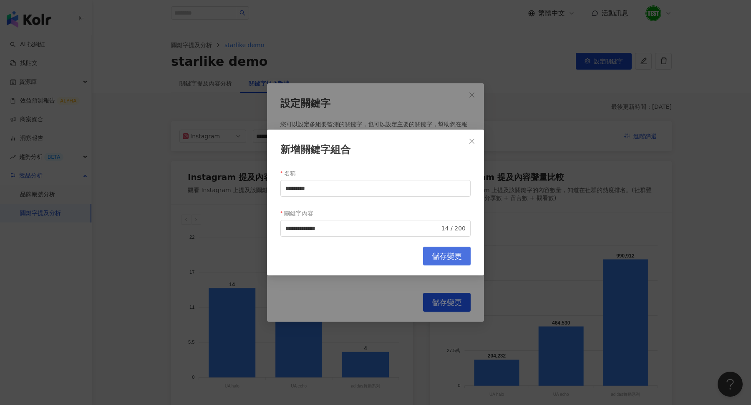
click at [442, 254] on span "儲存變更" at bounding box center [447, 256] width 30 height 9
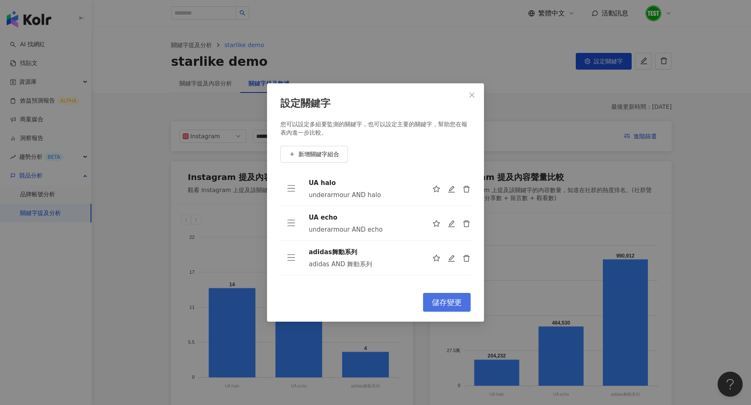
click at [440, 295] on button "儲存變更" at bounding box center [447, 302] width 48 height 19
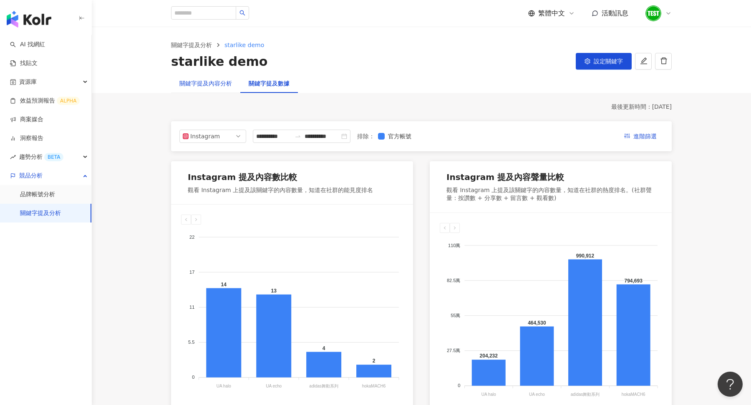
click at [218, 81] on div "關鍵字提及內容分析" at bounding box center [205, 83] width 53 height 9
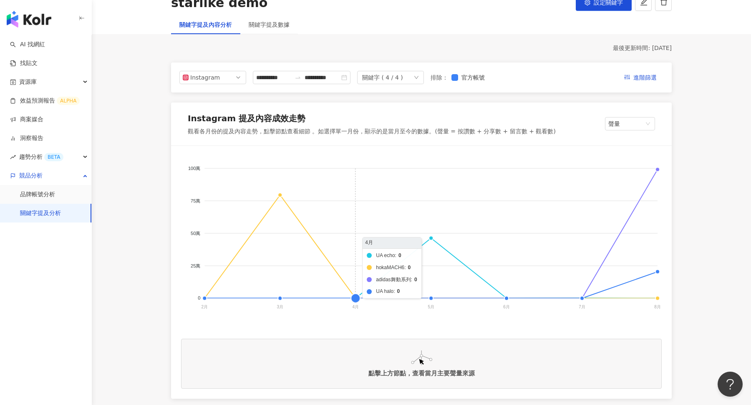
scroll to position [70, 0]
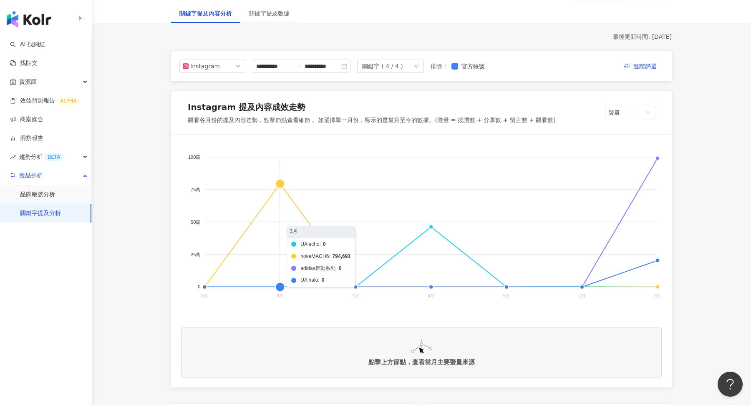
click at [277, 176] on foreignobject "UA echo hokaMACH6 adidas舞動系列 UA halo" at bounding box center [421, 228] width 481 height 167
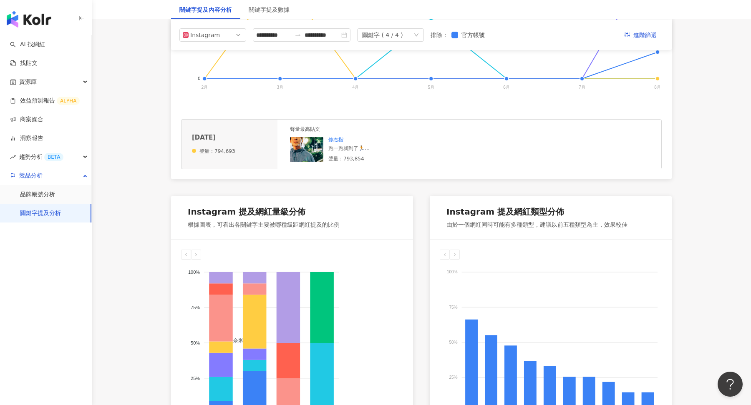
scroll to position [0, 0]
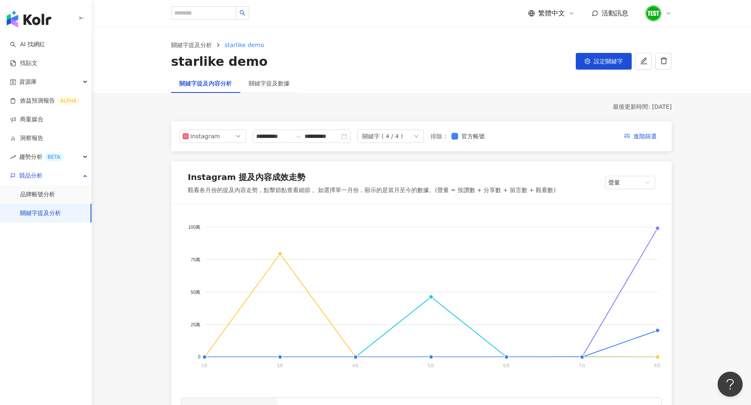
click at [397, 139] on div "關鍵字 ( 4 / 4 )" at bounding box center [382, 136] width 41 height 13
click at [410, 156] on div "UA halo" at bounding box center [390, 154] width 50 height 9
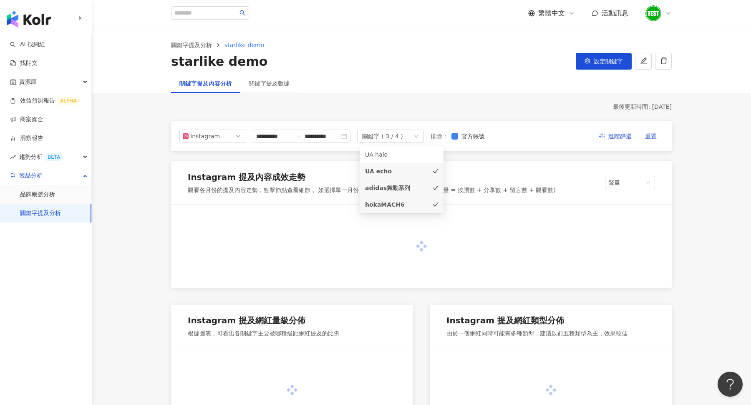
click at [400, 177] on li "UA echo" at bounding box center [401, 171] width 83 height 17
click at [400, 193] on li "adidas舞動系列" at bounding box center [401, 188] width 83 height 17
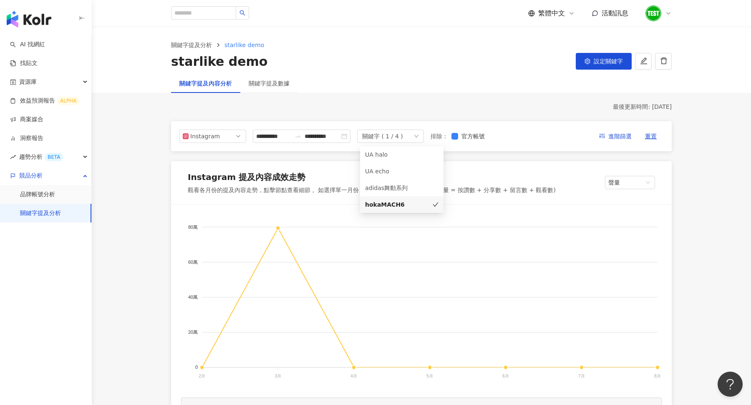
click at [516, 149] on div "**********" at bounding box center [421, 136] width 501 height 30
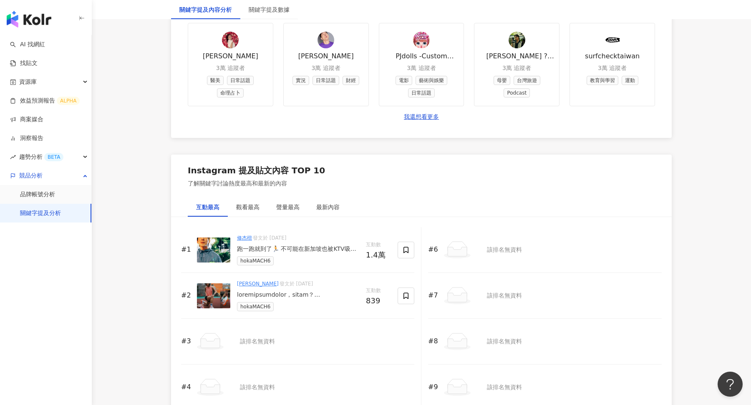
scroll to position [1166, 0]
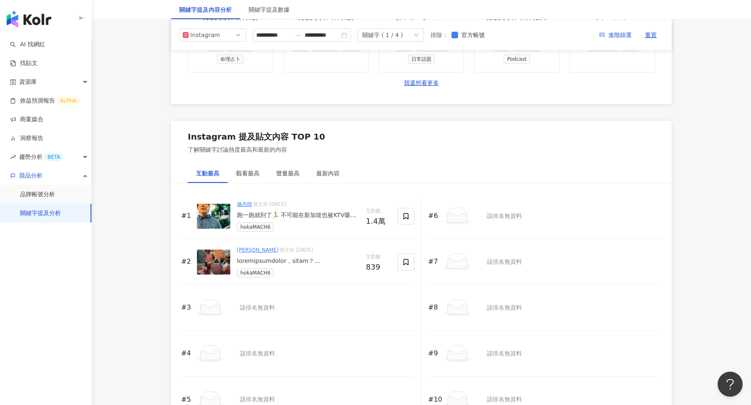
click at [297, 258] on div at bounding box center [298, 261] width 122 height 8
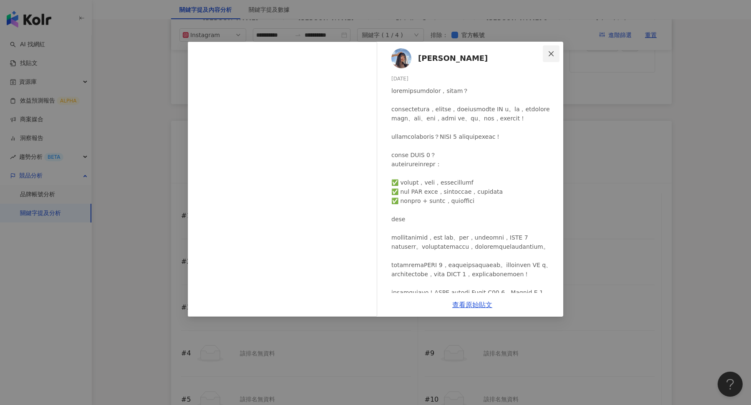
click at [552, 58] on button "Close" at bounding box center [551, 53] width 17 height 17
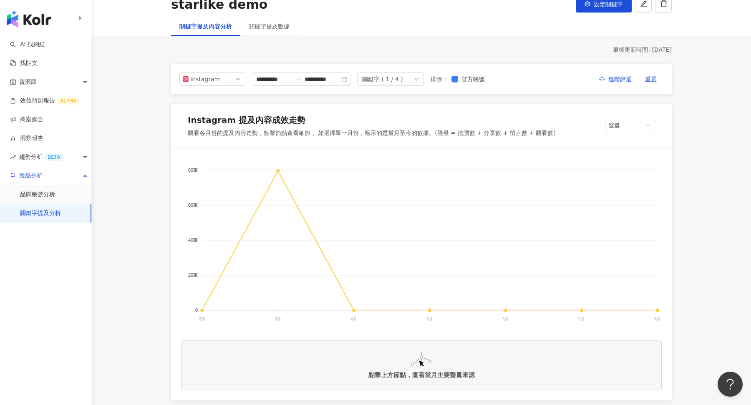
scroll to position [0, 0]
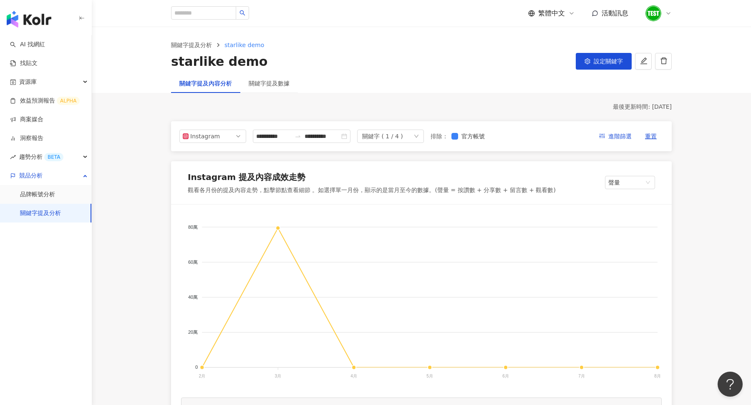
click at [403, 131] on div "關鍵字 ( 1 / 4 )" at bounding box center [382, 136] width 41 height 13
click at [403, 168] on div "UA echo" at bounding box center [390, 171] width 50 height 9
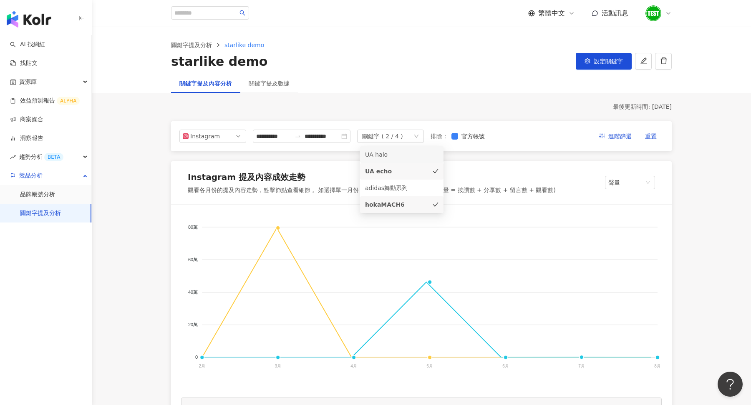
click at [405, 157] on div "UA halo" at bounding box center [390, 154] width 50 height 9
click at [400, 184] on div "adidas舞動系列" at bounding box center [390, 188] width 50 height 9
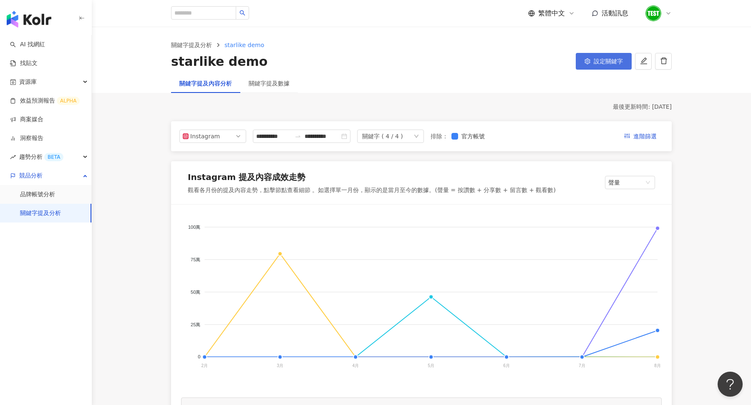
click at [587, 66] on button "設定關鍵字" at bounding box center [604, 61] width 56 height 17
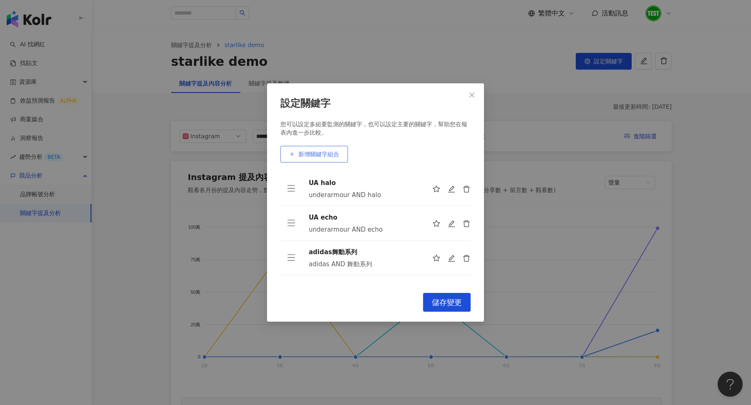
click at [337, 154] on span "新增關鍵字組合" at bounding box center [318, 154] width 41 height 7
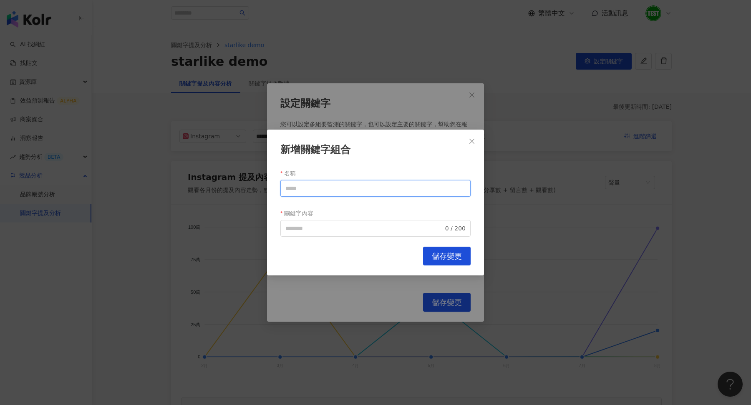
click at [326, 189] on input "名稱" at bounding box center [375, 188] width 190 height 17
paste input "**********"
click at [307, 190] on input "**********" at bounding box center [375, 188] width 190 height 17
type input "**********"
paste input "******"
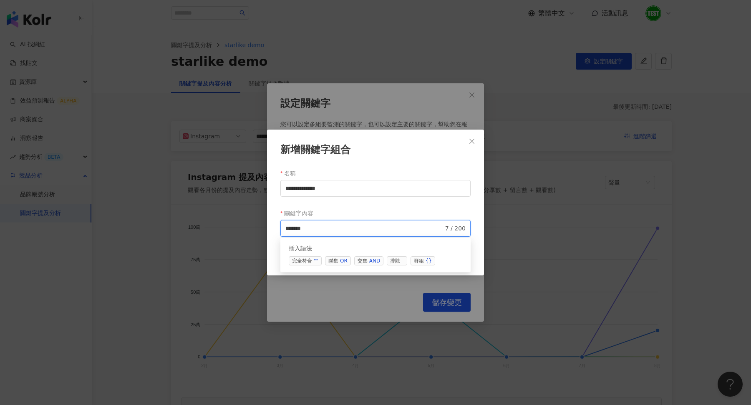
click at [358, 262] on span "交集 AND" at bounding box center [368, 261] width 29 height 9
click at [336, 182] on input "**********" at bounding box center [375, 188] width 190 height 17
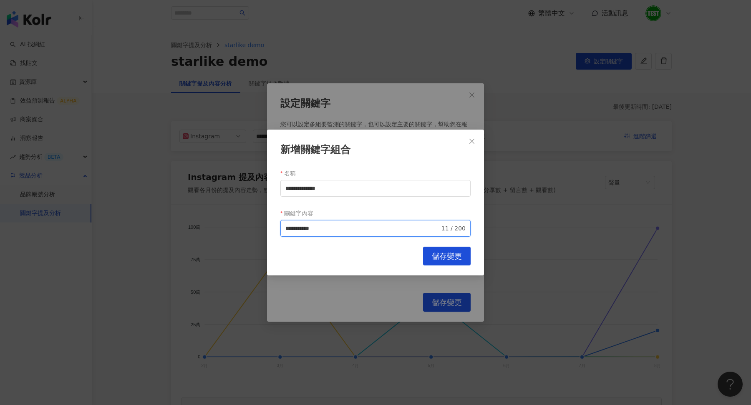
click at [330, 232] on input "**********" at bounding box center [362, 228] width 154 height 9
paste input "********"
type input "**********"
click at [434, 247] on div "**********" at bounding box center [375, 203] width 217 height 146
click at [437, 254] on span "儲存變更" at bounding box center [447, 256] width 30 height 9
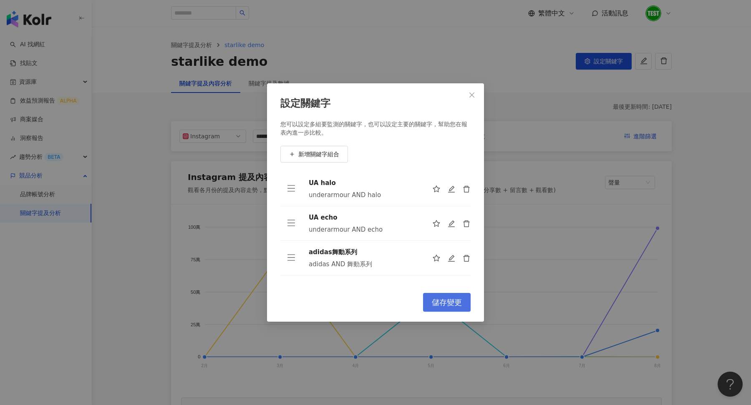
click at [450, 304] on span "儲存變更" at bounding box center [447, 302] width 30 height 9
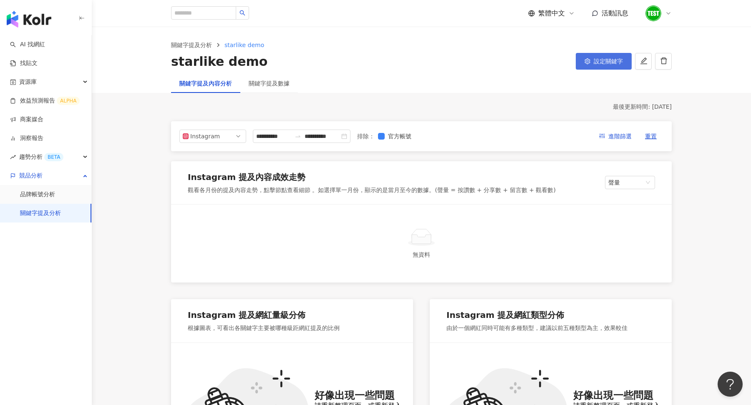
click at [606, 65] on button "設定關鍵字" at bounding box center [604, 61] width 56 height 17
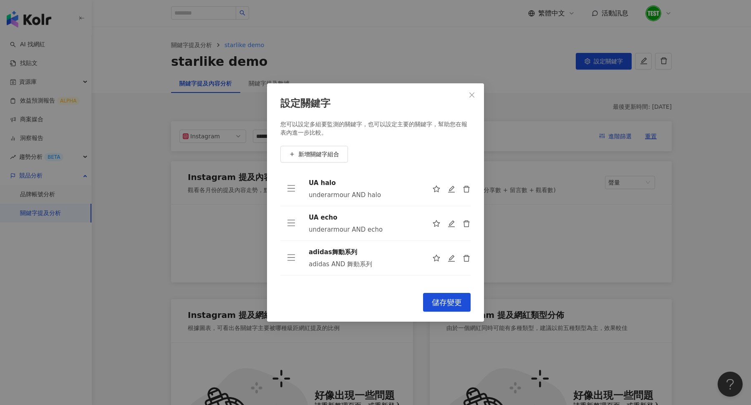
click at [400, 50] on div "設定關鍵字 您可以設定多組要監測的關鍵字，也可以設定主要的關鍵字，幫助您在報表內進一步比較。 新增關鍵字組合 UA halo underarmour AND …" at bounding box center [375, 202] width 751 height 405
click at [469, 98] on button "Close" at bounding box center [471, 95] width 17 height 17
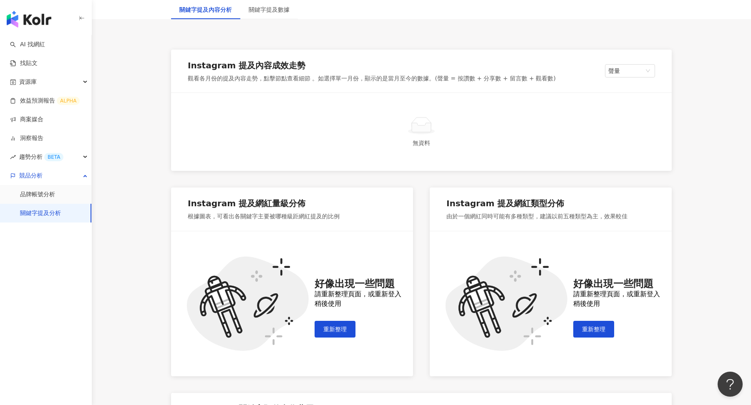
scroll to position [365, 0]
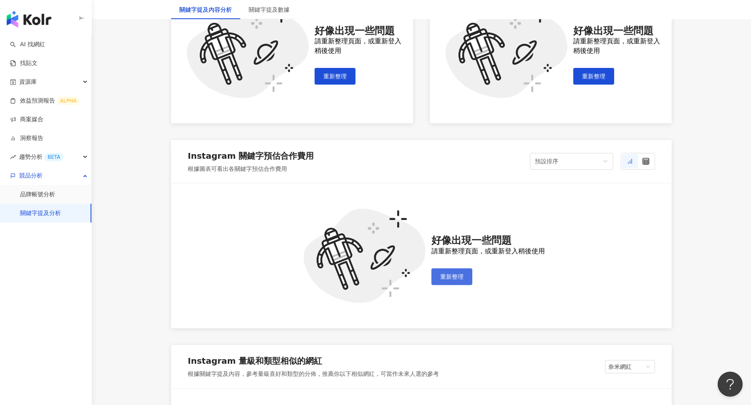
click at [456, 282] on button "重新整理" at bounding box center [451, 277] width 41 height 17
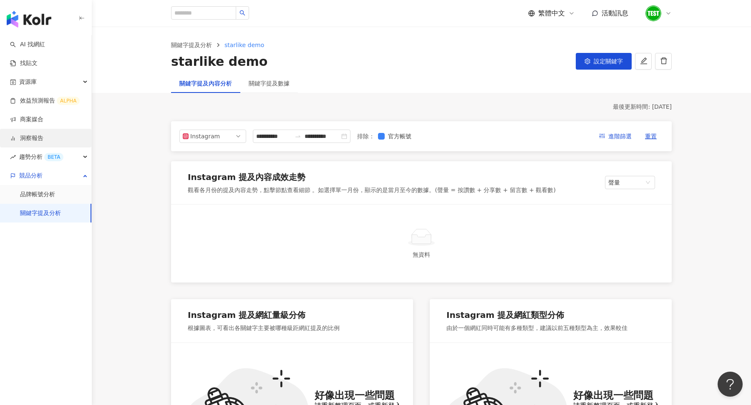
click at [42, 136] on link "洞察報告" at bounding box center [26, 138] width 33 height 8
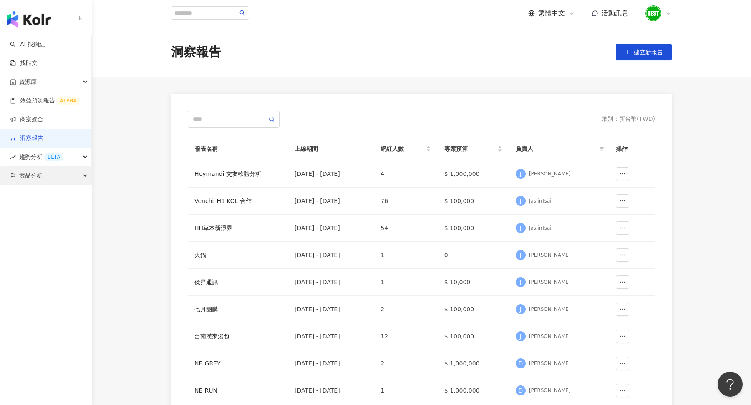
click at [42, 167] on span "競品分析" at bounding box center [30, 175] width 23 height 19
click at [56, 209] on link "關鍵字提及分析" at bounding box center [40, 213] width 41 height 8
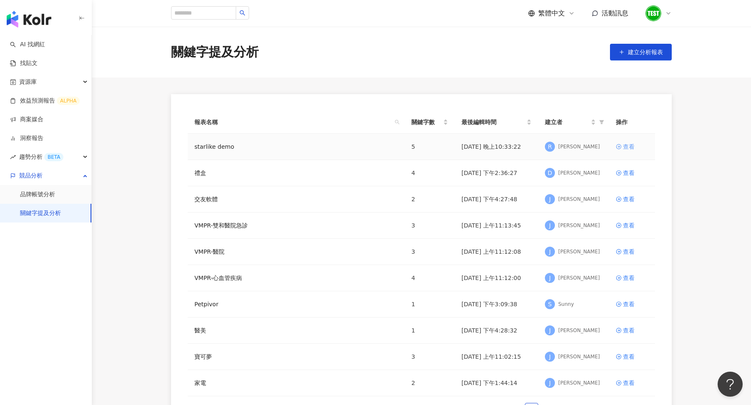
click at [630, 145] on div "查看" at bounding box center [629, 146] width 12 height 9
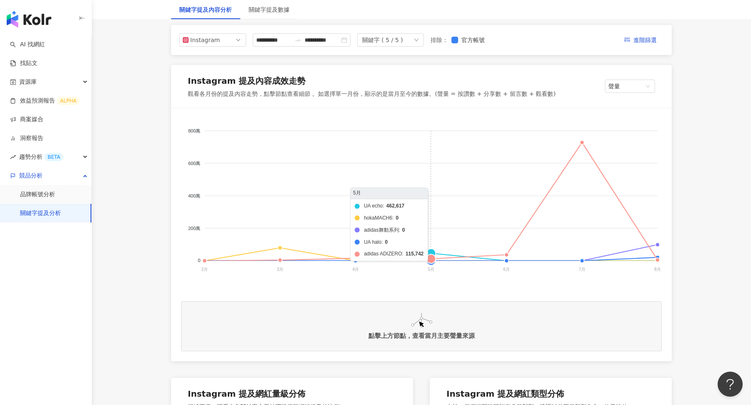
scroll to position [97, 0]
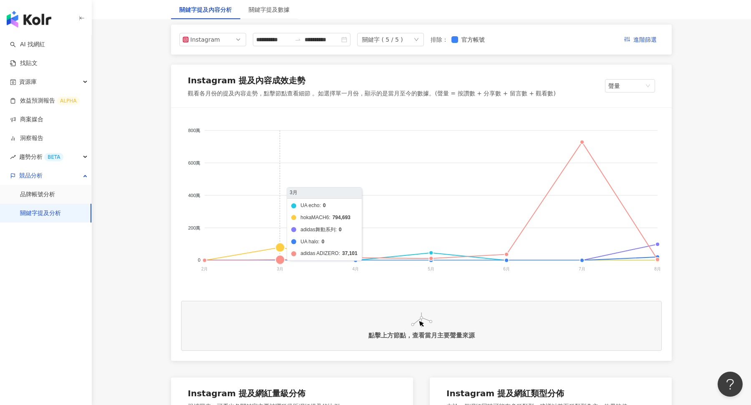
click at [287, 237] on foreignobject "UA echo hokaMACH6 adidas舞動系列 UA halo adidas ADIZERO" at bounding box center [421, 201] width 481 height 167
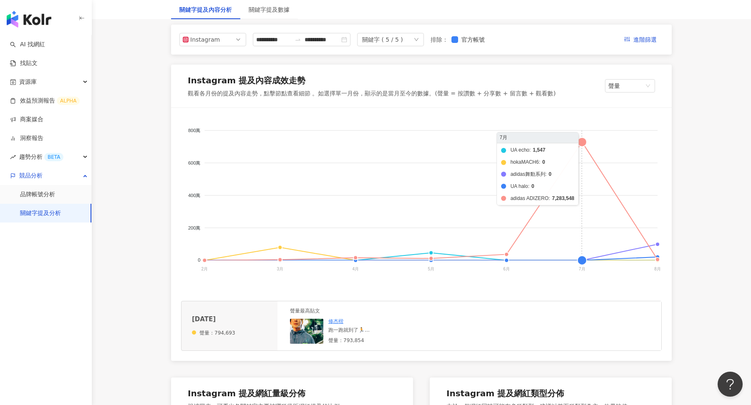
click at [583, 142] on foreignobject "UA echo hokaMACH6 adidas舞動系列 UA halo adidas ADIZERO" at bounding box center [421, 201] width 481 height 167
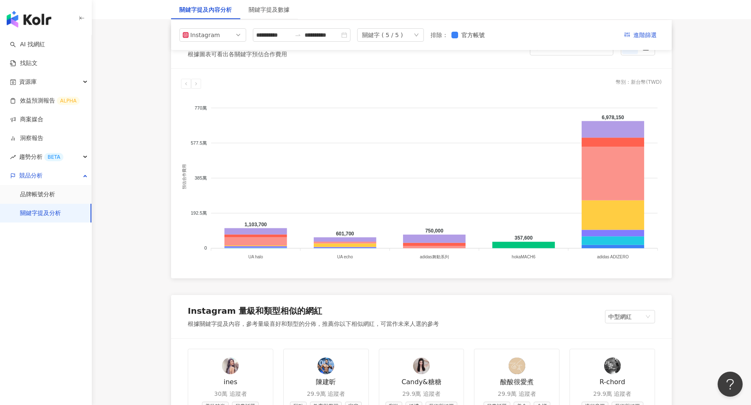
scroll to position [0, 0]
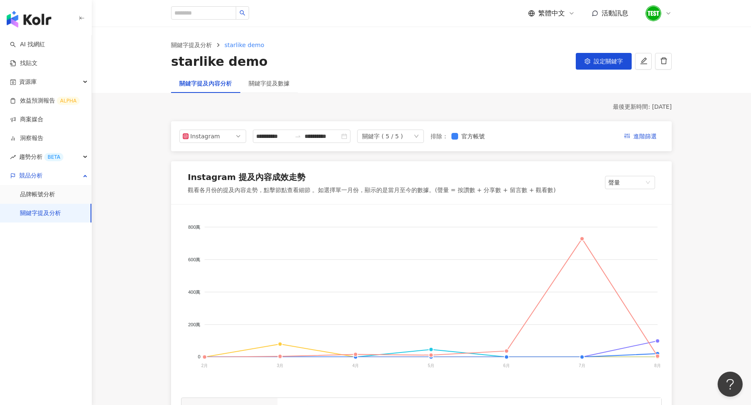
click at [414, 137] on div "關鍵字 ( 5 / 5 )" at bounding box center [390, 136] width 67 height 13
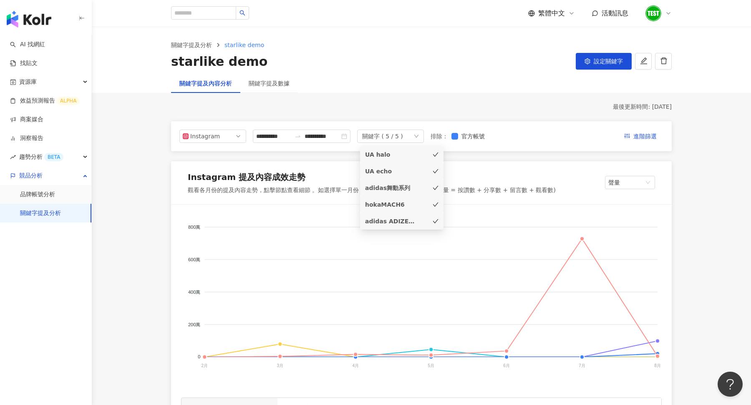
click at [394, 175] on div "UA echo" at bounding box center [390, 171] width 50 height 9
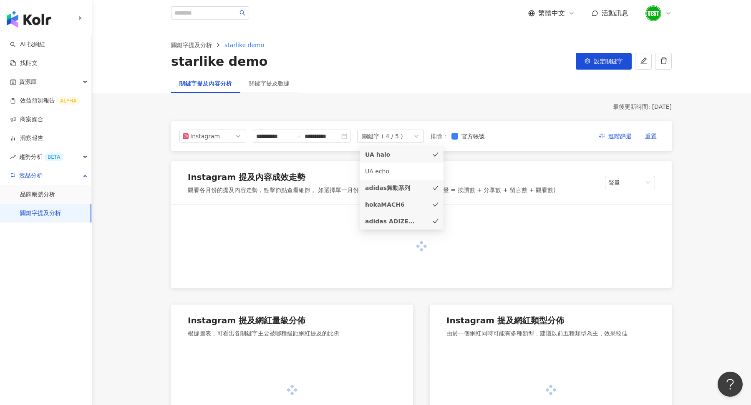
click at [400, 191] on div "adidas舞動系列" at bounding box center [390, 188] width 50 height 9
click at [401, 204] on div "hokaMACH6" at bounding box center [390, 204] width 50 height 9
click at [400, 214] on li "adidas ADIZERO" at bounding box center [401, 221] width 83 height 17
click at [457, 108] on div "最後更新時間: 2025/8/31" at bounding box center [421, 107] width 501 height 8
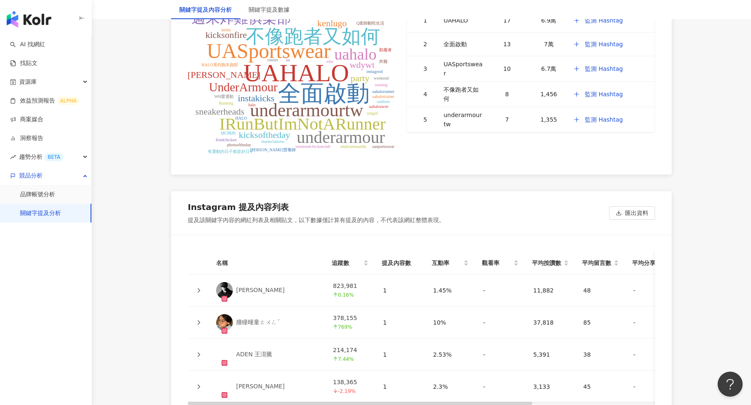
scroll to position [2022, 0]
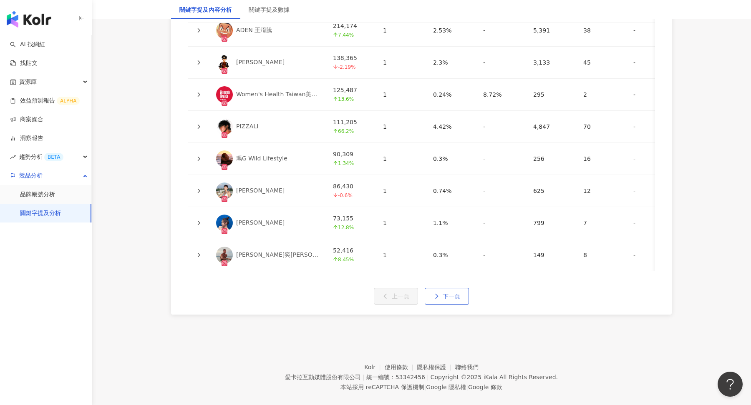
click at [448, 293] on span "下一頁" at bounding box center [452, 296] width 18 height 7
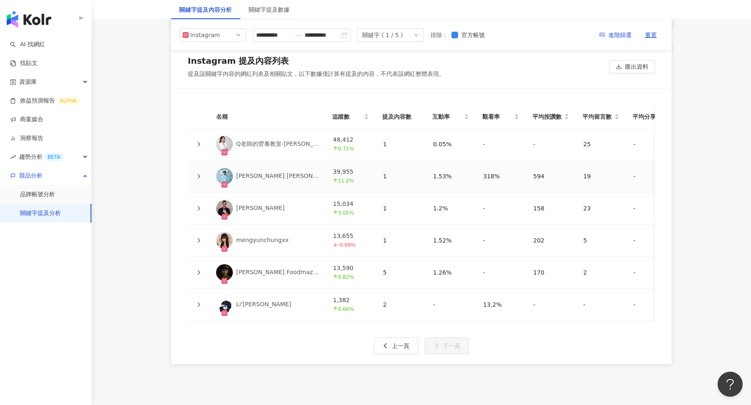
scroll to position [1847, 0]
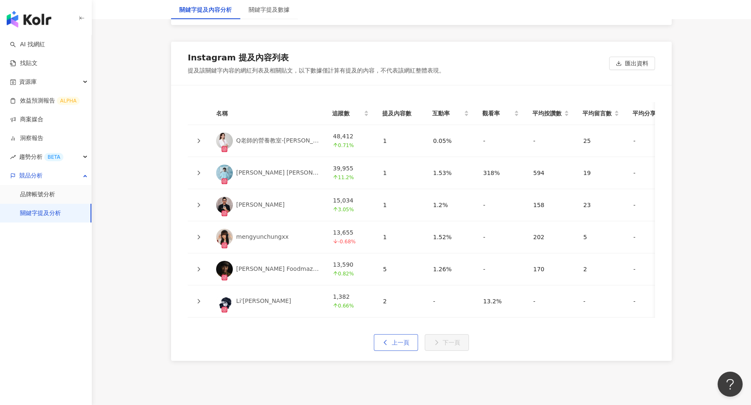
click at [393, 340] on span "上一頁" at bounding box center [401, 343] width 18 height 7
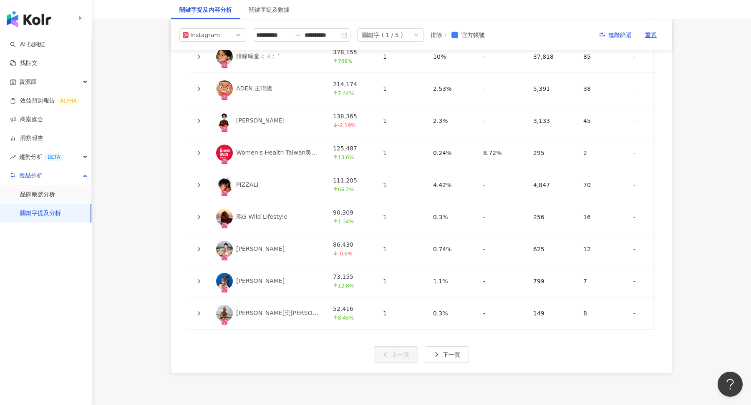
scroll to position [1874, 0]
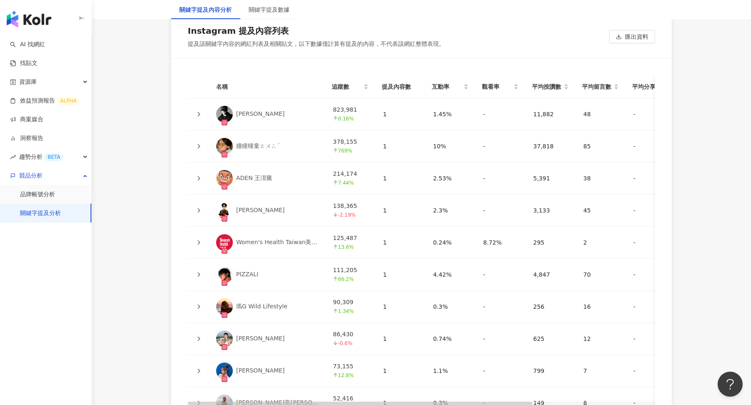
click at [247, 110] on div "婁峻碩 SHOU" at bounding box center [260, 114] width 48 height 8
click at [260, 142] on div "朣瞳曈童ㄊㄨㄥˊ" at bounding box center [258, 146] width 44 height 8
click at [257, 174] on div "ADEN 王淯騰" at bounding box center [254, 178] width 36 height 8
click at [242, 206] on div "陳柏文" at bounding box center [260, 210] width 48 height 8
click at [197, 240] on icon at bounding box center [198, 242] width 5 height 5
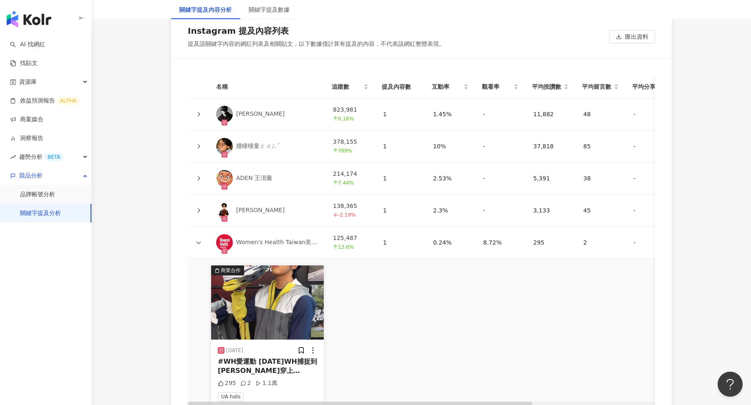
click at [198, 240] on icon at bounding box center [198, 242] width 5 height 5
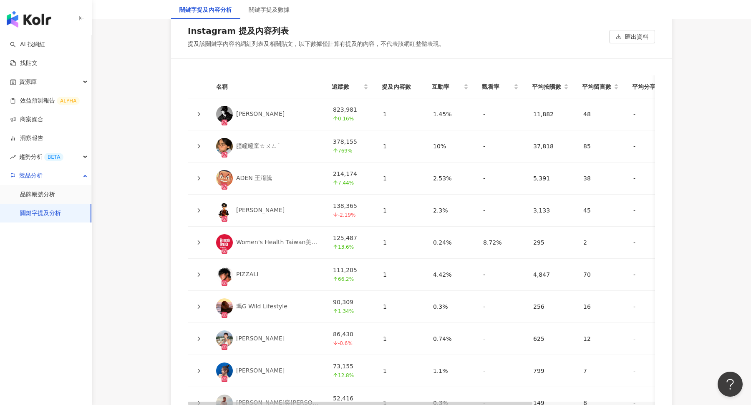
click at [201, 208] on icon at bounding box center [198, 210] width 5 height 5
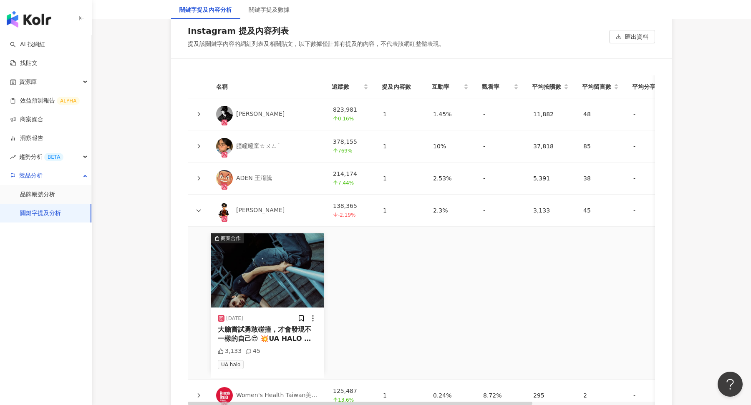
click at [201, 208] on icon at bounding box center [198, 210] width 5 height 5
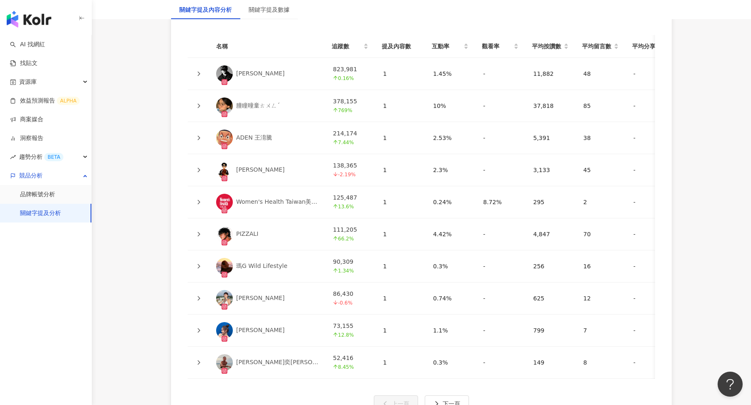
scroll to position [1918, 0]
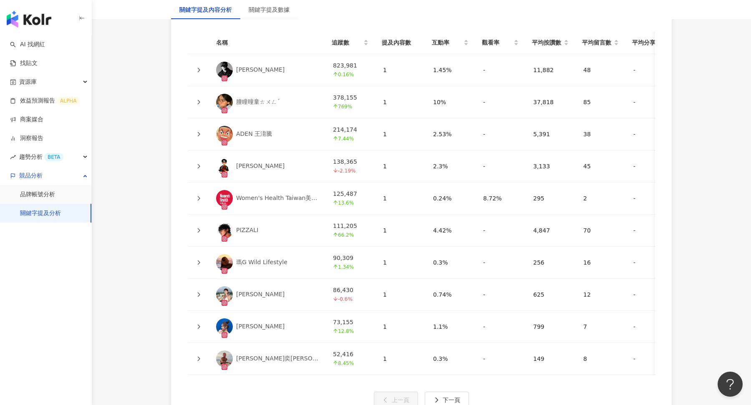
click at [244, 226] on div "PIZZALI" at bounding box center [247, 230] width 22 height 8
click at [254, 259] on div "瑪G Wild Lifestyle" at bounding box center [261, 263] width 51 height 8
click at [240, 291] on div "郭霏" at bounding box center [260, 295] width 48 height 8
click at [246, 323] on div "趙凡萱" at bounding box center [260, 327] width 48 height 8
click at [253, 355] on div "張楷奕Justin" at bounding box center [277, 359] width 83 height 8
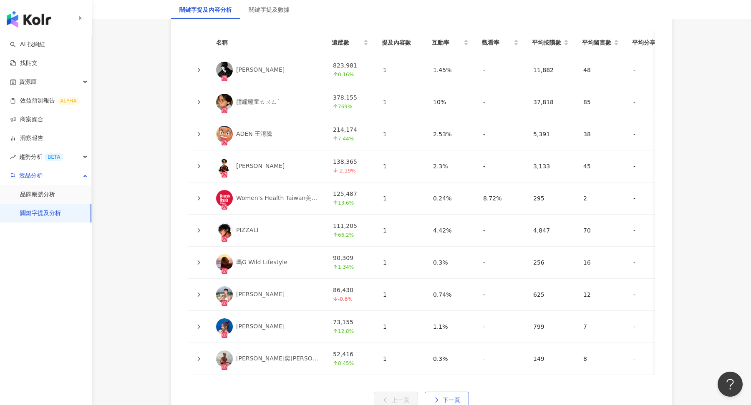
click at [448, 392] on button "下一頁" at bounding box center [447, 400] width 44 height 17
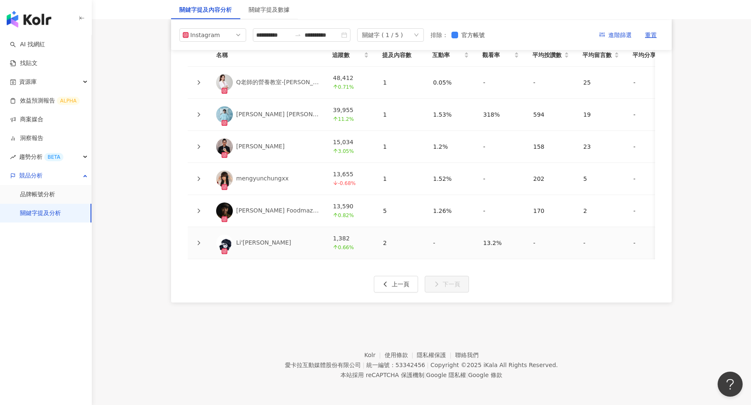
scroll to position [1894, 0]
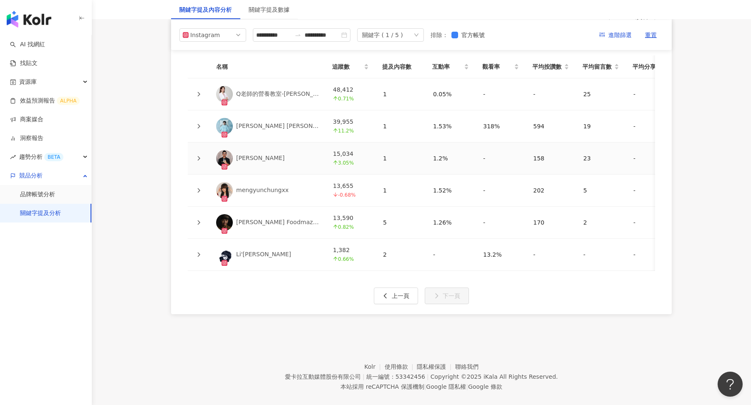
click at [199, 92] on icon at bounding box center [199, 94] width 3 height 5
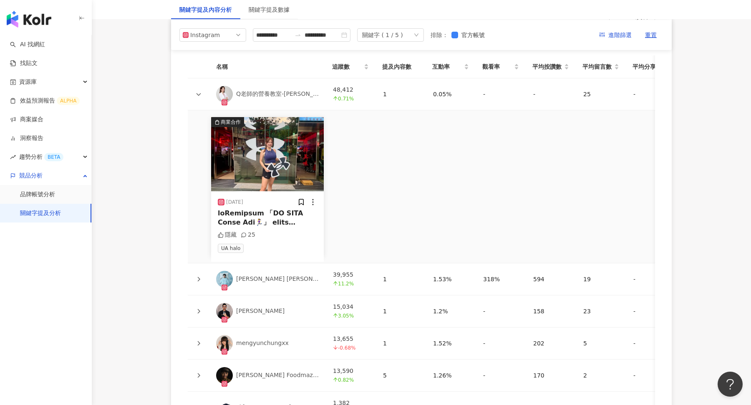
click at [197, 92] on icon at bounding box center [198, 94] width 5 height 5
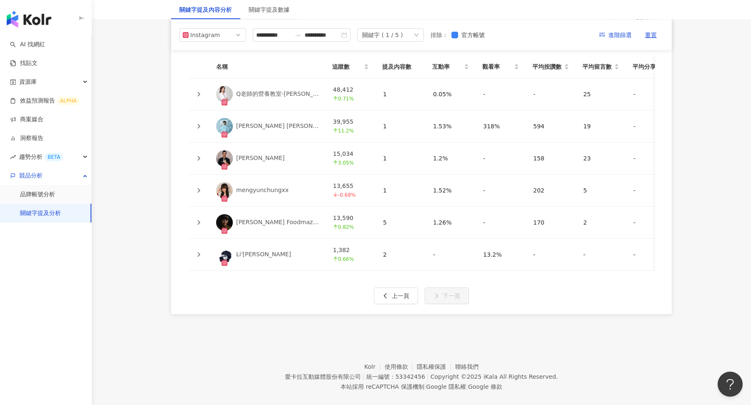
click at [270, 90] on div "Q老師的營養教室-張佩蓉營養師" at bounding box center [277, 94] width 83 height 8
click at [275, 122] on div "Zelos Wong 黃凱逸" at bounding box center [277, 126] width 83 height 8
click at [197, 154] on div at bounding box center [198, 158] width 8 height 9
click at [200, 156] on icon at bounding box center [198, 158] width 5 height 5
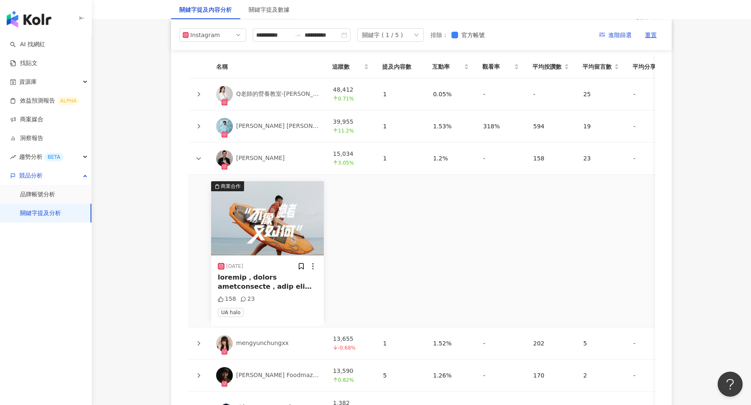
click at [200, 156] on icon at bounding box center [198, 158] width 5 height 5
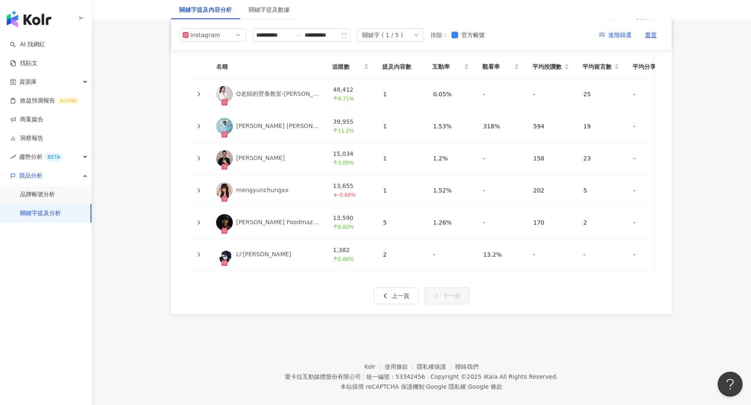
click at [251, 154] on div "Chuck Lee" at bounding box center [260, 158] width 48 height 8
click at [264, 186] on div "mengyunchungxx" at bounding box center [262, 190] width 53 height 8
click at [200, 220] on icon at bounding box center [198, 222] width 5 height 5
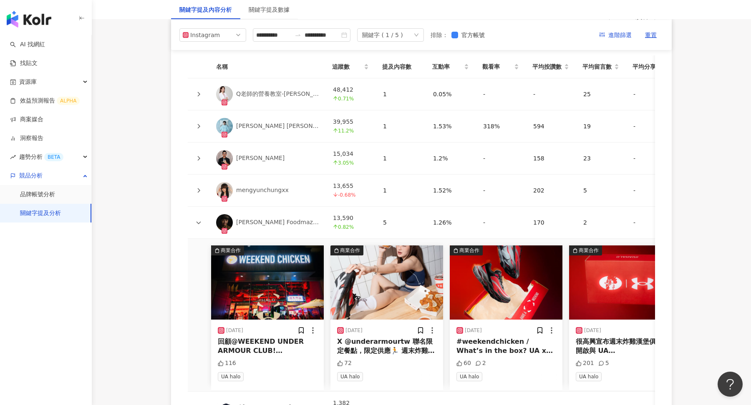
click at [200, 220] on icon at bounding box center [198, 222] width 5 height 5
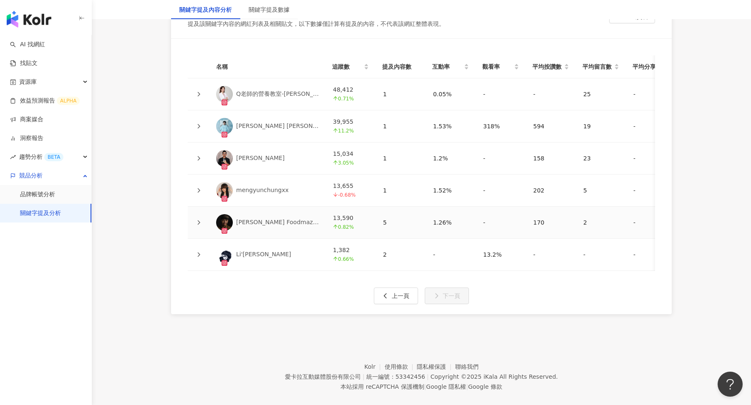
click at [195, 218] on div at bounding box center [198, 222] width 8 height 9
click at [199, 220] on icon at bounding box center [198, 222] width 5 height 5
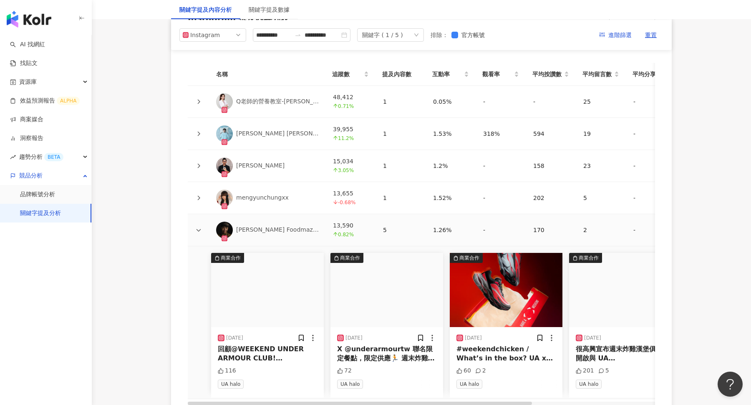
scroll to position [1883, 0]
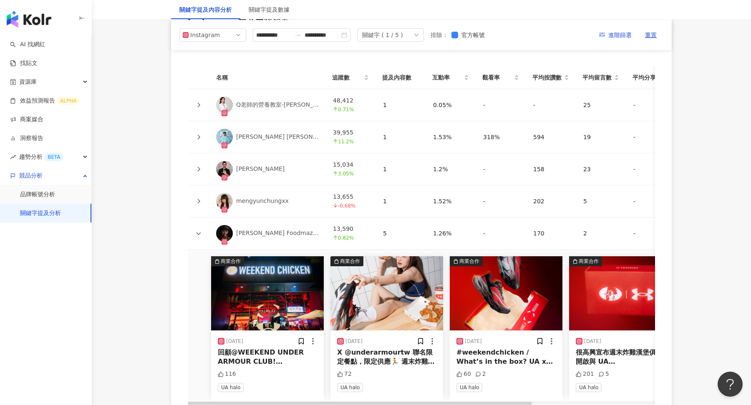
click at [200, 199] on icon at bounding box center [199, 201] width 3 height 5
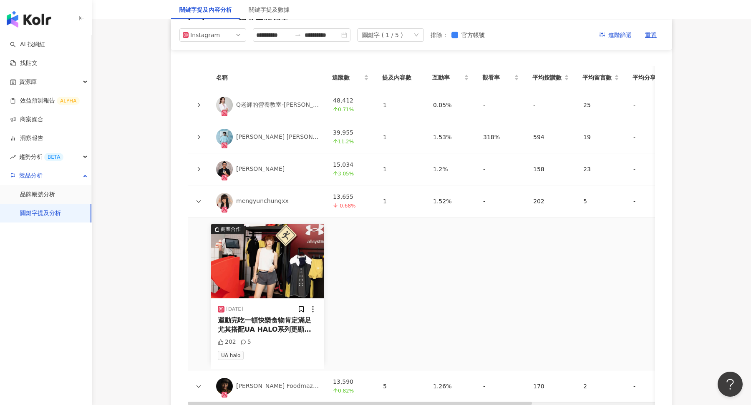
click at [201, 167] on icon at bounding box center [198, 169] width 5 height 5
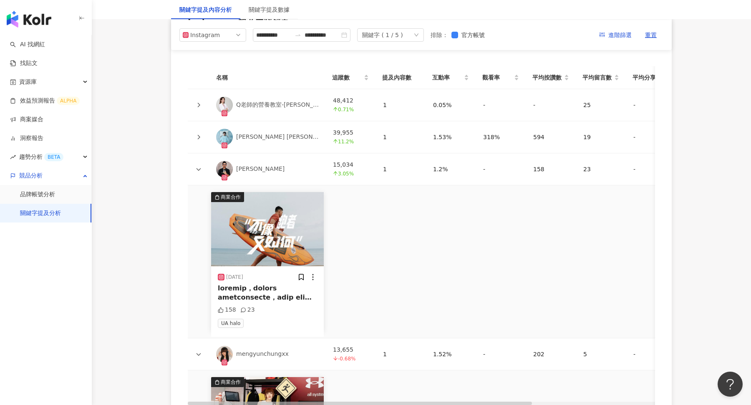
click at [200, 135] on icon at bounding box center [198, 137] width 5 height 5
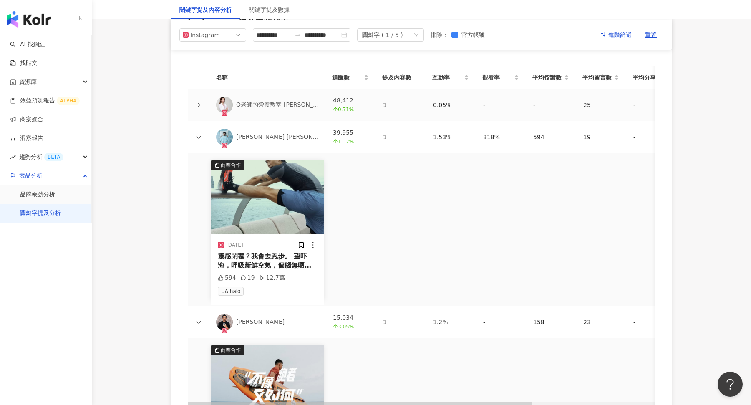
click at [199, 103] on icon at bounding box center [199, 105] width 3 height 5
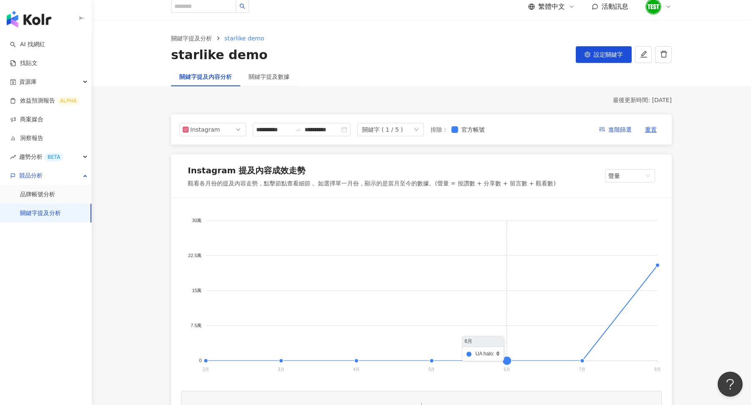
scroll to position [0, 0]
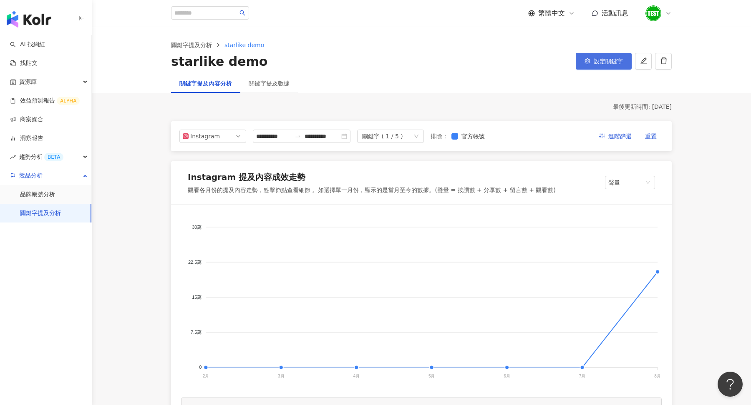
click at [601, 62] on span "設定關鍵字" at bounding box center [608, 61] width 29 height 7
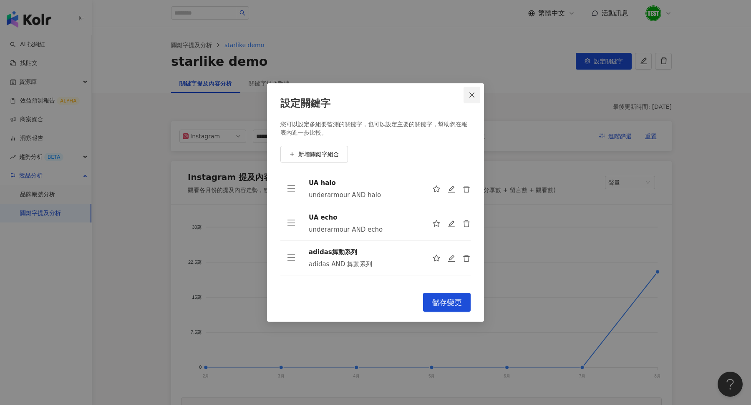
click at [473, 100] on button "Close" at bounding box center [471, 95] width 17 height 17
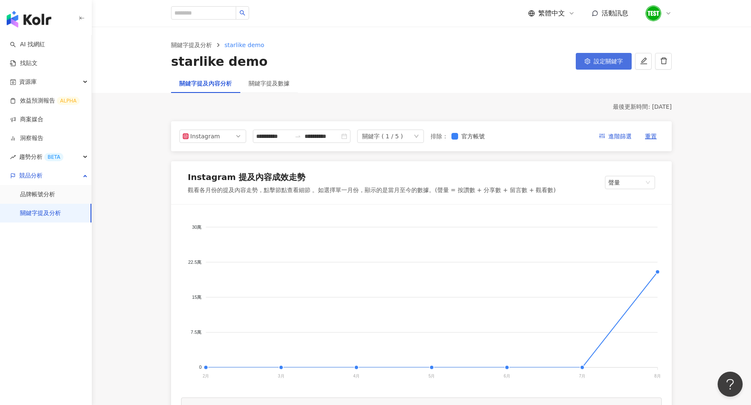
click at [597, 68] on button "設定關鍵字" at bounding box center [604, 61] width 56 height 17
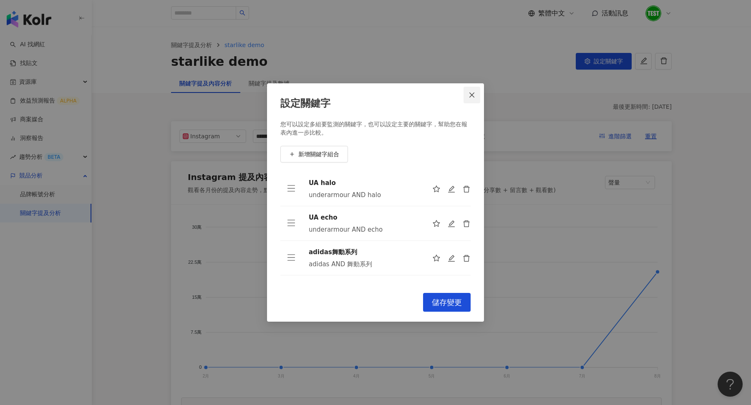
click at [474, 99] on button "Close" at bounding box center [471, 95] width 17 height 17
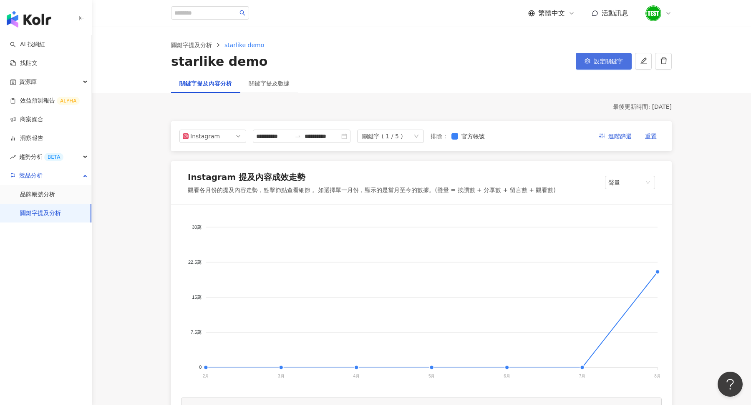
click at [613, 68] on button "設定關鍵字" at bounding box center [604, 61] width 56 height 17
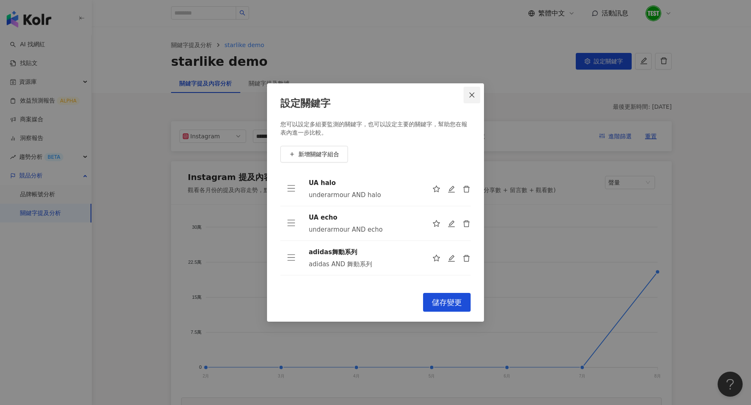
click at [470, 98] on icon "close" at bounding box center [471, 95] width 7 height 7
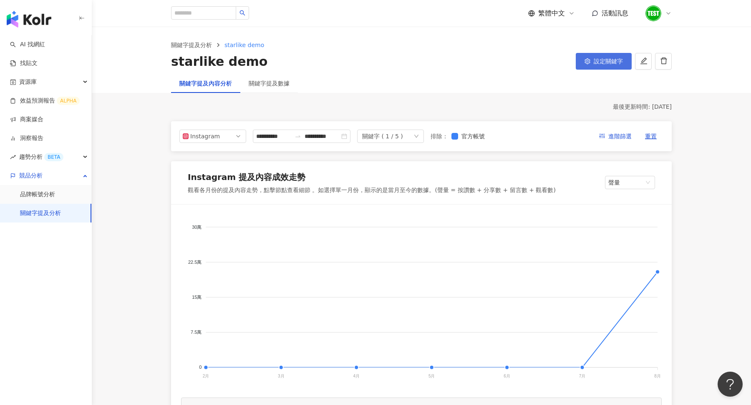
click at [603, 63] on span "設定關鍵字" at bounding box center [608, 61] width 29 height 7
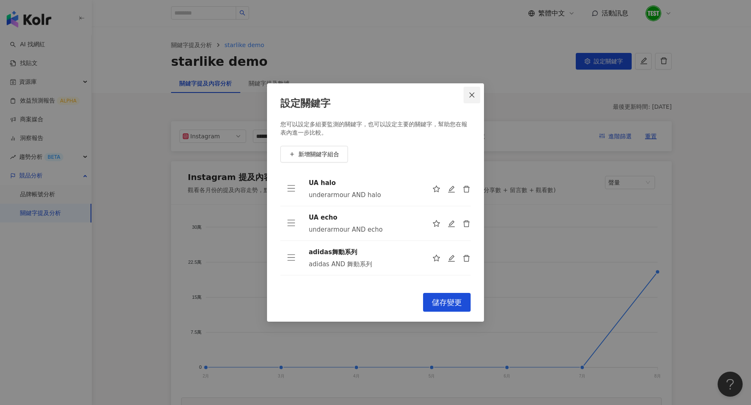
click at [472, 99] on button "Close" at bounding box center [471, 95] width 17 height 17
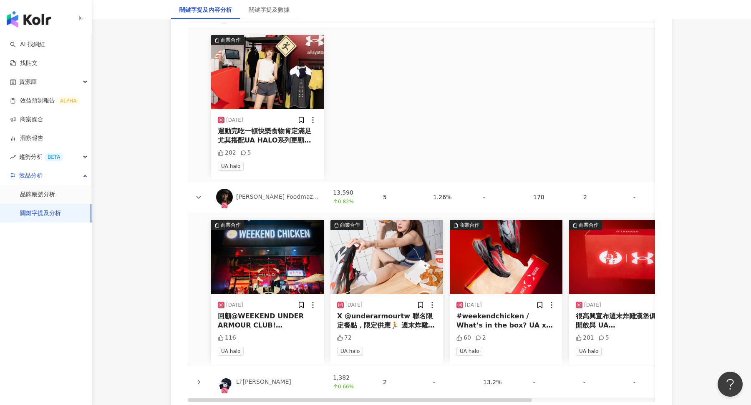
scroll to position [2659, 0]
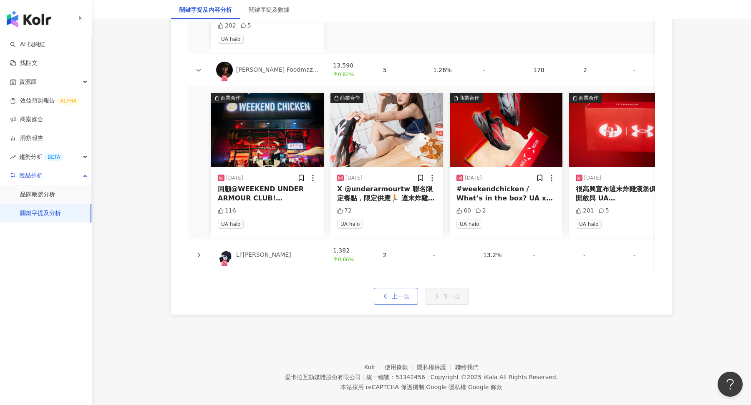
click at [398, 293] on span "上一頁" at bounding box center [401, 296] width 18 height 7
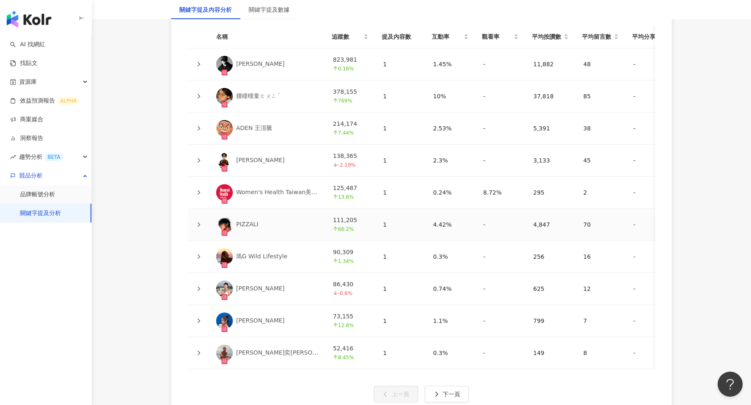
scroll to position [1923, 0]
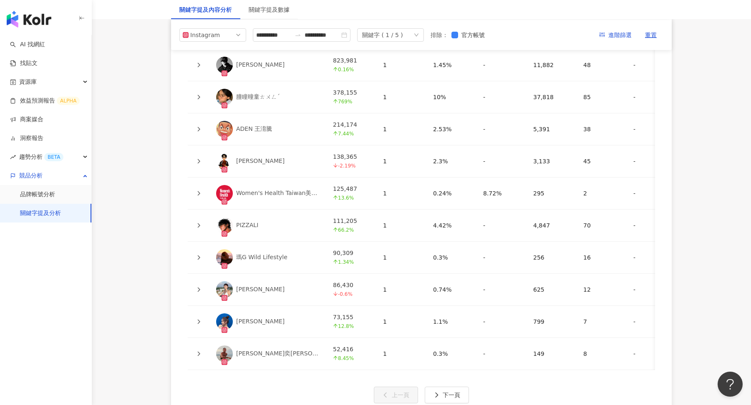
click at [197, 352] on icon at bounding box center [198, 354] width 5 height 5
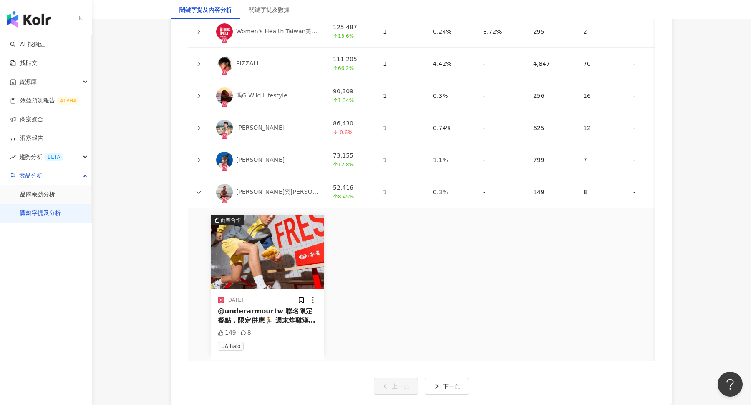
scroll to position [2090, 0]
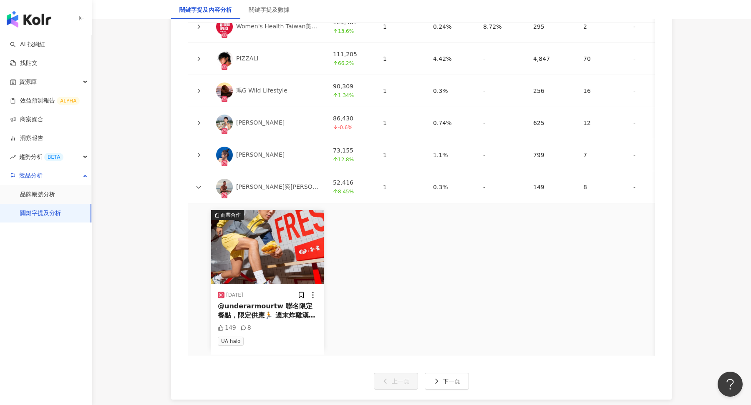
click at [283, 302] on div "@underarmourtw 聯名限定餐點，限定供應🏃 週末炸雞漢堡俱樂部 /大巨蛋店 8/13～9/14 MENU: 超級杏桃炸雞堡 super apric…" at bounding box center [267, 311] width 99 height 19
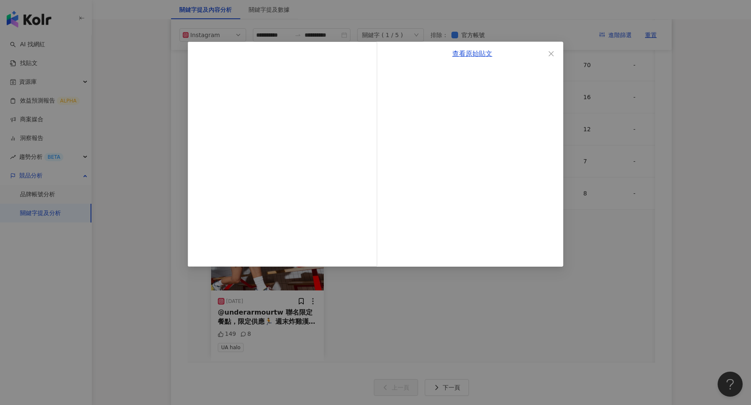
scroll to position [2085, 0]
click at [480, 54] on link "查看原始貼文" at bounding box center [472, 54] width 40 height 8
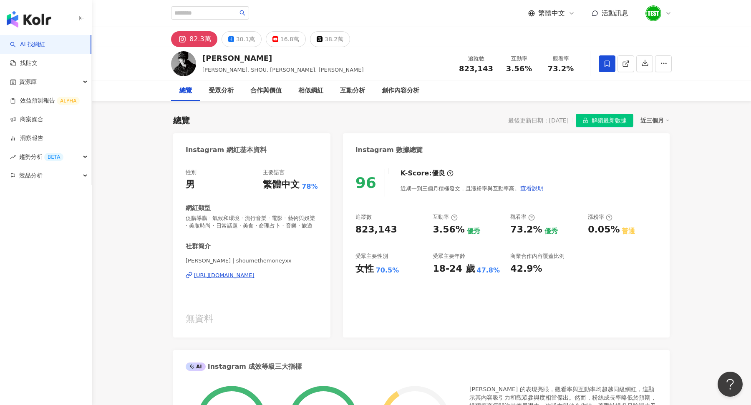
click at [603, 122] on span "解鎖最新數據" at bounding box center [608, 120] width 35 height 13
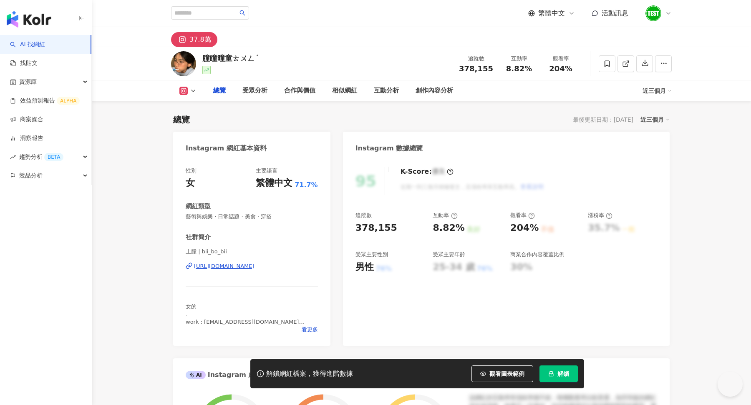
click at [552, 371] on icon "lock" at bounding box center [551, 374] width 6 height 6
click at [553, 377] on button "解鎖" at bounding box center [558, 374] width 38 height 17
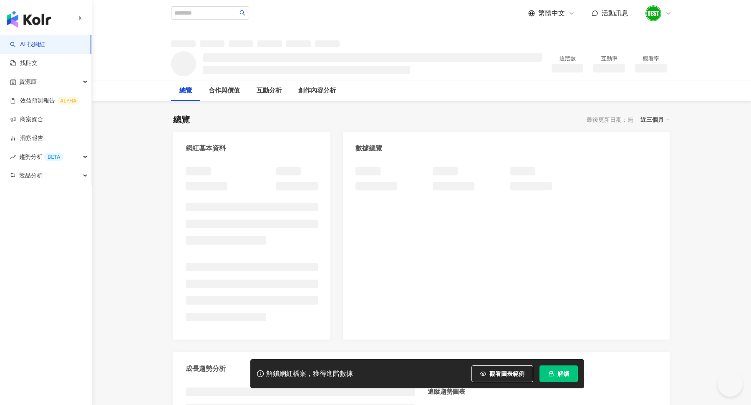
click at [560, 377] on span "解鎖" at bounding box center [563, 374] width 12 height 7
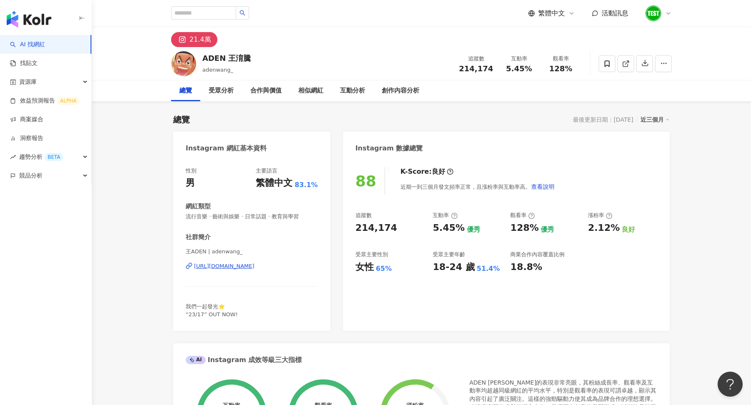
click at [607, 66] on icon at bounding box center [607, 64] width 8 height 8
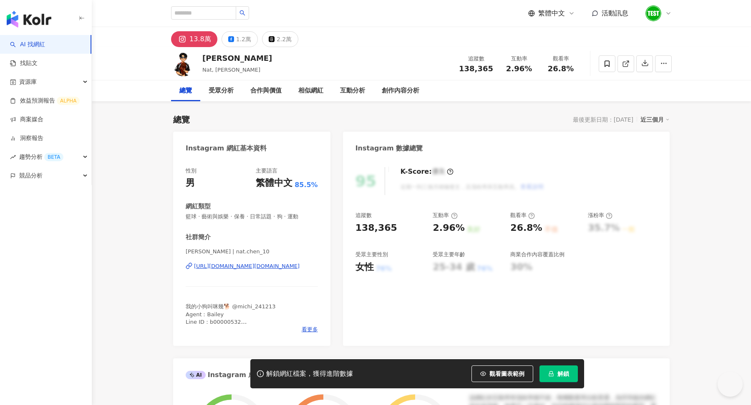
click at [559, 379] on button "解鎖" at bounding box center [558, 374] width 38 height 17
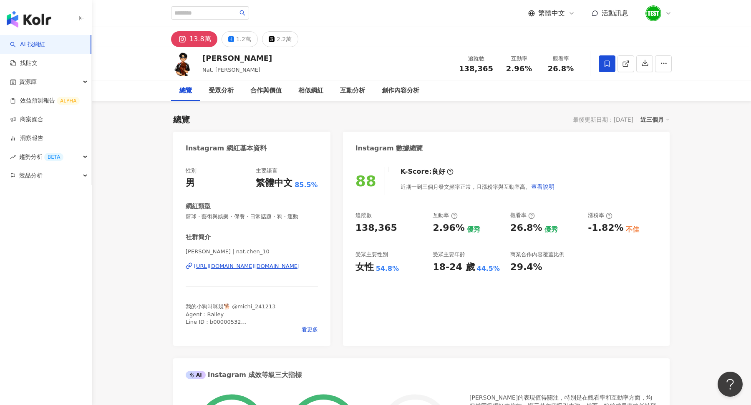
click at [606, 62] on icon at bounding box center [607, 64] width 8 height 8
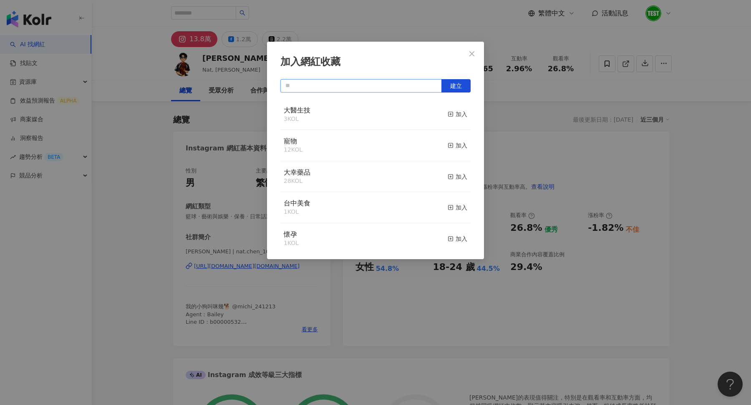
click at [338, 80] on input "text" at bounding box center [360, 85] width 161 height 13
type input "*"
type input "**"
click at [451, 114] on line "button" at bounding box center [451, 114] width 2 height 0
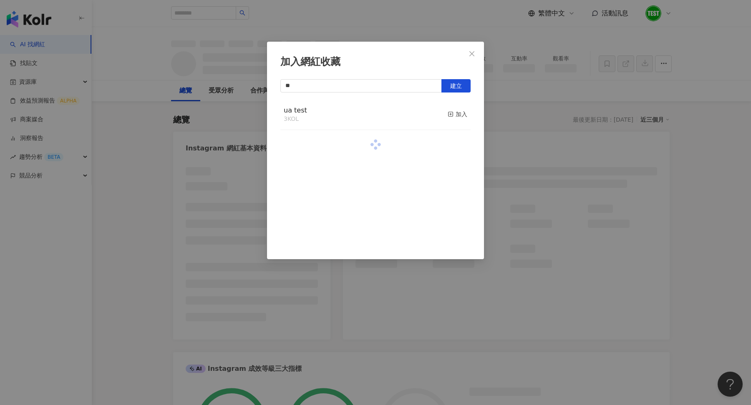
click at [474, 54] on icon "close" at bounding box center [471, 53] width 7 height 7
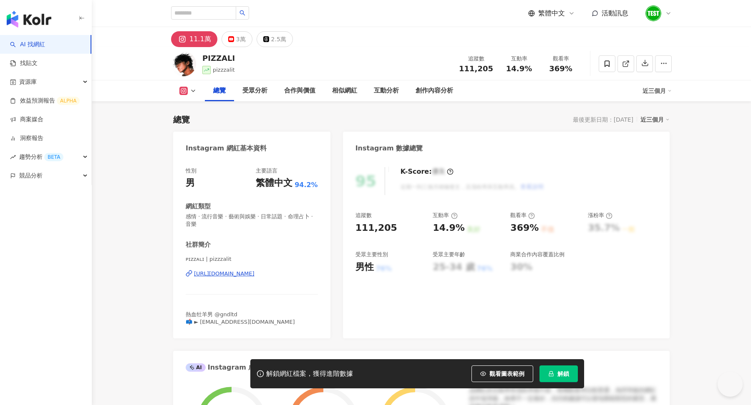
click at [550, 375] on icon "lock" at bounding box center [551, 374] width 6 height 6
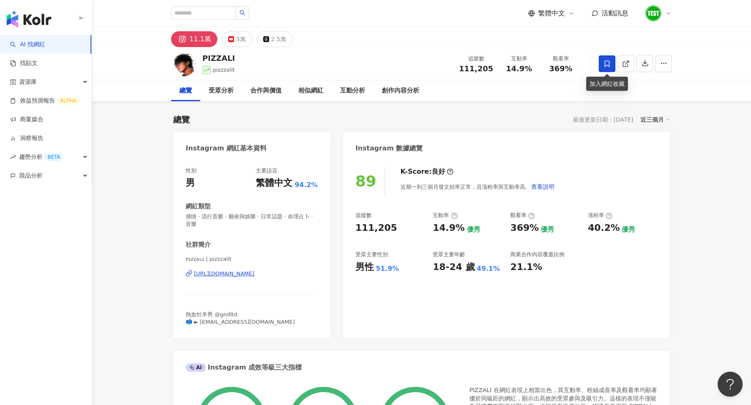
click at [609, 68] on span at bounding box center [607, 63] width 17 height 17
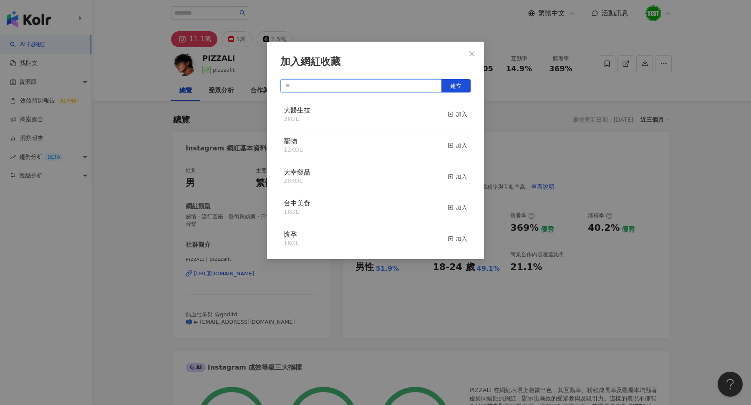
click at [382, 86] on input "text" at bounding box center [360, 85] width 161 height 13
type input "*"
type input "**"
click at [454, 115] on div "加入" at bounding box center [458, 114] width 20 height 9
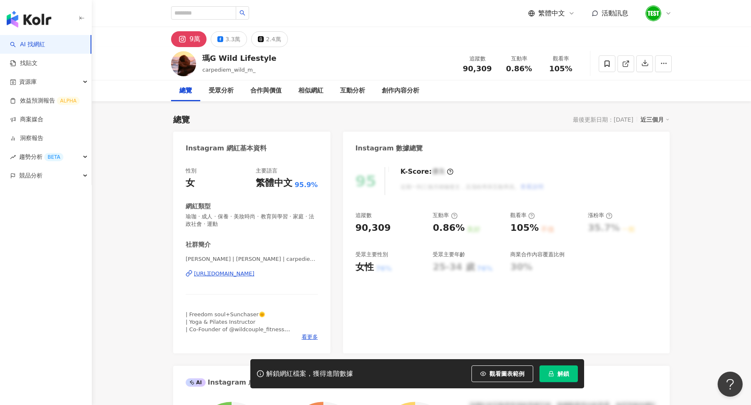
click at [554, 376] on icon "lock" at bounding box center [551, 374] width 6 height 6
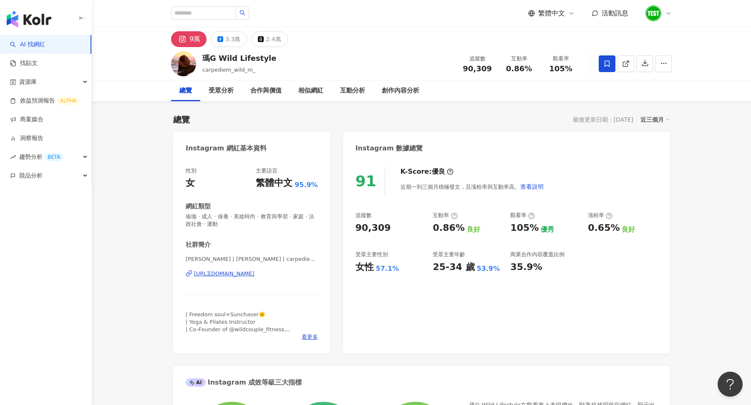
click at [606, 64] on icon at bounding box center [607, 64] width 8 height 8
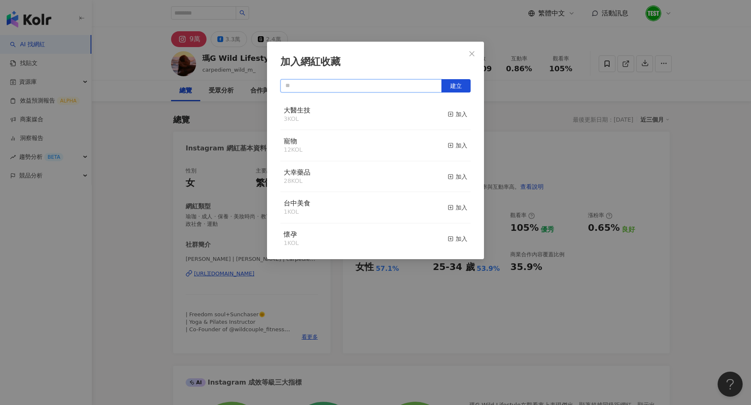
click at [323, 83] on input "text" at bounding box center [360, 85] width 161 height 13
click at [339, 88] on input "**" at bounding box center [360, 85] width 161 height 13
type input "**"
click at [455, 114] on div "加入" at bounding box center [458, 114] width 20 height 9
click at [473, 55] on icon "close" at bounding box center [471, 53] width 7 height 7
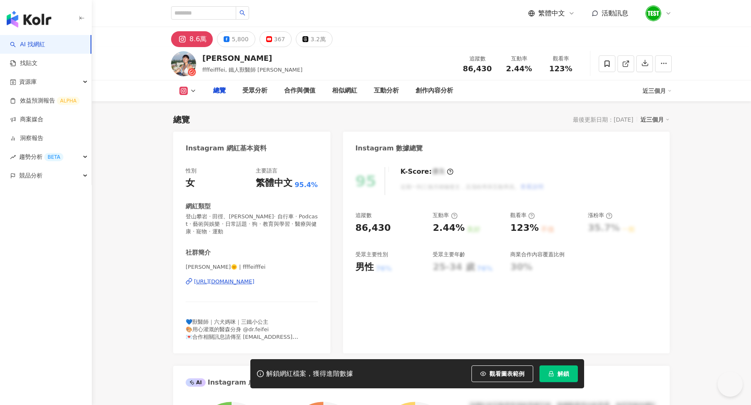
click at [563, 374] on span "解鎖" at bounding box center [563, 374] width 12 height 7
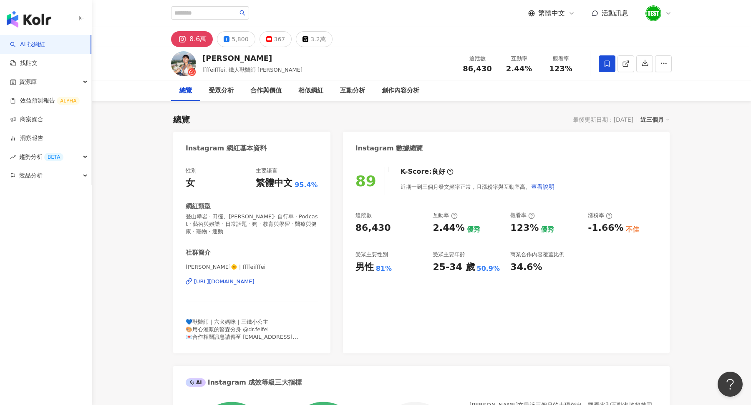
click at [450, 116] on div "總覽 最後更新日期：2025/8/26 近三個月" at bounding box center [421, 120] width 496 height 12
click at [608, 64] on icon at bounding box center [607, 64] width 8 height 8
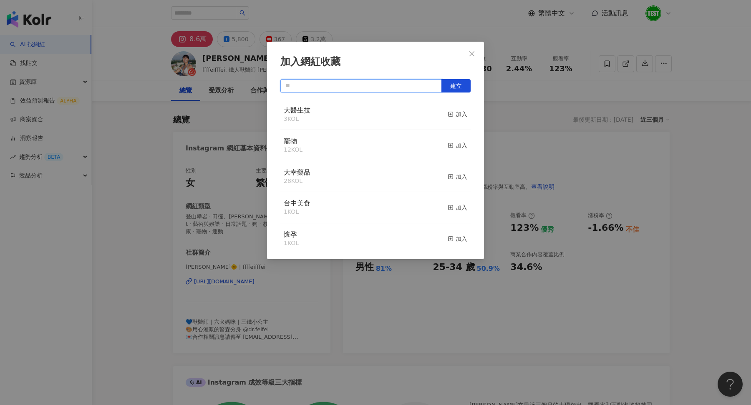
click at [355, 86] on input "text" at bounding box center [360, 85] width 161 height 13
type input "**"
click at [458, 114] on div "加入" at bounding box center [458, 114] width 20 height 9
click at [472, 55] on icon "close" at bounding box center [471, 53] width 7 height 7
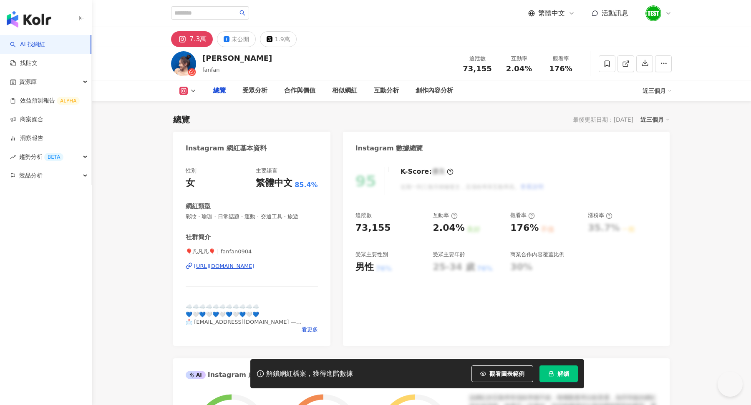
click at [562, 372] on span "解鎖" at bounding box center [563, 374] width 12 height 7
click at [551, 369] on button "解鎖" at bounding box center [558, 374] width 38 height 17
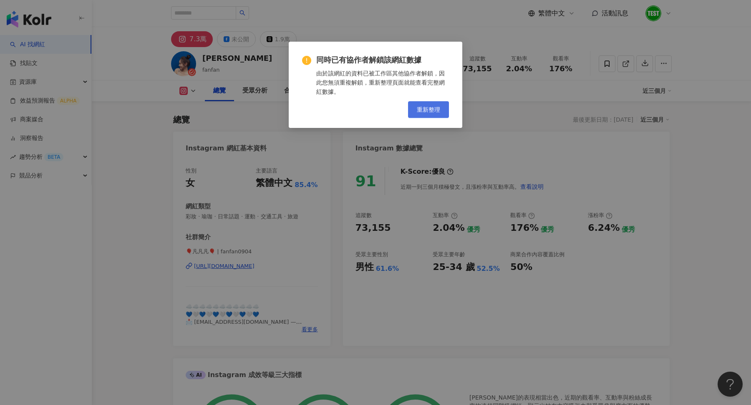
click at [424, 111] on span "重新整理" at bounding box center [428, 109] width 23 height 7
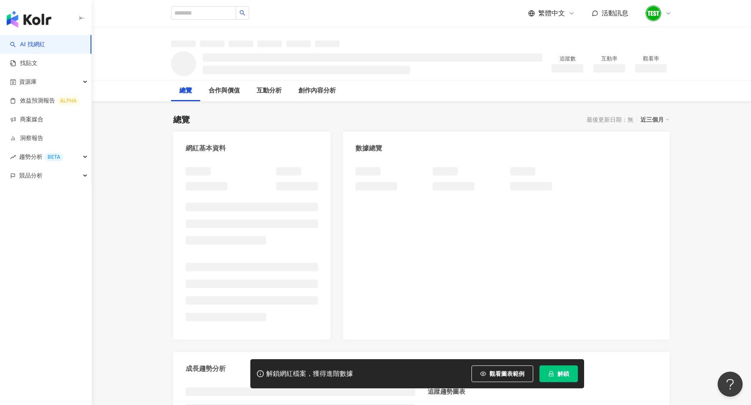
click at [561, 377] on span "解鎖" at bounding box center [563, 374] width 12 height 7
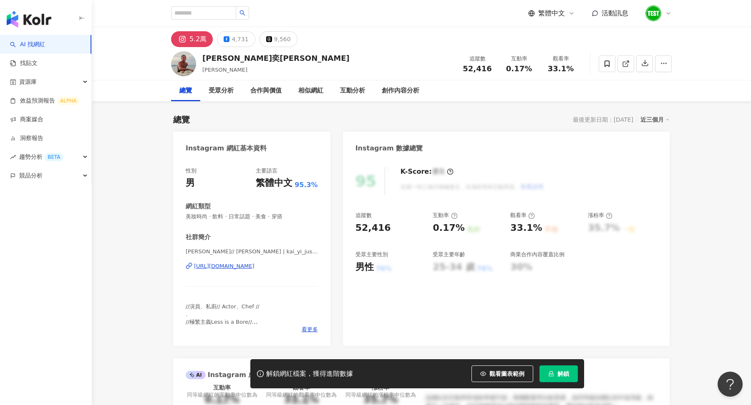
click at [559, 376] on span "解鎖" at bounding box center [563, 374] width 12 height 7
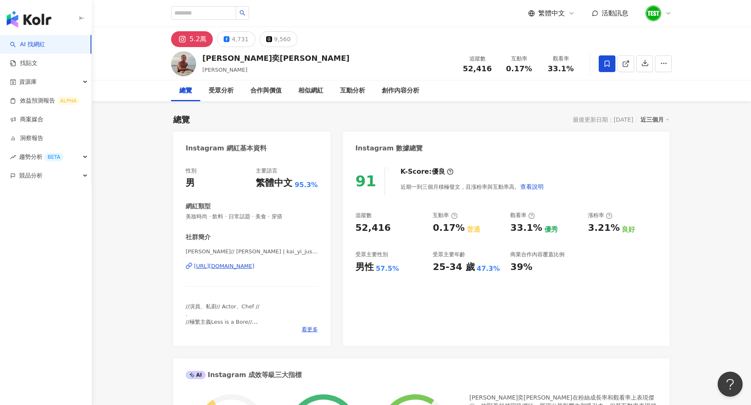
click at [603, 68] on span at bounding box center [607, 63] width 17 height 17
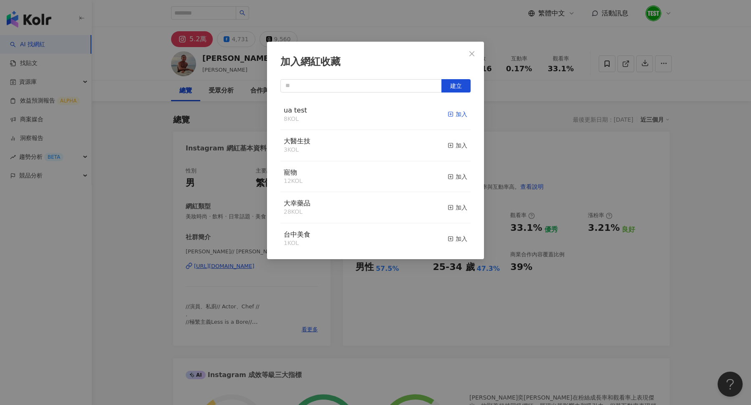
click at [459, 113] on div "加入" at bounding box center [458, 114] width 20 height 9
click at [471, 53] on icon "close" at bounding box center [471, 53] width 5 height 5
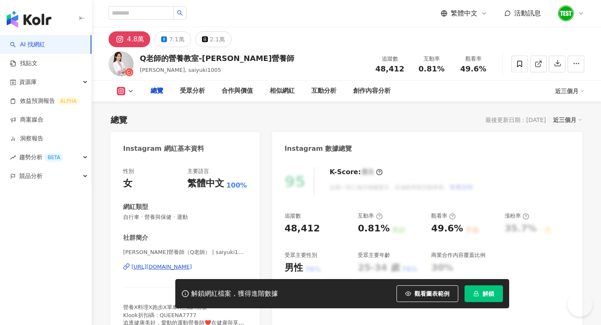
click at [503, 302] on button "解鎖" at bounding box center [483, 293] width 38 height 17
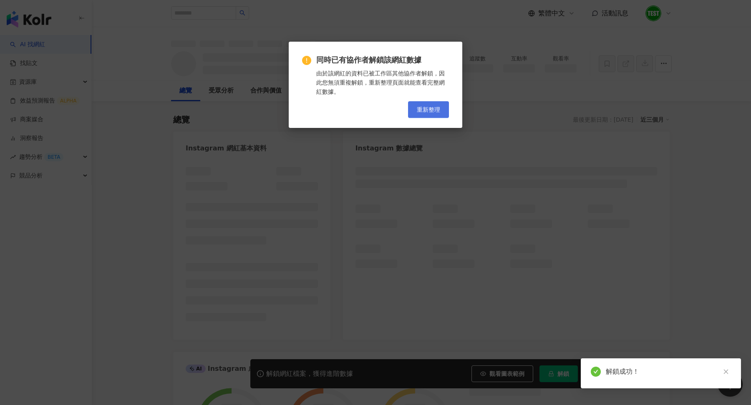
click at [420, 103] on button "重新整理" at bounding box center [428, 109] width 41 height 17
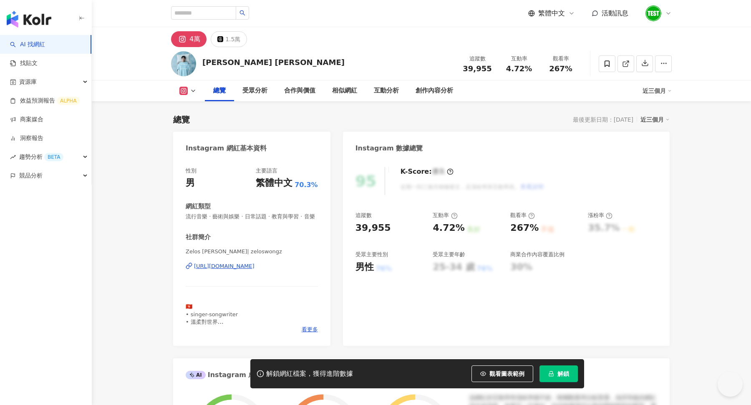
click at [554, 370] on button "解鎖" at bounding box center [558, 374] width 38 height 17
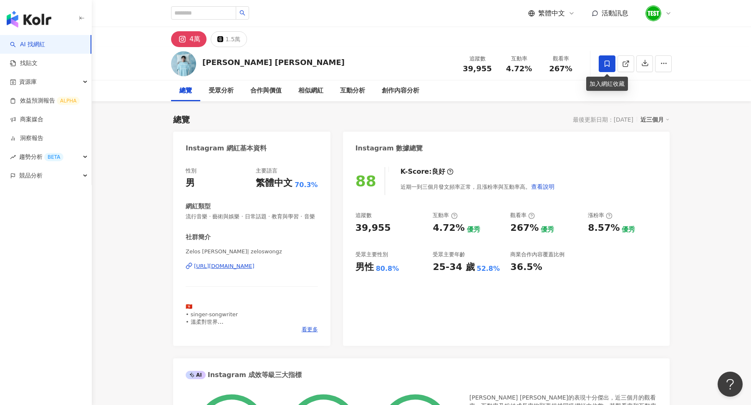
click at [608, 65] on icon at bounding box center [606, 63] width 5 height 6
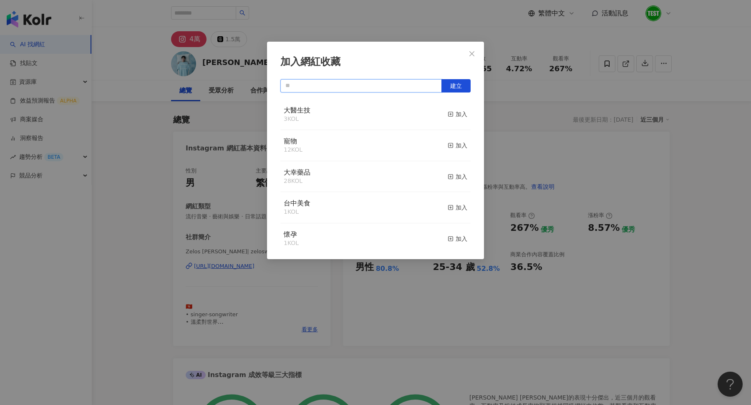
click at [346, 83] on input "text" at bounding box center [360, 85] width 161 height 13
type input "*"
type input "**"
click at [450, 113] on icon "button" at bounding box center [451, 114] width 6 height 6
click at [473, 53] on icon "close" at bounding box center [471, 53] width 5 height 5
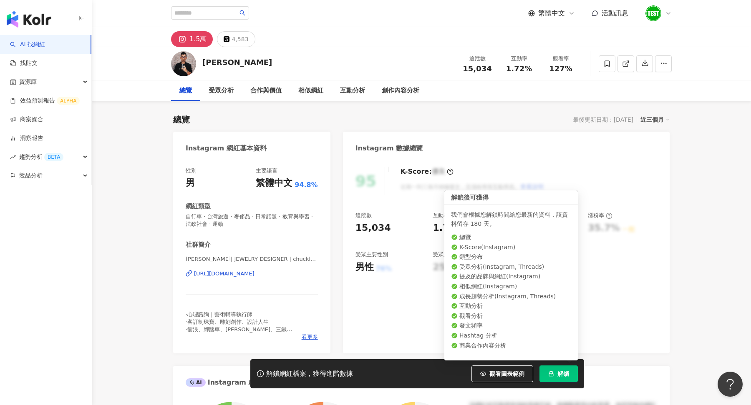
click at [566, 324] on span "解鎖" at bounding box center [563, 374] width 12 height 7
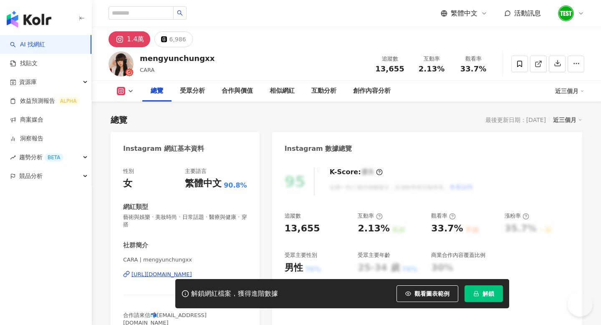
click at [494, 297] on span "解鎖" at bounding box center [488, 293] width 12 height 7
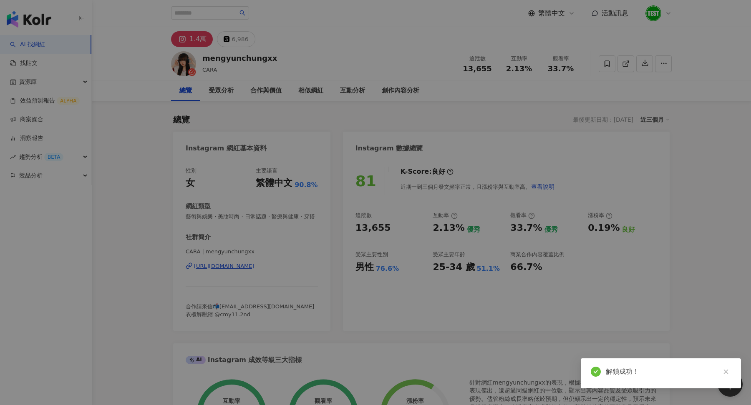
click at [600, 287] on div "同時已有協作者解鎖該網紅數據 由於該網紅的資料已被工作區其他協作者解鎖，因此您無須重複解鎖，重新整理頁面就能查看完整網紅數據。 重新整理" at bounding box center [375, 202] width 751 height 405
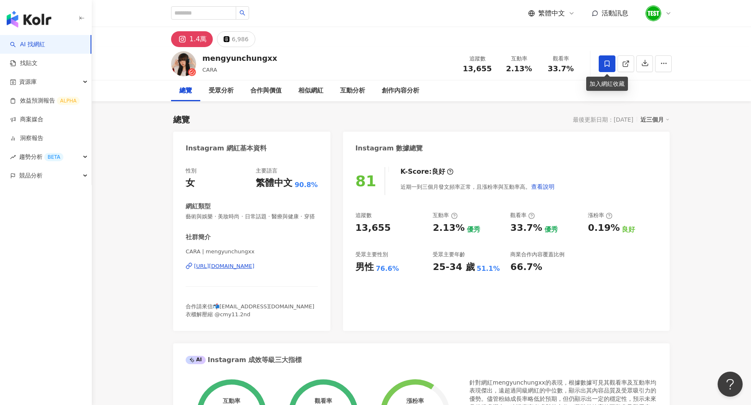
click at [600, 59] on span at bounding box center [607, 63] width 17 height 17
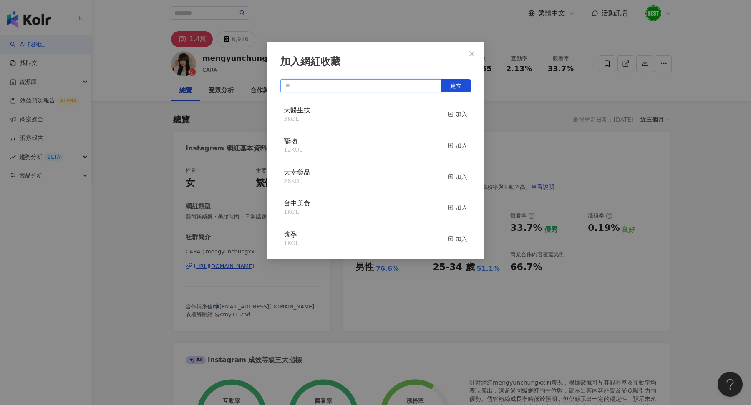
click at [347, 81] on input "text" at bounding box center [360, 85] width 161 height 13
type input "**"
click at [453, 117] on icon "button" at bounding box center [451, 114] width 6 height 6
click at [470, 55] on icon "close" at bounding box center [471, 53] width 7 height 7
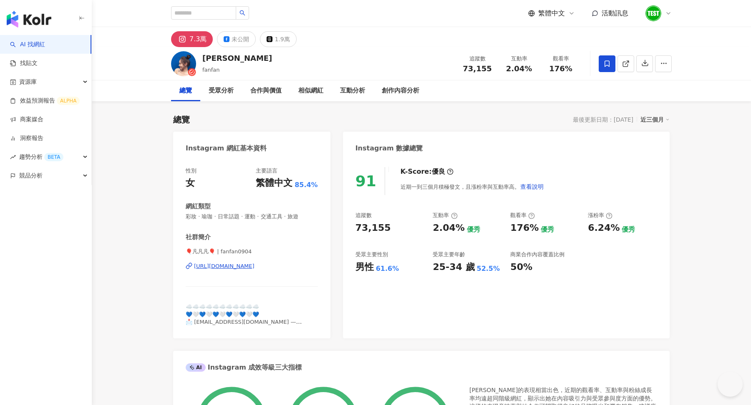
click at [604, 63] on icon at bounding box center [607, 64] width 8 height 8
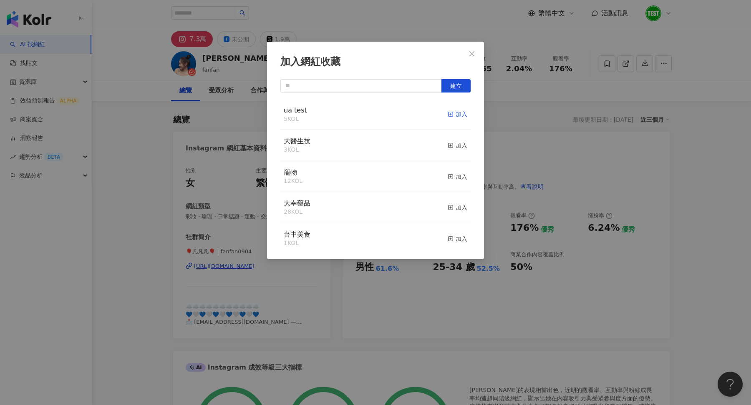
click at [455, 116] on div "加入" at bounding box center [458, 114] width 20 height 9
click at [472, 53] on icon "close" at bounding box center [471, 53] width 5 height 5
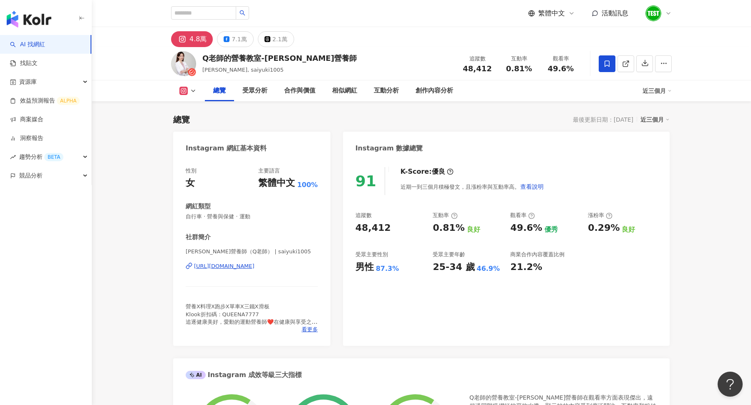
click at [606, 65] on icon at bounding box center [606, 63] width 5 height 6
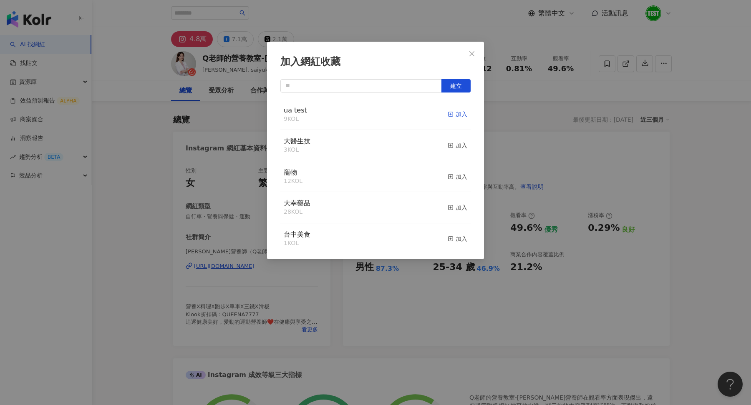
click at [455, 116] on div "加入" at bounding box center [458, 114] width 20 height 9
click at [472, 55] on icon "close" at bounding box center [471, 53] width 7 height 7
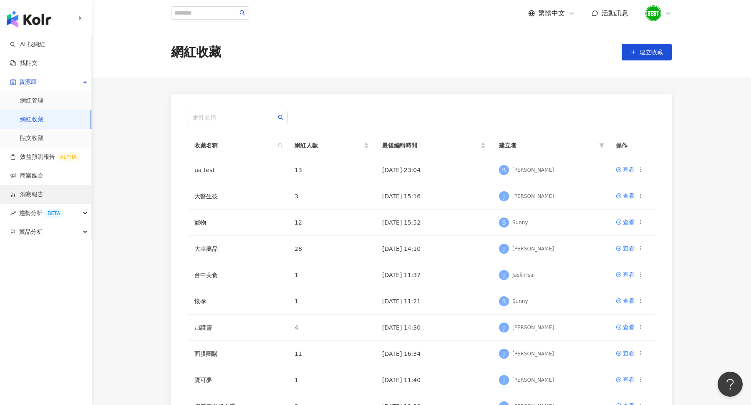
click at [37, 196] on link "洞察報告" at bounding box center [26, 195] width 33 height 8
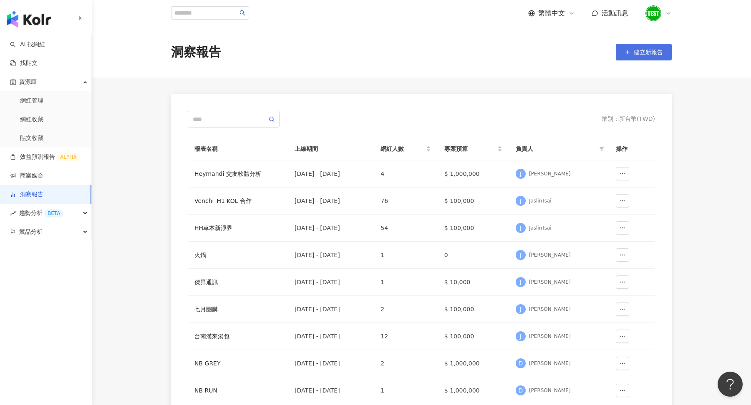
click at [658, 56] on button "建立新報告" at bounding box center [644, 52] width 56 height 17
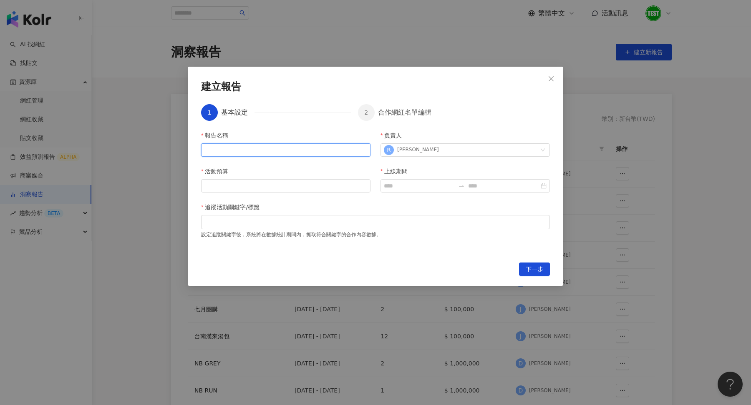
click at [289, 151] on input "報告名稱" at bounding box center [285, 149] width 169 height 13
type input "*******"
click at [299, 187] on input "活動預算" at bounding box center [285, 186] width 169 height 13
type input "*****"
click at [401, 184] on input "上線期間" at bounding box center [419, 185] width 71 height 9
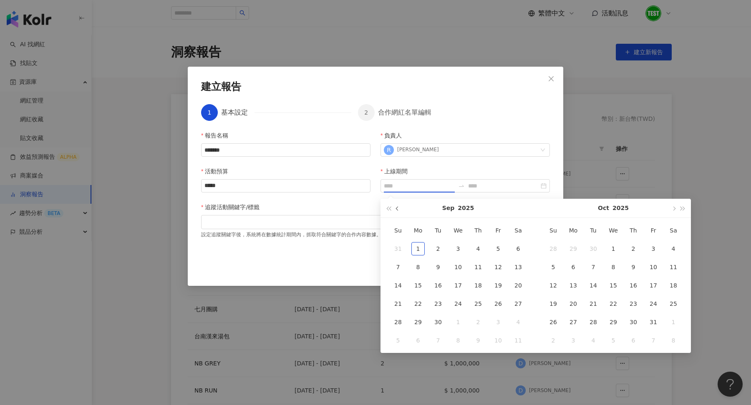
click at [400, 212] on button "button" at bounding box center [397, 208] width 9 height 19
type input "**********"
click at [501, 246] on div "1" at bounding box center [497, 248] width 13 height 13
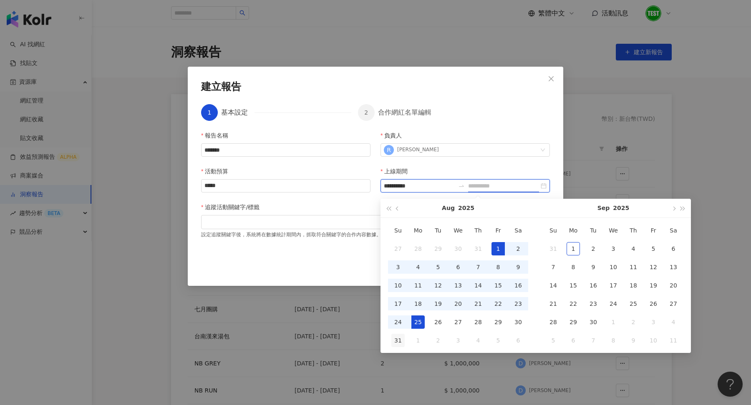
type input "**********"
click at [397, 340] on div "31" at bounding box center [397, 340] width 13 height 13
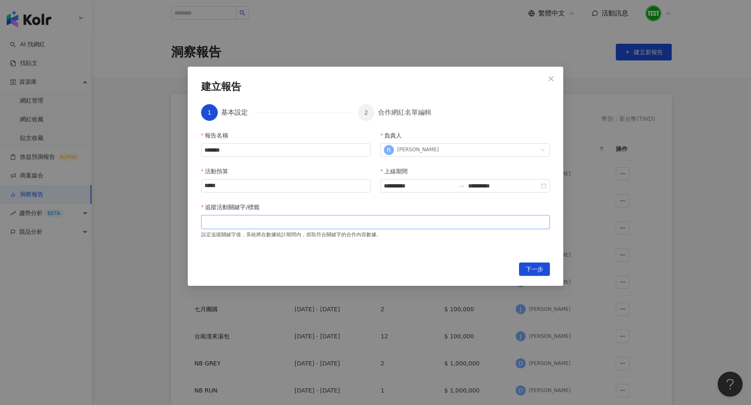
click at [251, 225] on div at bounding box center [375, 222] width 345 height 6
type input "*"
type input "*****"
click at [226, 222] on icon "close" at bounding box center [227, 222] width 4 height 4
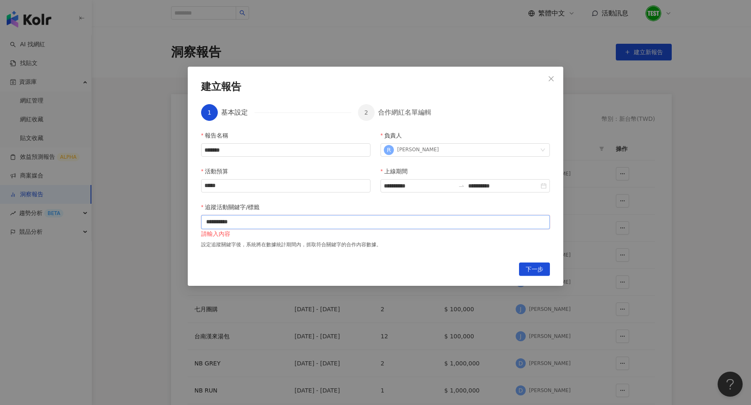
type input "**********"
type input "****"
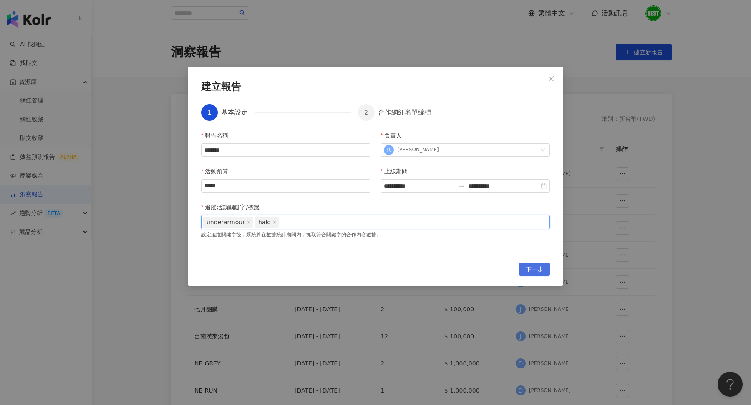
click at [526, 267] on span "下一步" at bounding box center [535, 269] width 18 height 13
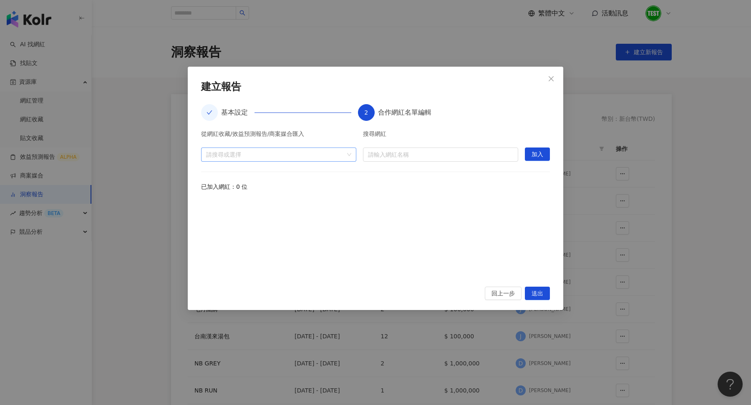
click at [352, 157] on div "請搜尋或選擇" at bounding box center [278, 155] width 155 height 14
click at [209, 174] on icon "caret-down" at bounding box center [210, 173] width 2 height 3
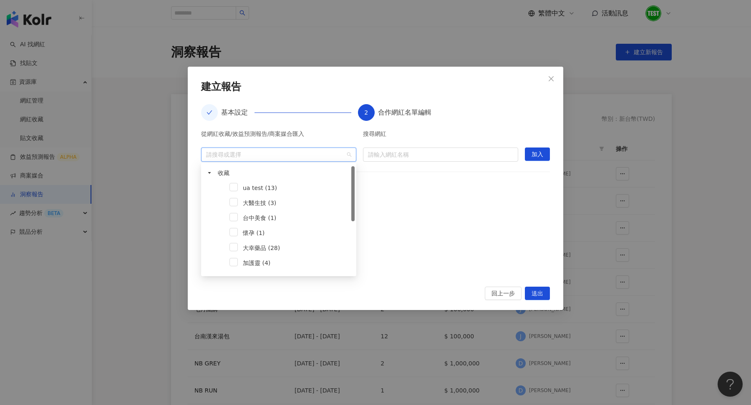
click at [239, 189] on div "ua test (13)" at bounding box center [279, 188] width 152 height 15
click at [230, 184] on span at bounding box center [233, 187] width 8 height 8
click at [535, 154] on span "加入" at bounding box center [537, 154] width 12 height 13
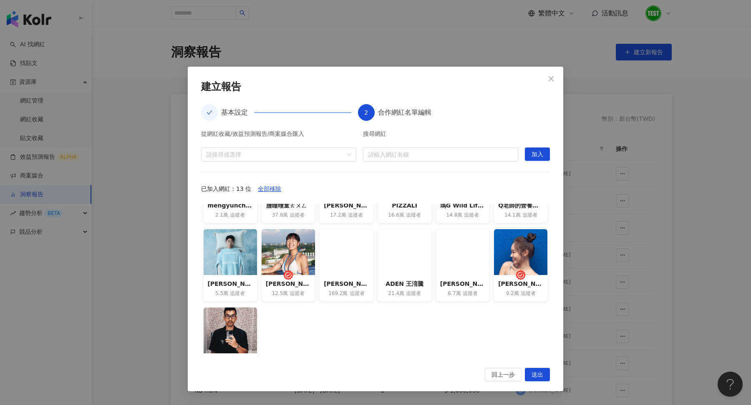
scroll to position [65, 0]
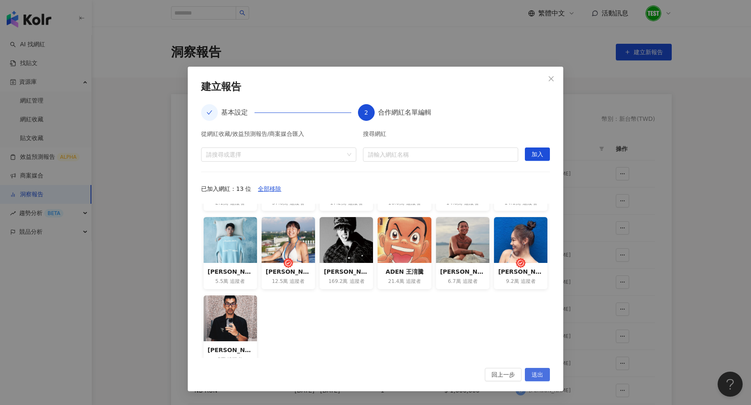
click at [537, 377] on span "送出" at bounding box center [537, 375] width 12 height 13
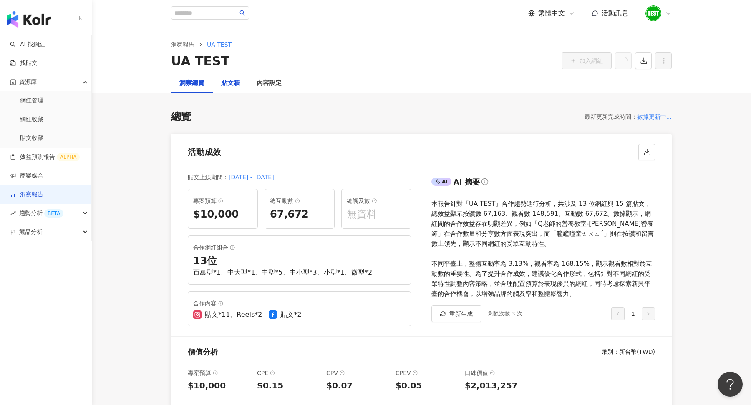
click at [232, 87] on div "貼文牆" at bounding box center [230, 83] width 19 height 10
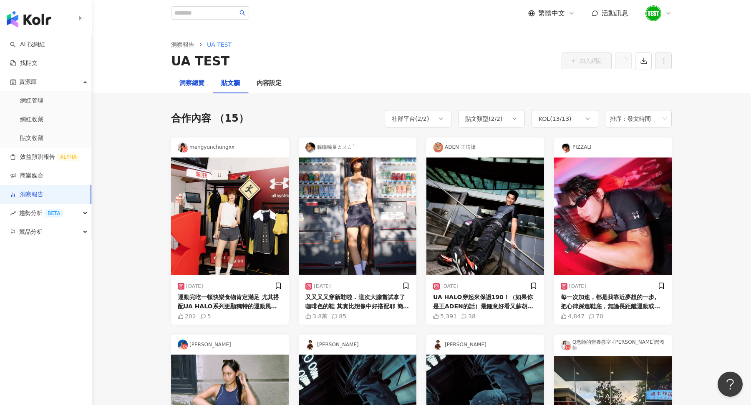
click at [197, 83] on div "洞察總覽" at bounding box center [191, 83] width 25 height 10
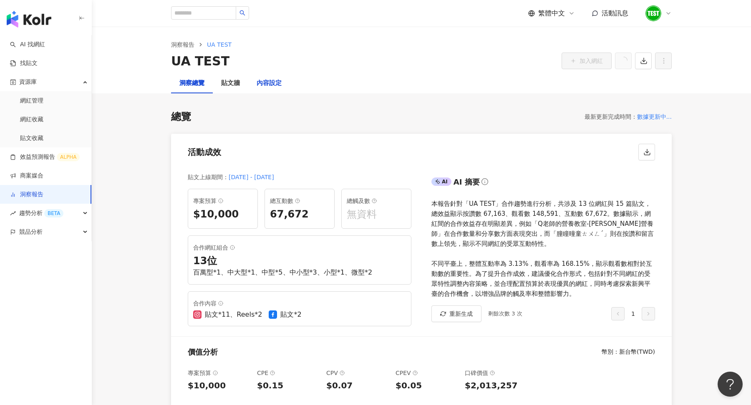
click at [277, 87] on div "內容設定" at bounding box center [269, 83] width 25 height 10
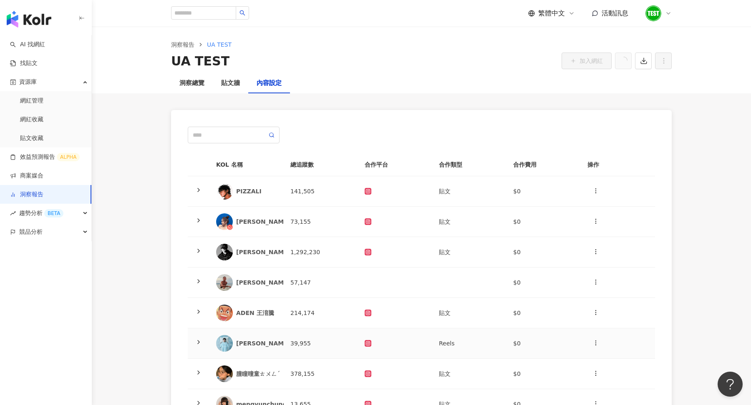
scroll to position [67, 0]
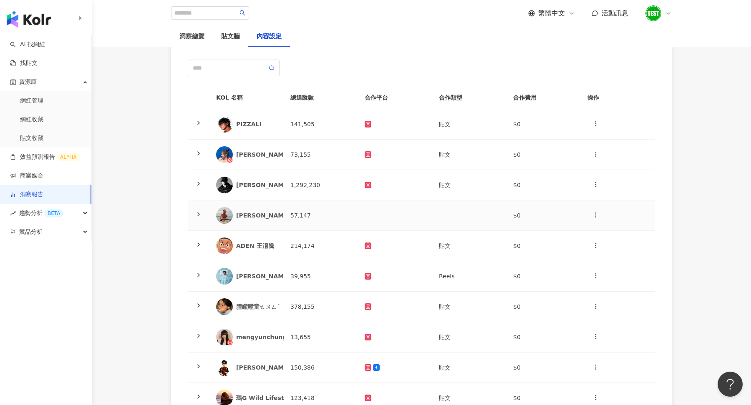
click at [194, 211] on td at bounding box center [199, 216] width 22 height 30
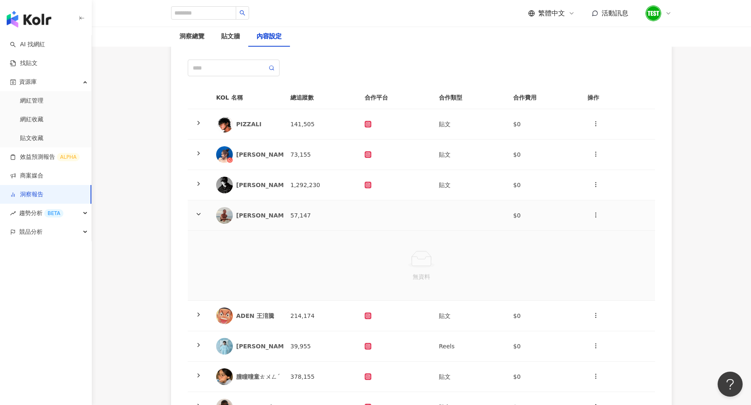
click at [194, 215] on td at bounding box center [199, 216] width 22 height 30
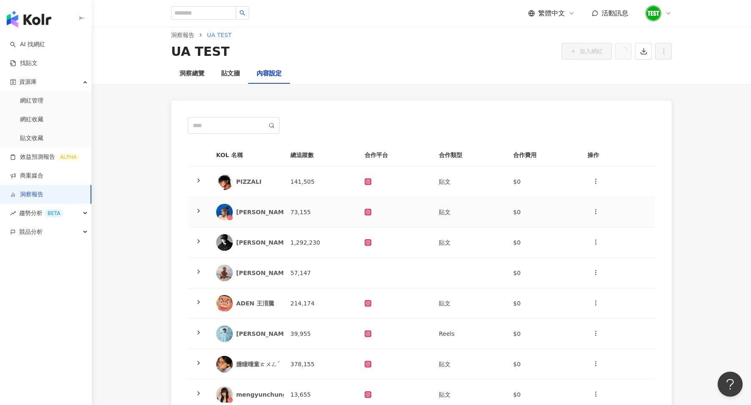
scroll to position [0, 0]
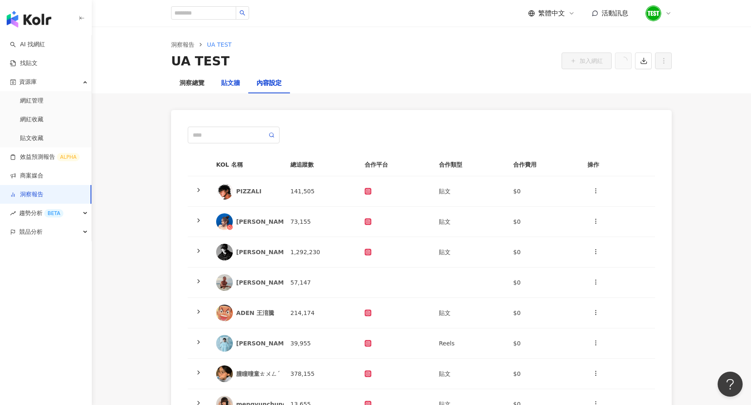
click at [235, 84] on div "貼文牆" at bounding box center [230, 83] width 19 height 10
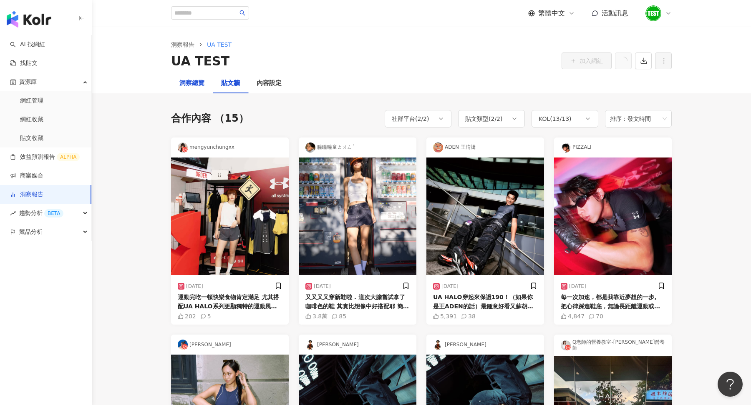
click at [187, 86] on div "洞察總覽" at bounding box center [191, 83] width 25 height 10
